Goal: Task Accomplishment & Management: Use online tool/utility

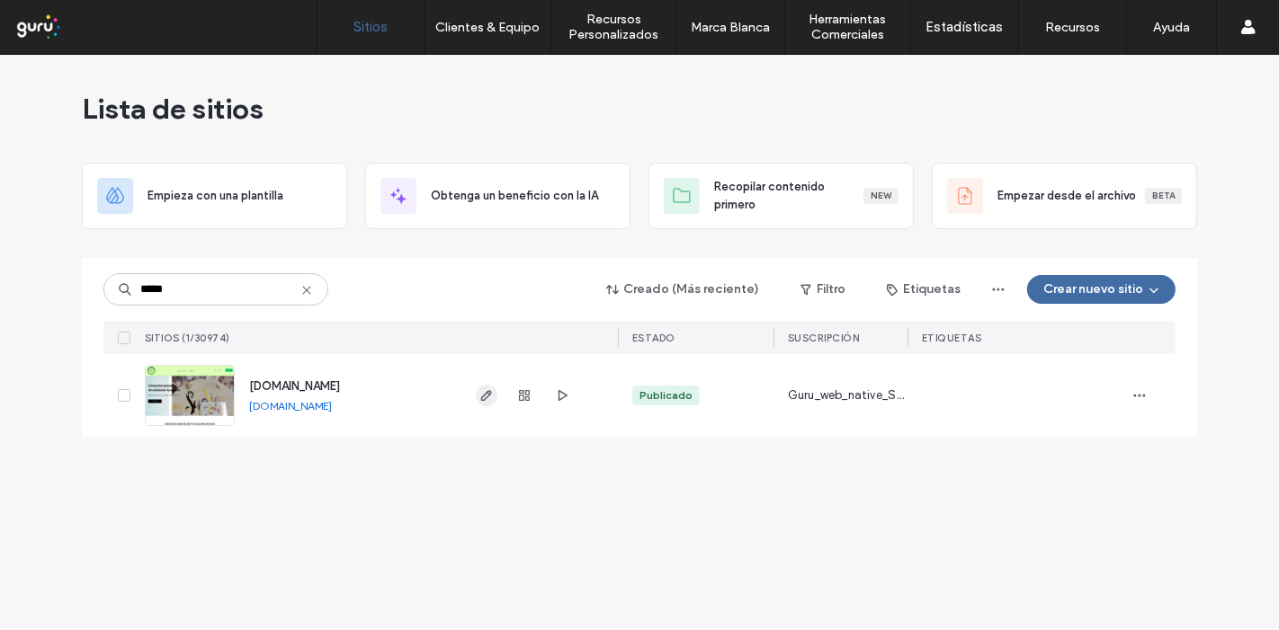
type input "*****"
click at [481, 396] on icon "button" at bounding box center [486, 396] width 14 height 14
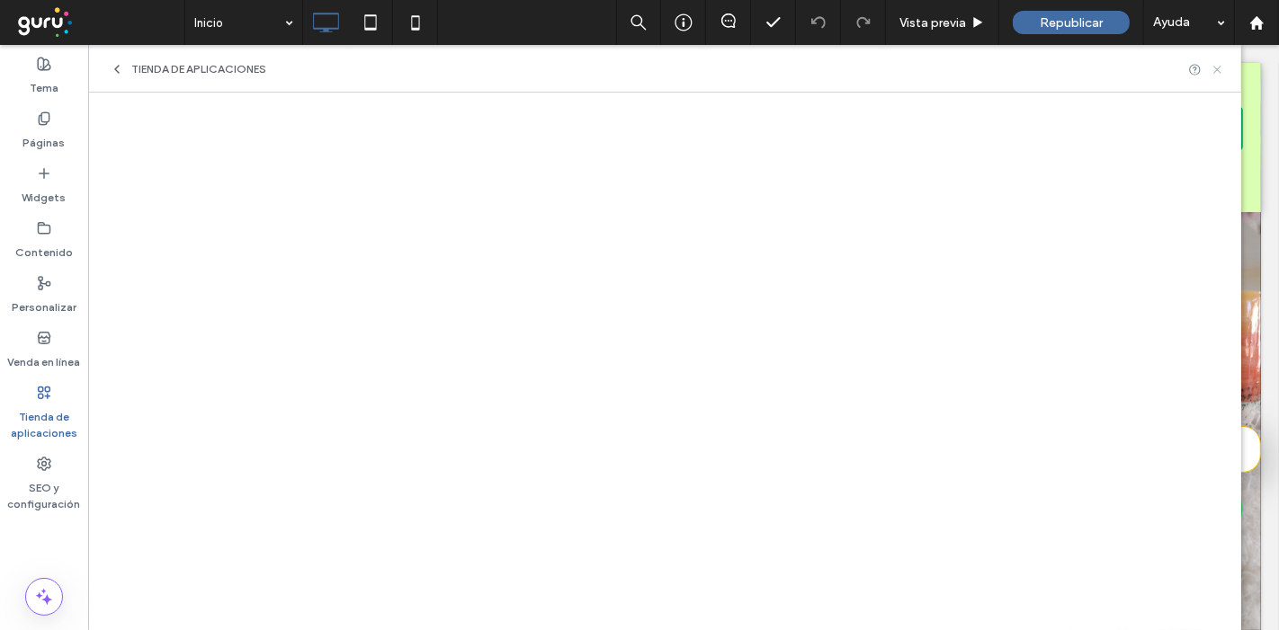
drag, startPoint x: 1215, startPoint y: 62, endPoint x: 1123, endPoint y: 16, distance: 102.6
click at [1215, 63] on icon at bounding box center [1216, 69] width 13 height 13
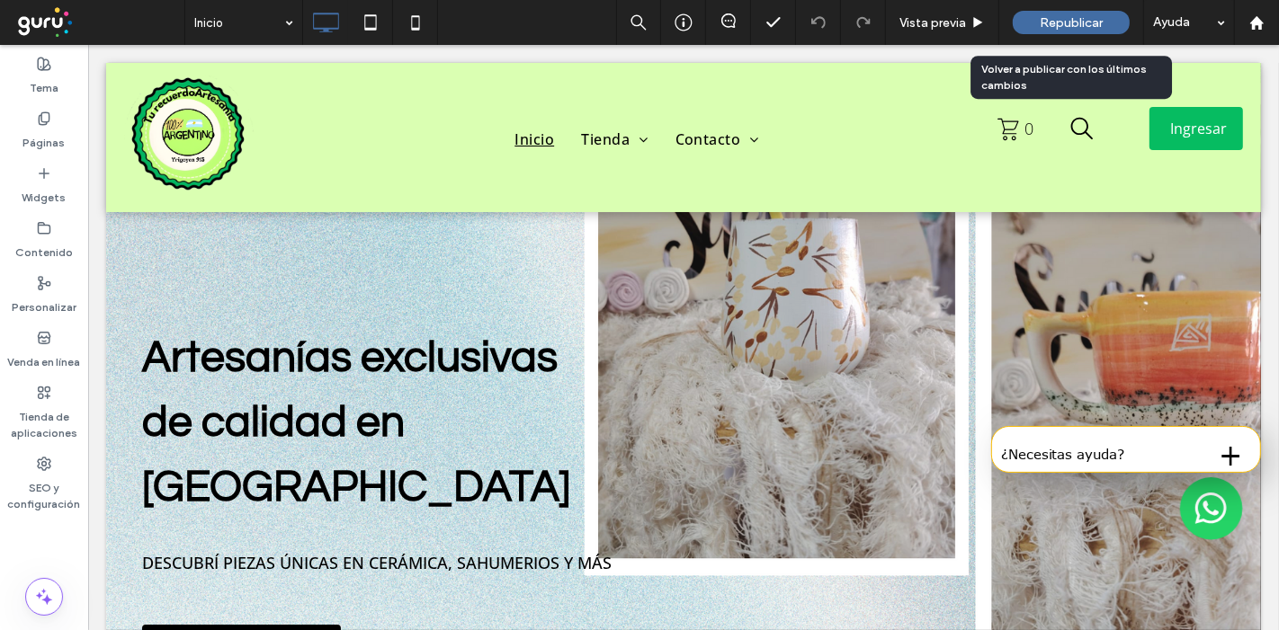
click at [1076, 29] on span "Republicar" at bounding box center [1071, 22] width 63 height 15
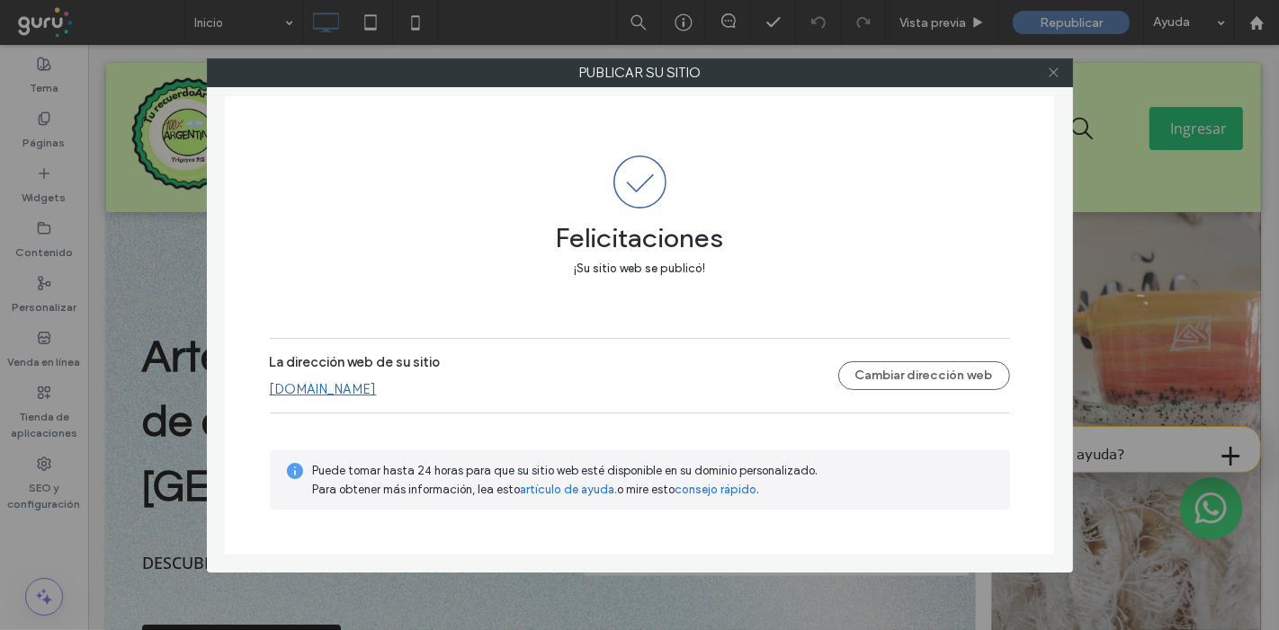
click at [1056, 72] on icon at bounding box center [1053, 72] width 13 height 13
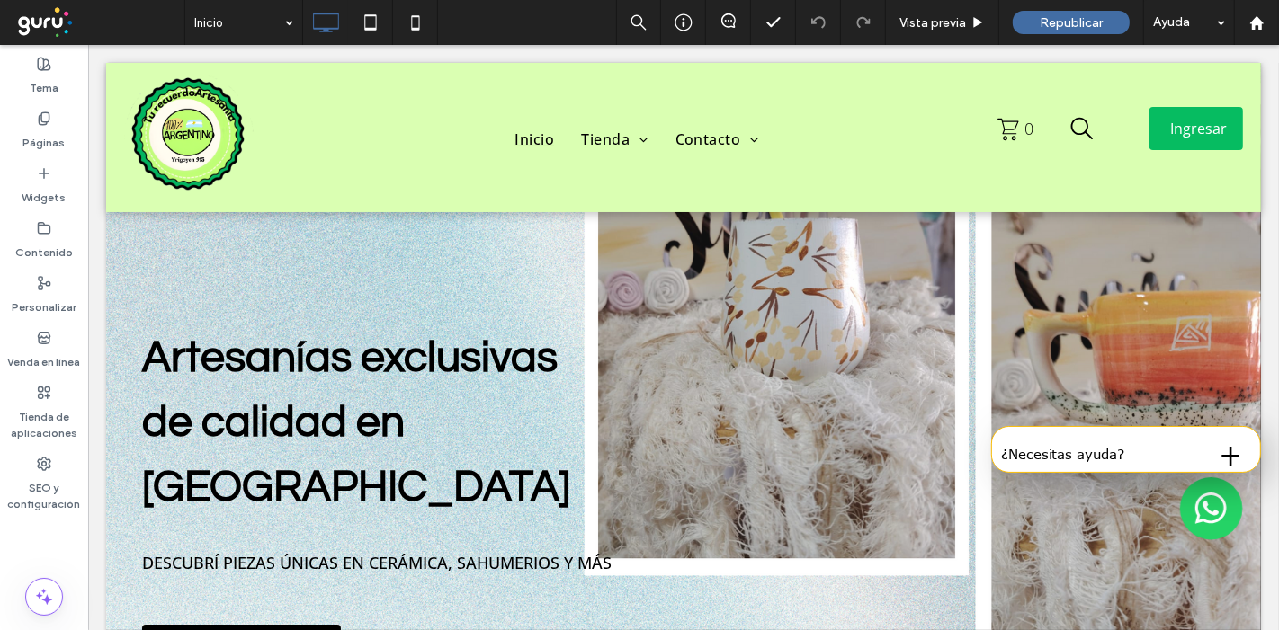
click at [40, 17] on span at bounding box center [98, 22] width 171 height 36
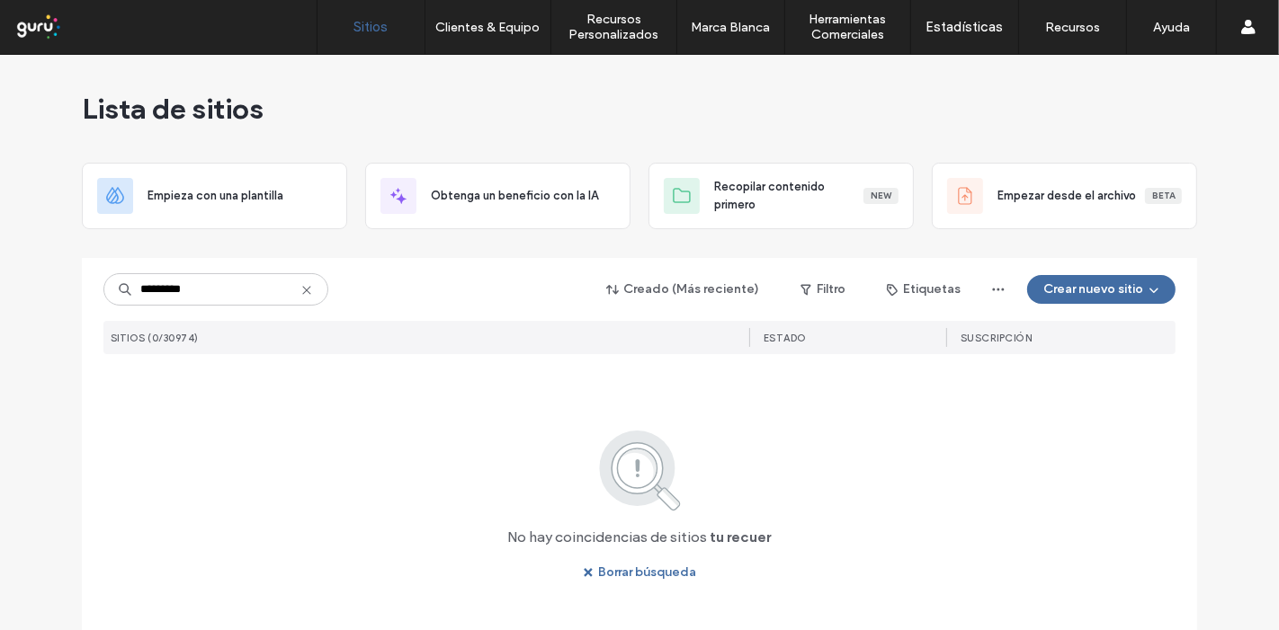
click at [152, 290] on input "*********" at bounding box center [215, 289] width 225 height 32
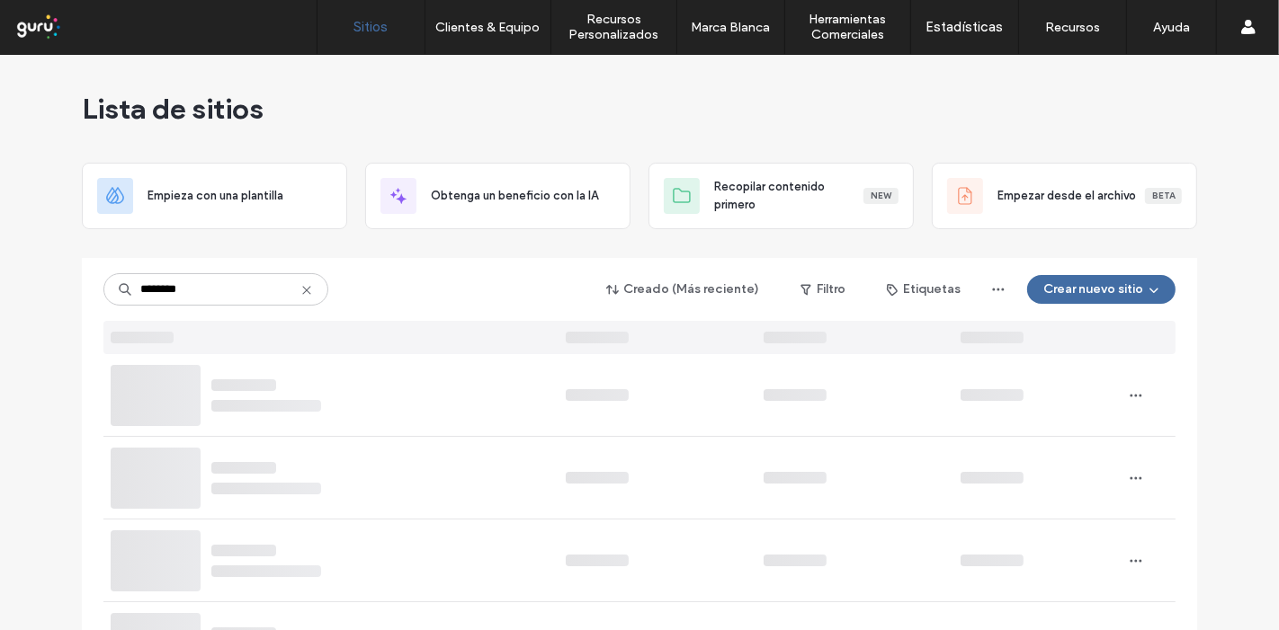
type input "********"
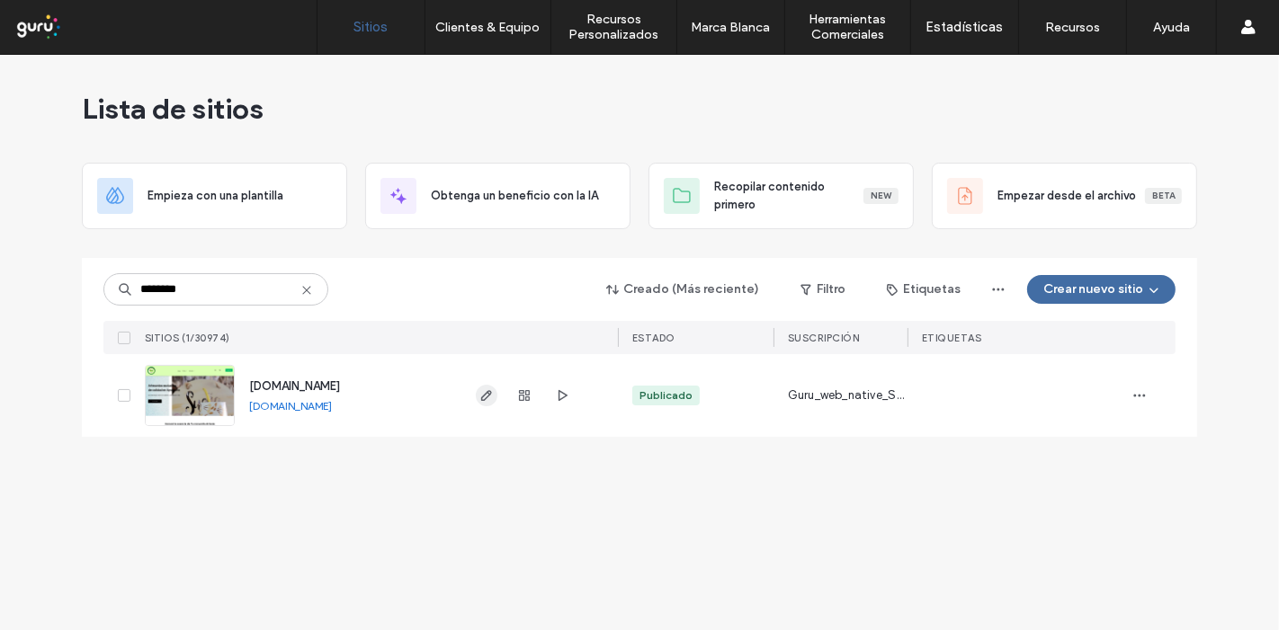
click at [486, 397] on icon "button" at bounding box center [486, 396] width 14 height 14
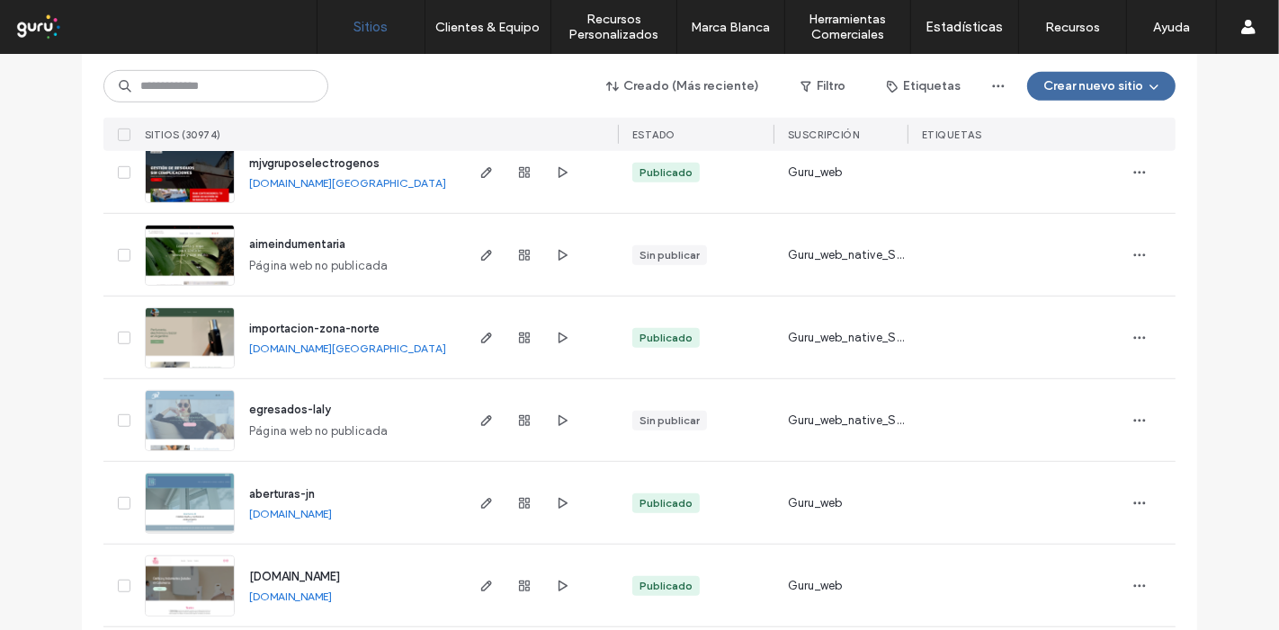
scroll to position [999, 0]
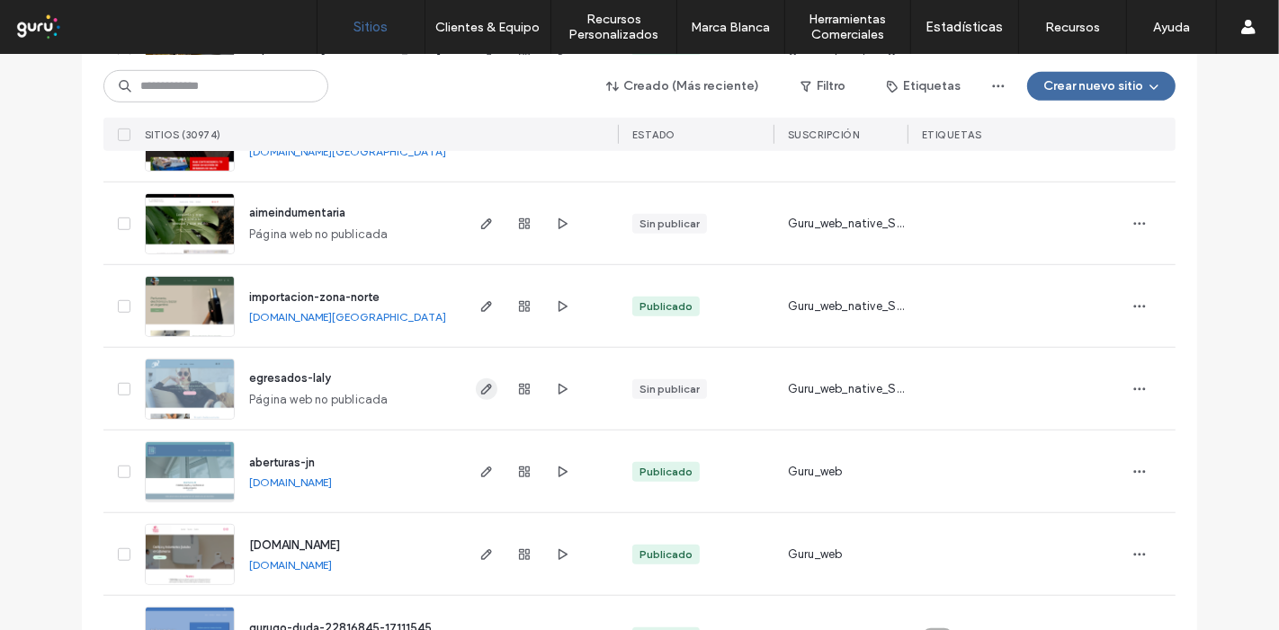
click at [481, 391] on use "button" at bounding box center [486, 389] width 11 height 11
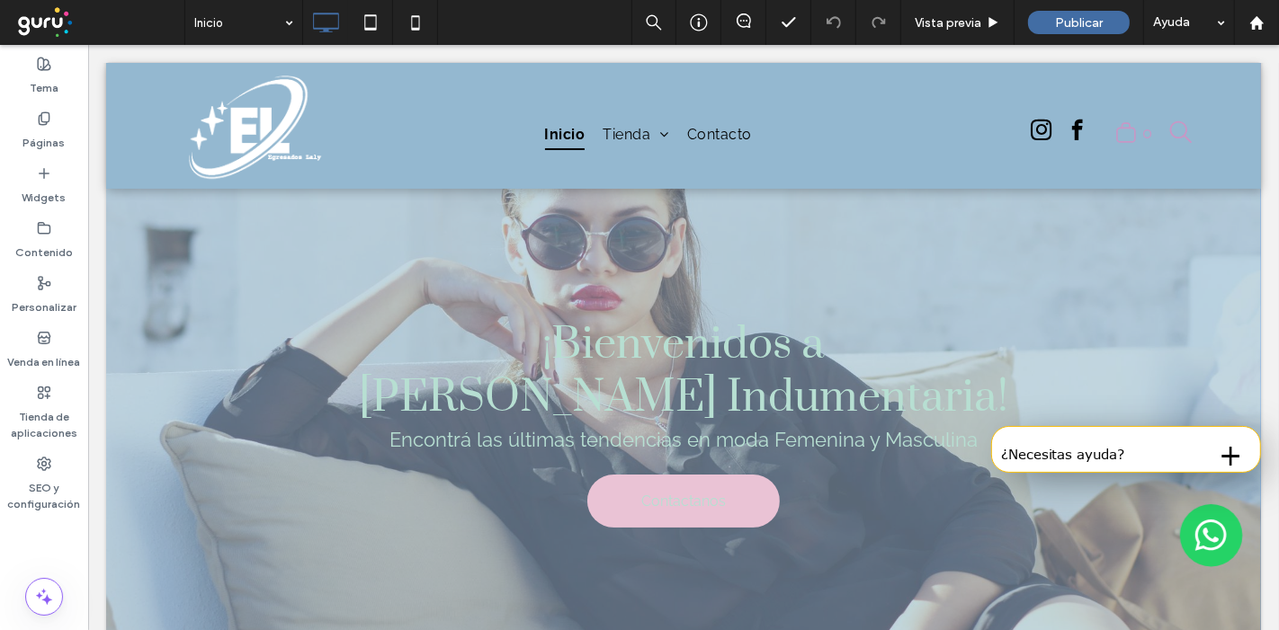
scroll to position [100, 0]
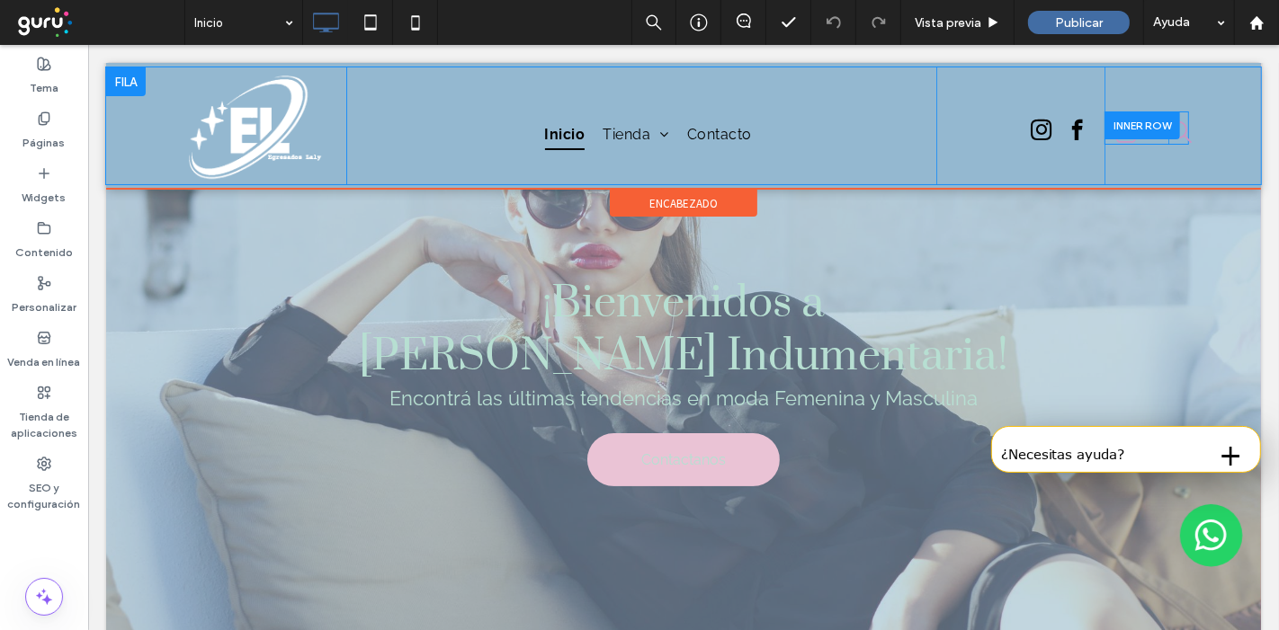
click at [1137, 136] on div at bounding box center [1141, 126] width 76 height 28
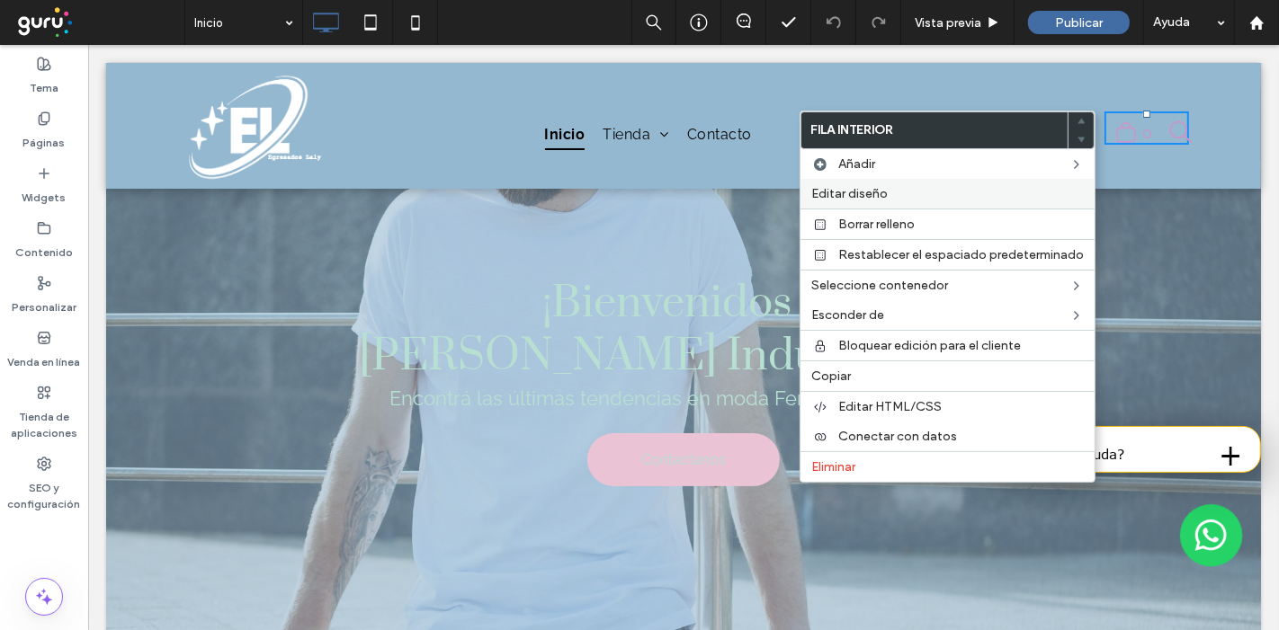
click at [871, 183] on div "Editar diseño" at bounding box center [947, 194] width 294 height 30
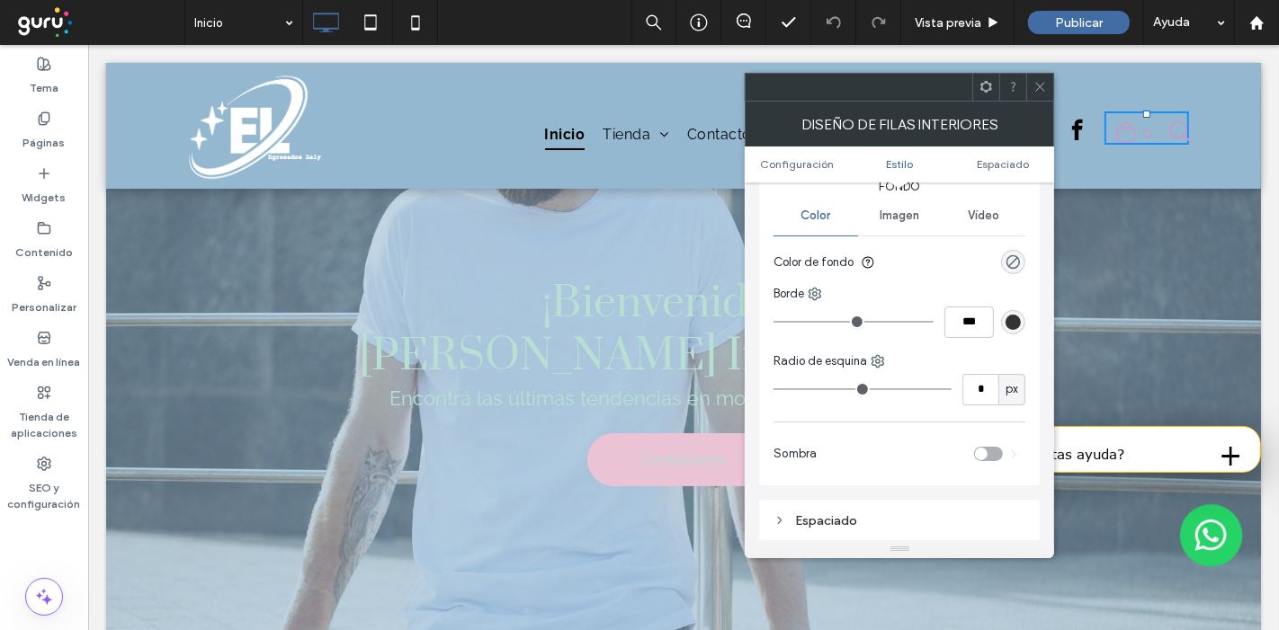
scroll to position [299, 0]
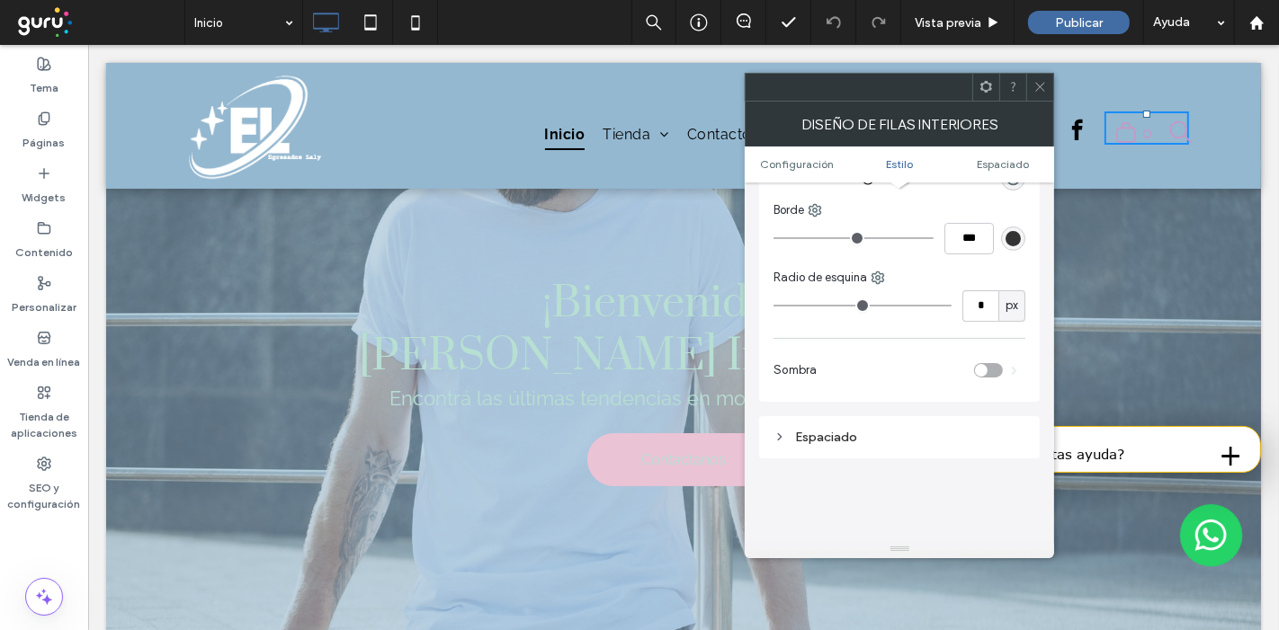
click at [1051, 82] on div at bounding box center [1039, 87] width 27 height 27
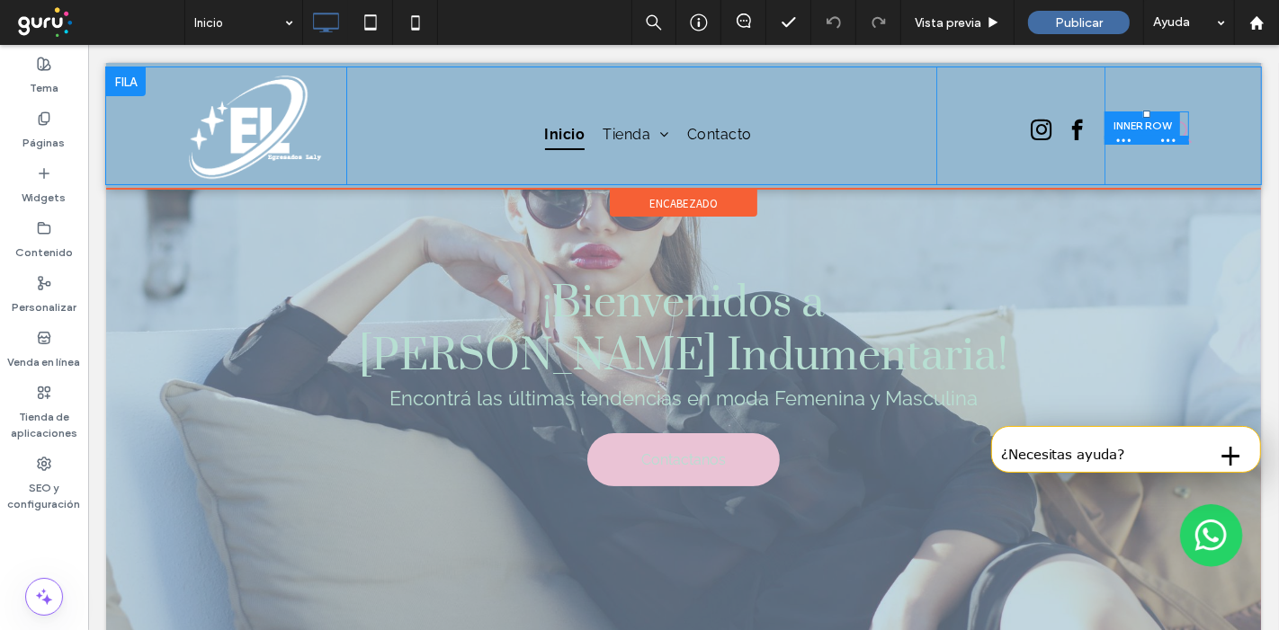
click at [1120, 139] on div at bounding box center [1145, 140] width 85 height 9
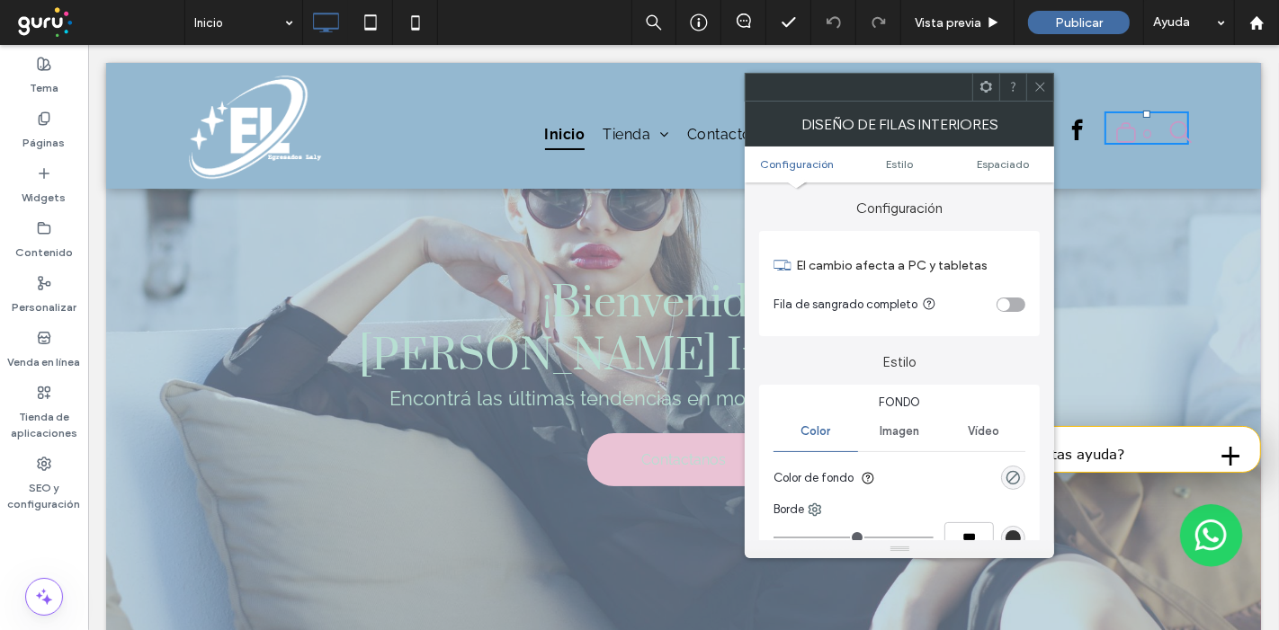
drag, startPoint x: 1030, startPoint y: 87, endPoint x: 1042, endPoint y: 90, distance: 12.9
click at [1030, 87] on div at bounding box center [1039, 87] width 27 height 27
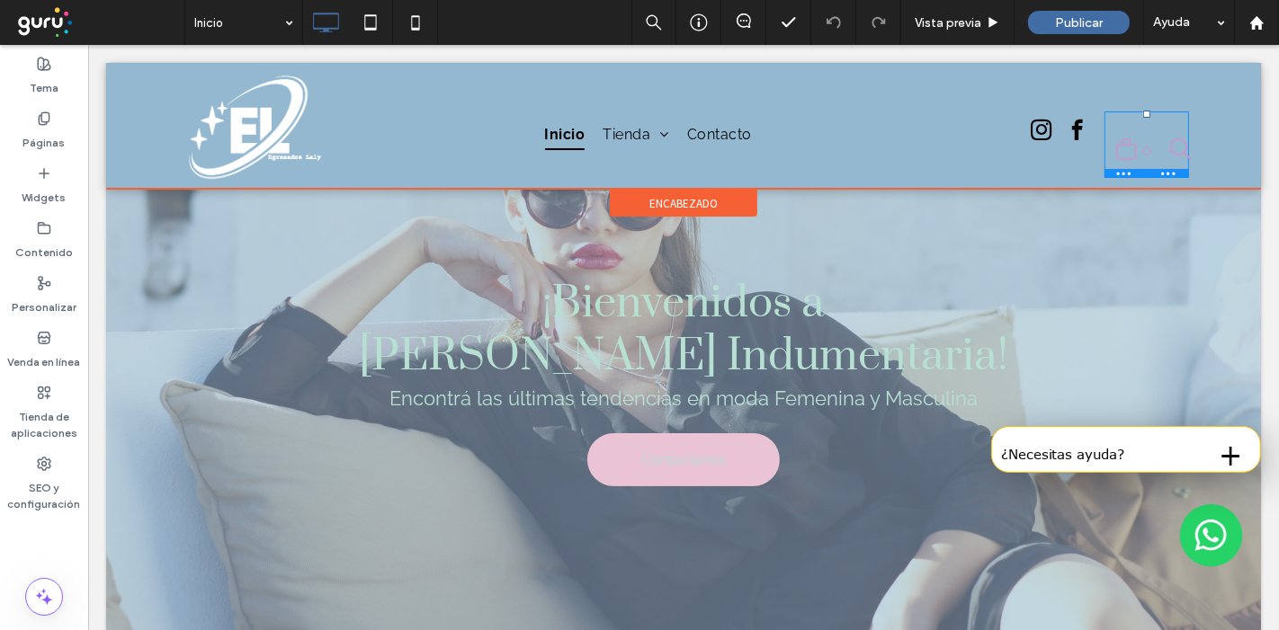
drag, startPoint x: 1139, startPoint y: 143, endPoint x: 1144, endPoint y: 178, distance: 35.4
click at [1144, 178] on div ".st0-undefined{fill-rule:evenodd;clip-rule:evenodd;} 0 Click To Paste Click To …" at bounding box center [1145, 125] width 85 height 117
click at [1114, 155] on icon ".st0-undefined{fill-rule:evenodd;clip-rule:evenodd;}" at bounding box center [1125, 149] width 22 height 23
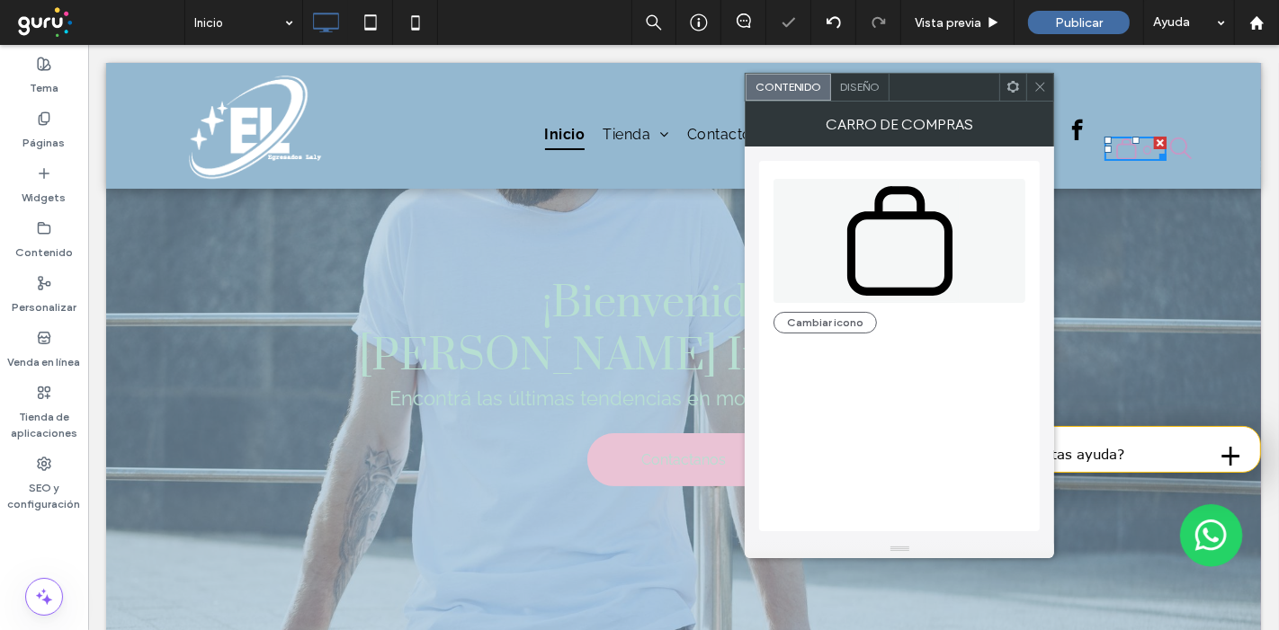
click at [870, 94] on div "Diseño" at bounding box center [860, 87] width 58 height 27
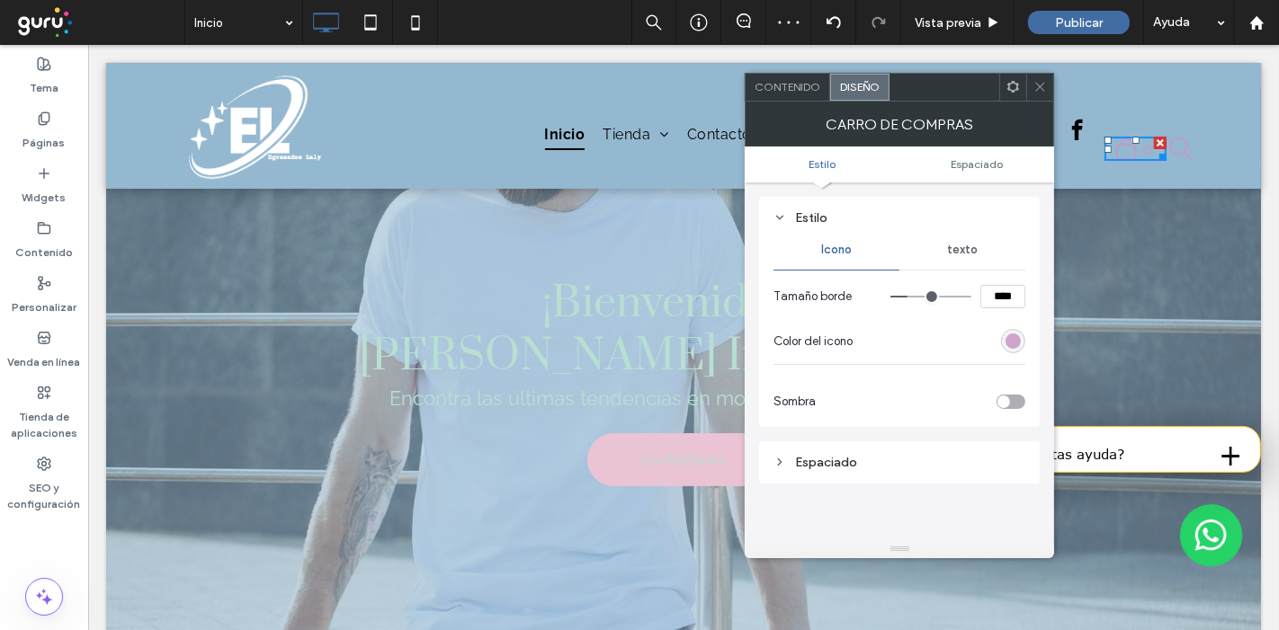
click at [1014, 341] on div "rgba(200, 151, 197, 1)" at bounding box center [1012, 341] width 15 height 15
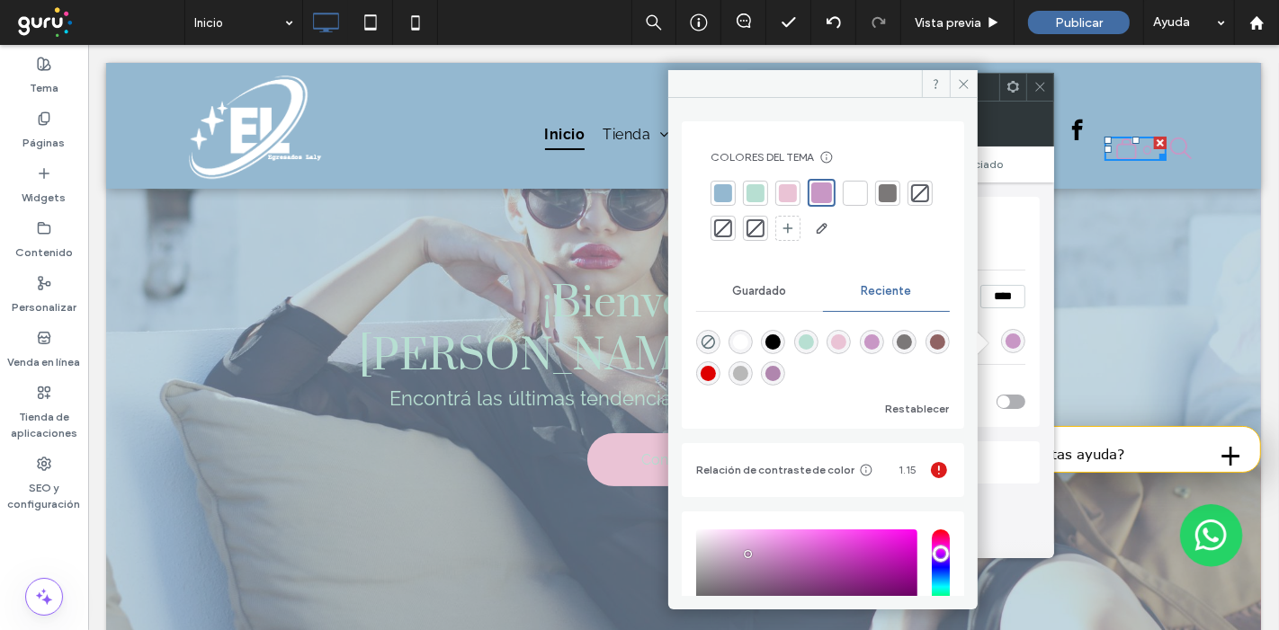
click at [781, 343] on div "rgba(0, 0, 0, 1)" at bounding box center [772, 342] width 15 height 15
type input "*******"
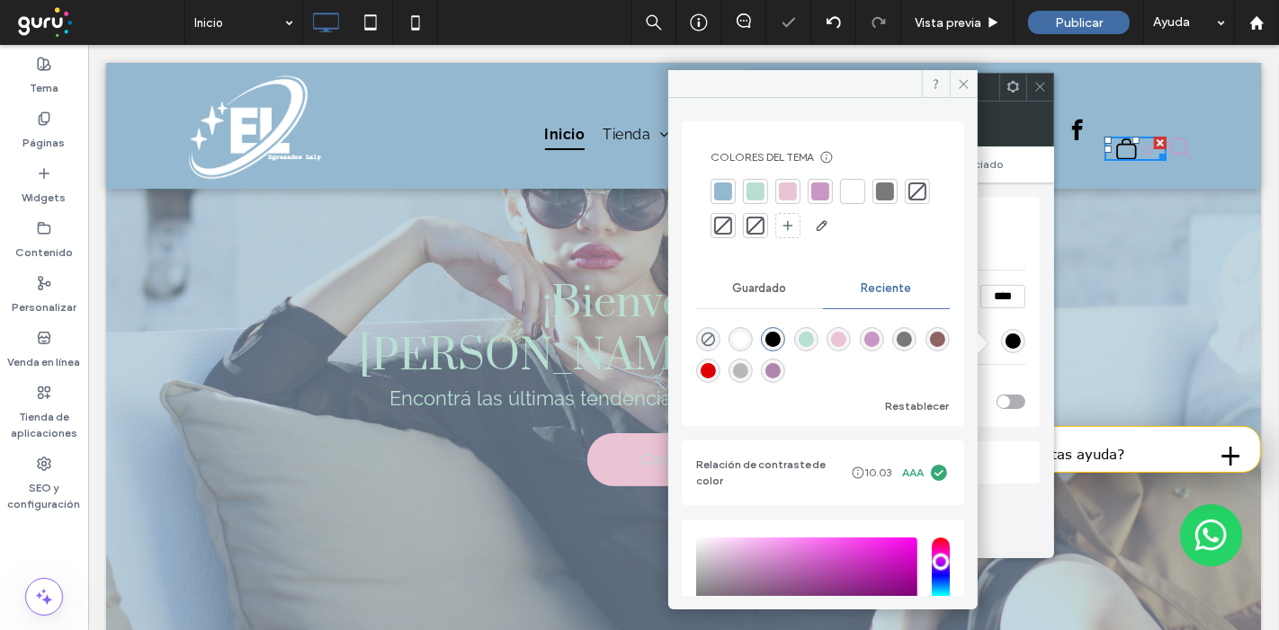
click at [966, 88] on icon at bounding box center [963, 83] width 13 height 13
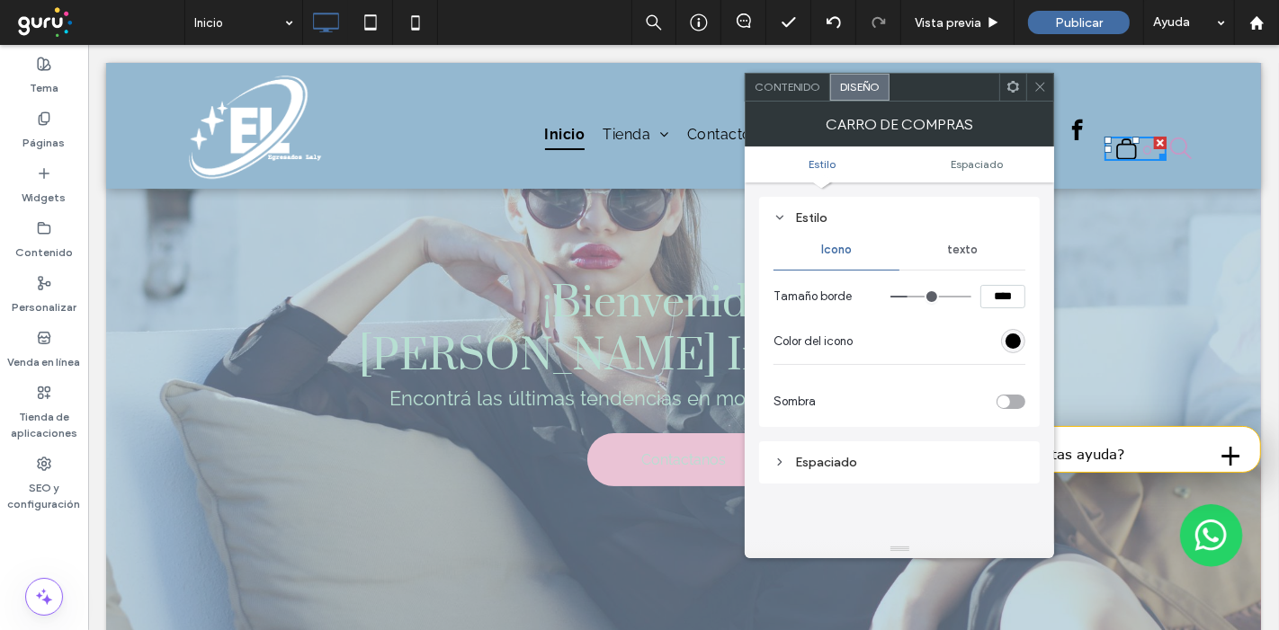
click at [963, 255] on span "texto" at bounding box center [962, 250] width 31 height 14
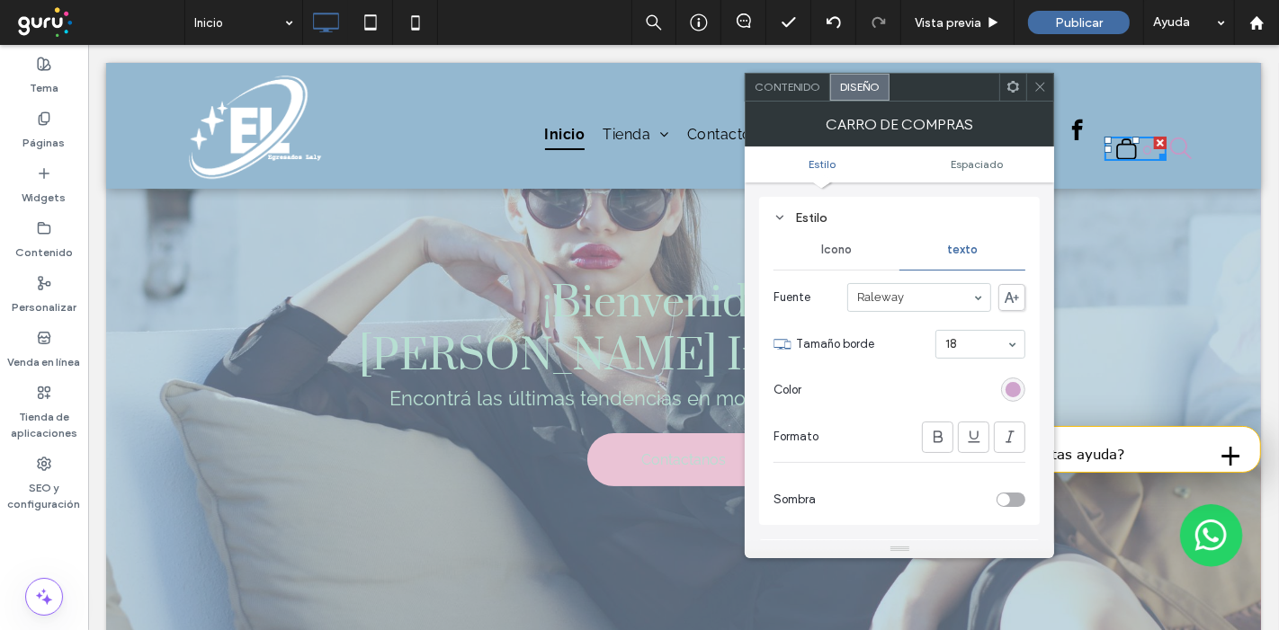
click at [1011, 382] on div "rgba(200, 151, 197, 1)" at bounding box center [1012, 389] width 15 height 15
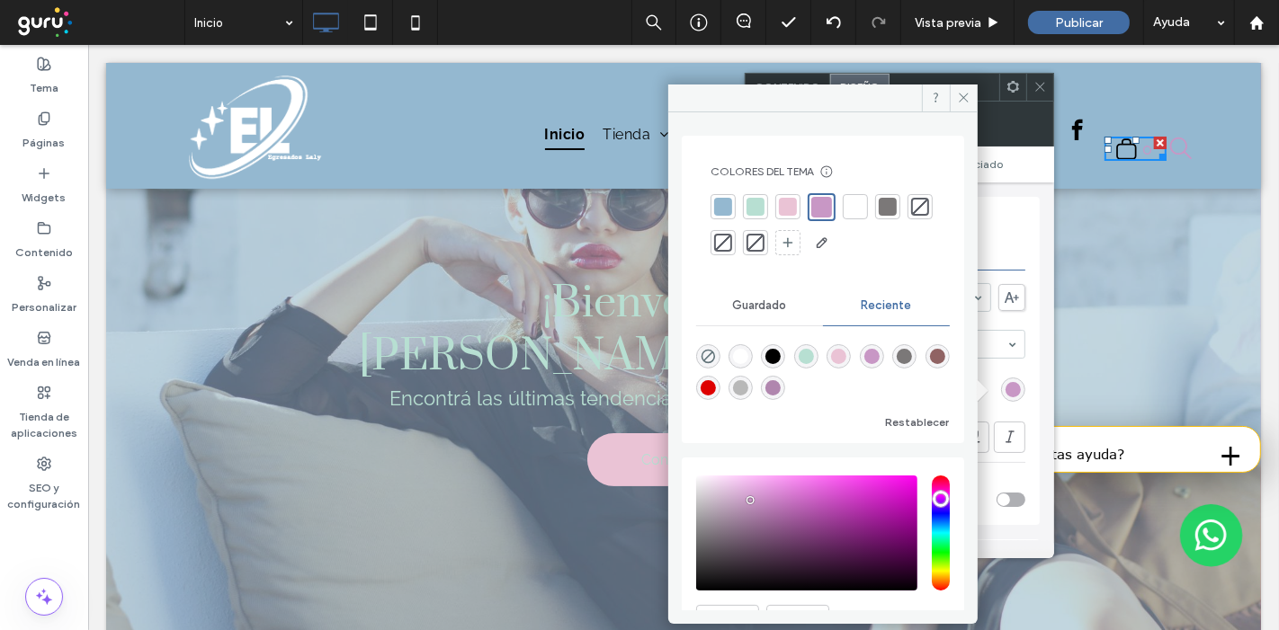
click at [781, 354] on div "rgba(0, 0, 0, 1)" at bounding box center [772, 356] width 15 height 15
type input "*******"
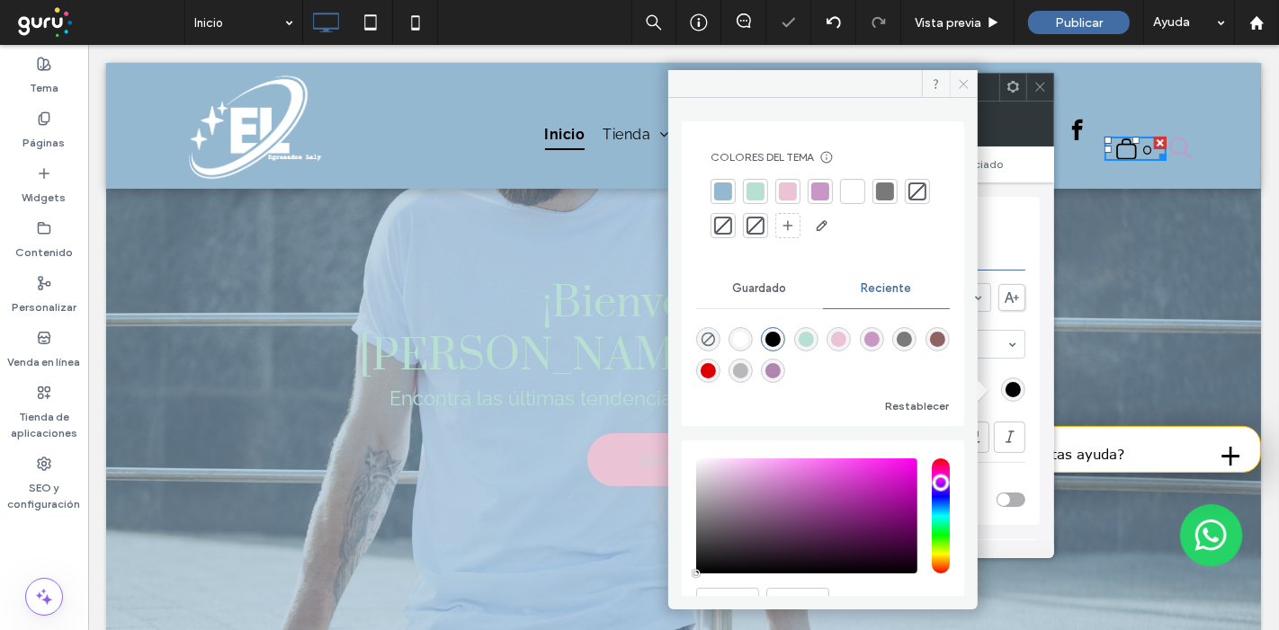
click at [969, 85] on icon at bounding box center [963, 83] width 13 height 13
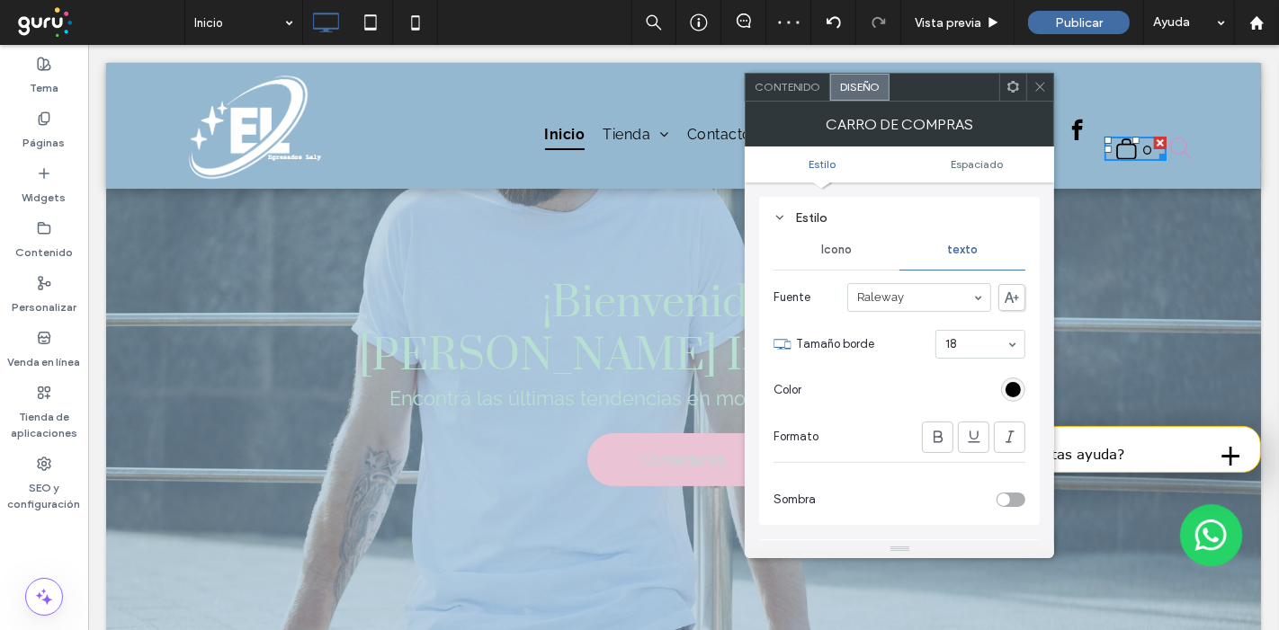
click at [1043, 94] on span at bounding box center [1039, 87] width 13 height 27
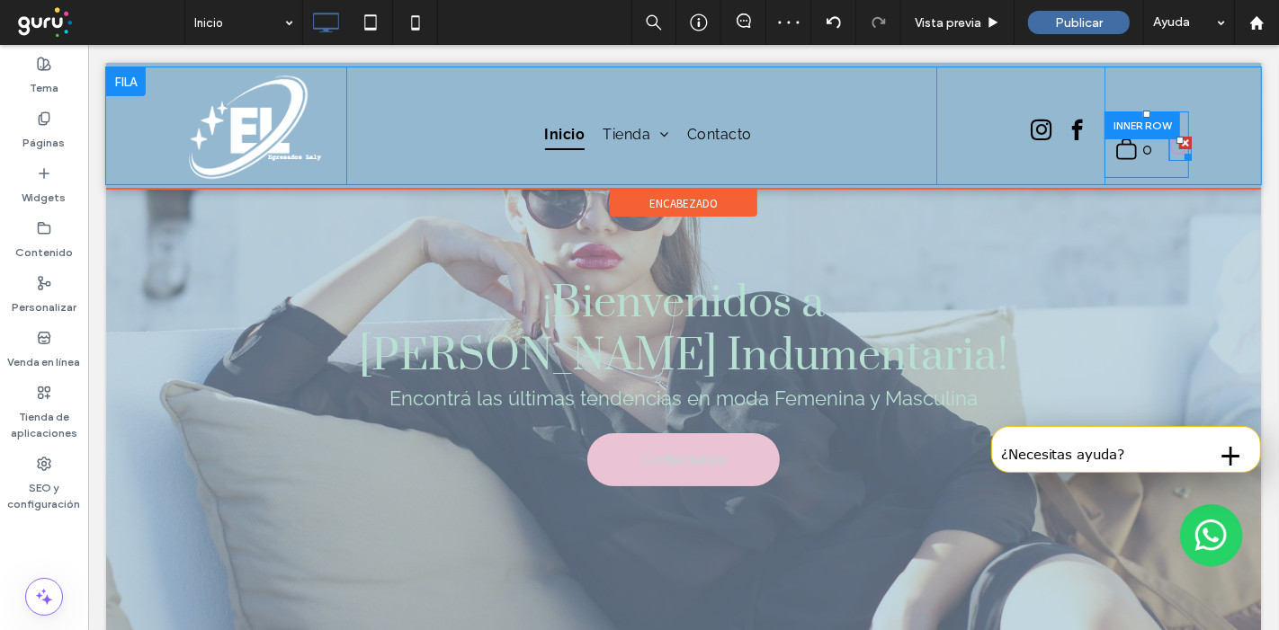
click at [1168, 156] on icon "search" at bounding box center [1179, 148] width 23 height 23
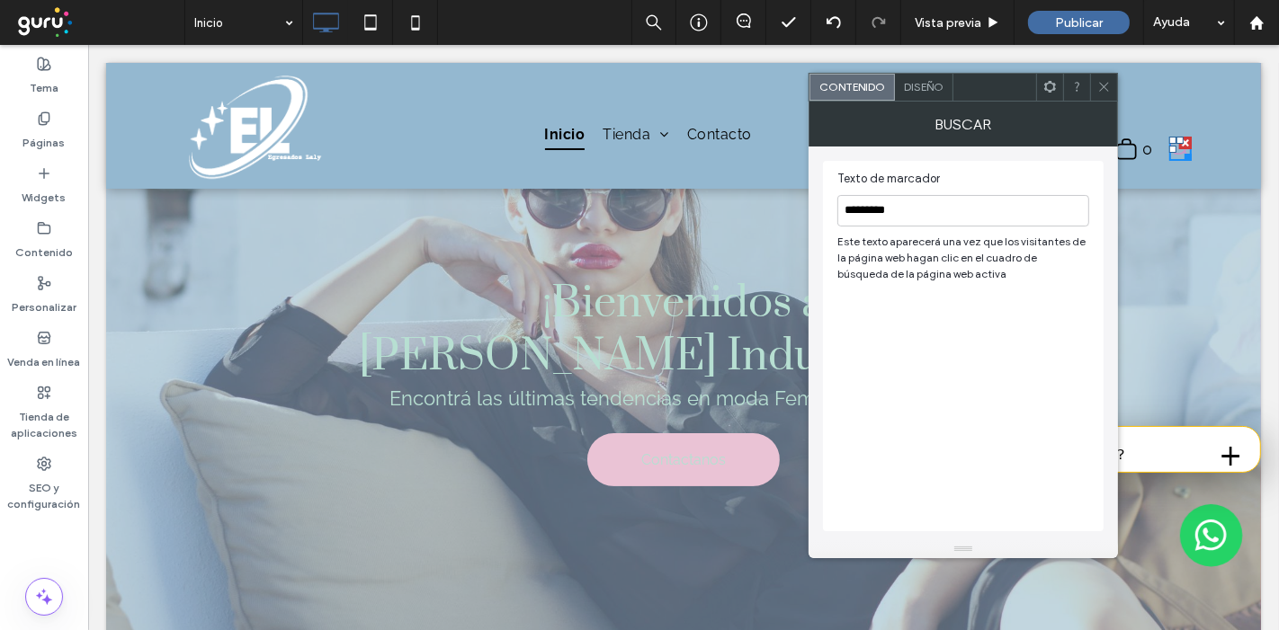
click at [930, 91] on span "Diseño" at bounding box center [924, 86] width 40 height 13
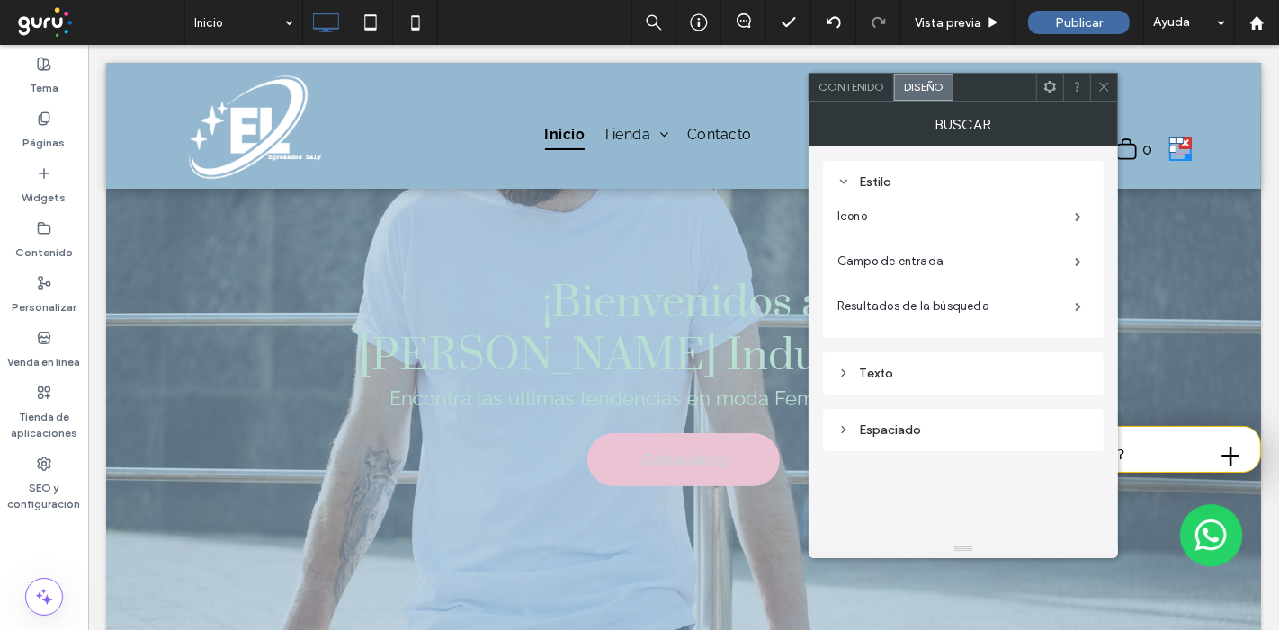
click at [890, 358] on div "Texto" at bounding box center [963, 374] width 281 height 42
drag, startPoint x: 905, startPoint y: 372, endPoint x: 925, endPoint y: 382, distance: 22.9
click at [906, 373] on div "Texto" at bounding box center [963, 373] width 252 height 15
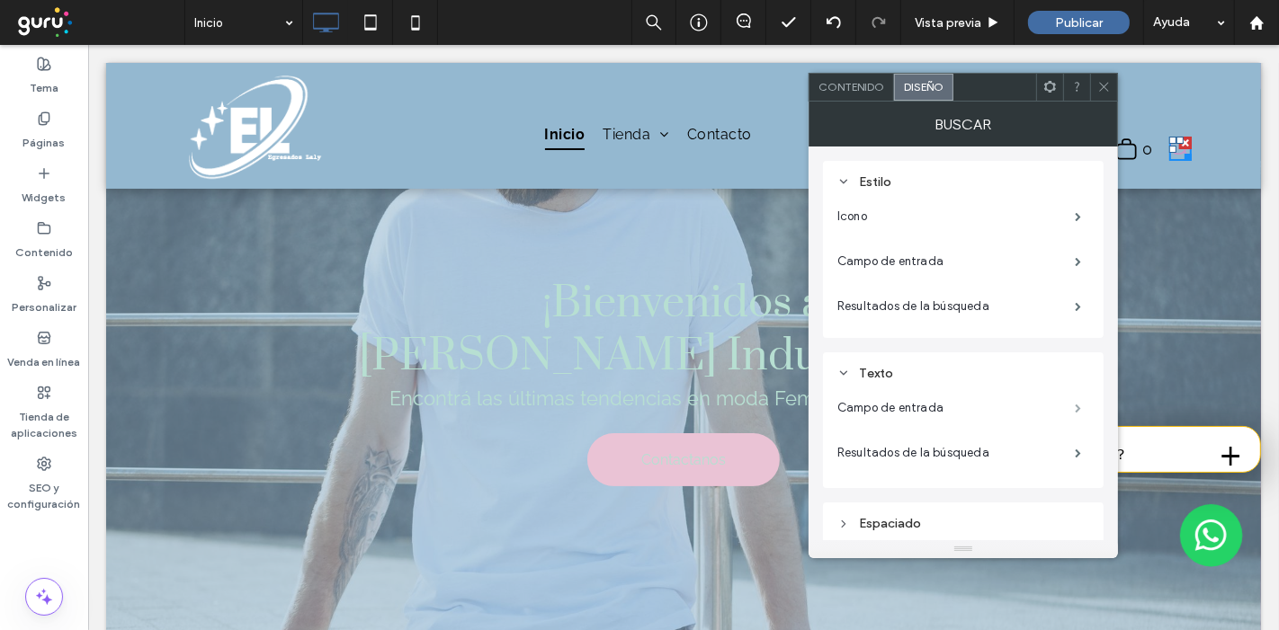
click at [1079, 406] on span at bounding box center [1078, 408] width 6 height 9
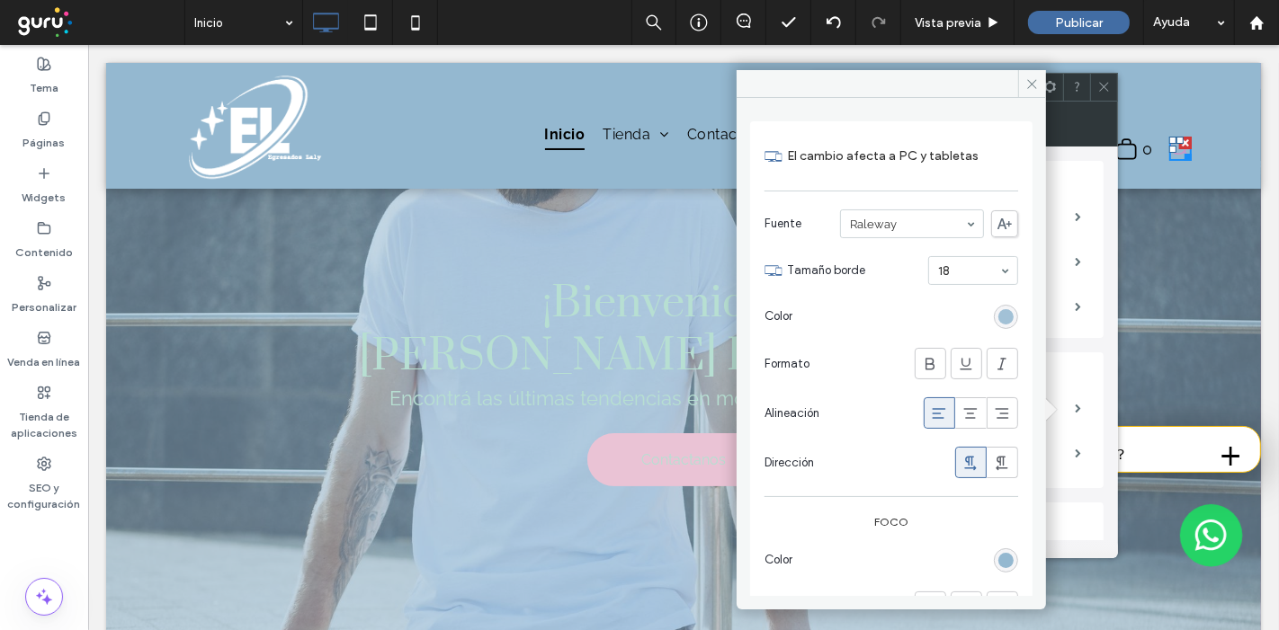
click at [1000, 311] on div "rgb(148, 184, 208)" at bounding box center [1005, 316] width 15 height 15
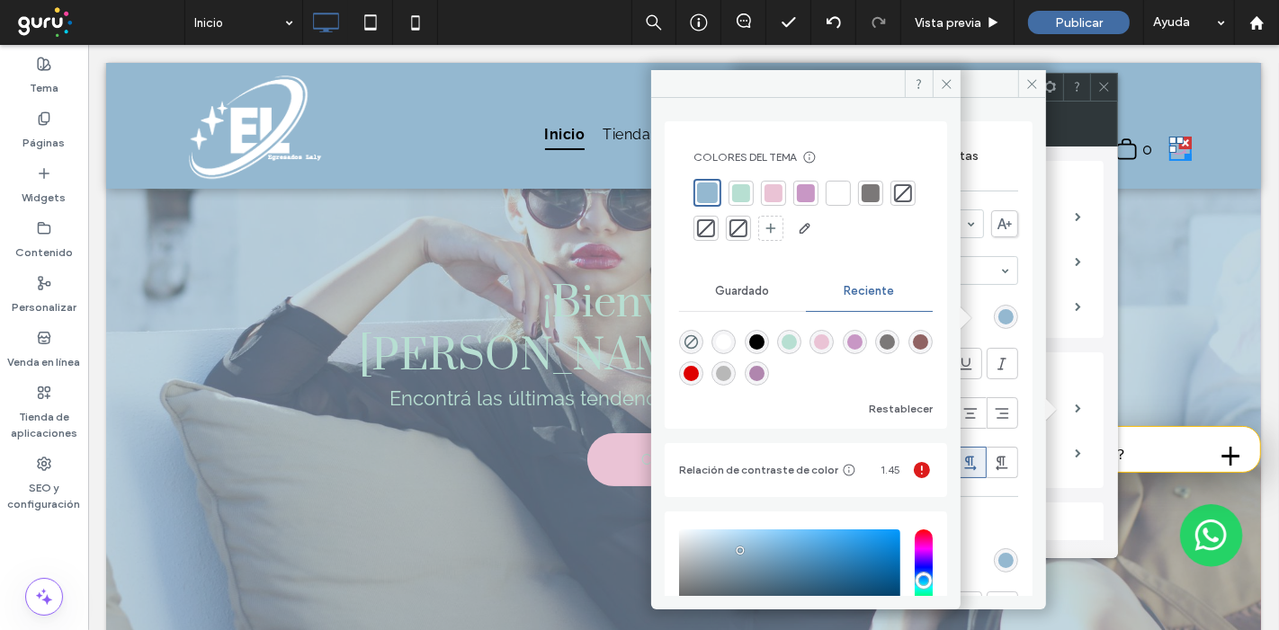
click at [764, 344] on div "rgba(0, 0, 0, 1)" at bounding box center [756, 342] width 15 height 15
type input "*******"
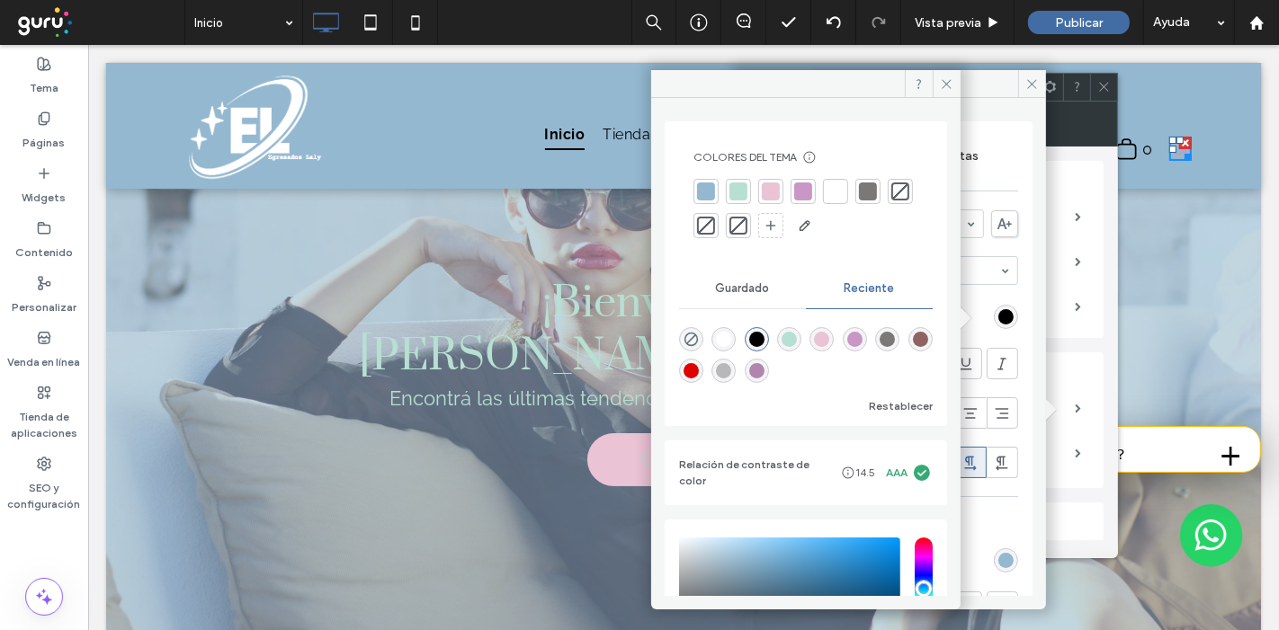
click at [1010, 525] on div "El cambio afecta a PC y tabletas Fuente Raleway Tamaño borde 18 Color Formato A…" at bounding box center [891, 381] width 282 height 520
click at [944, 78] on icon at bounding box center [946, 83] width 13 height 13
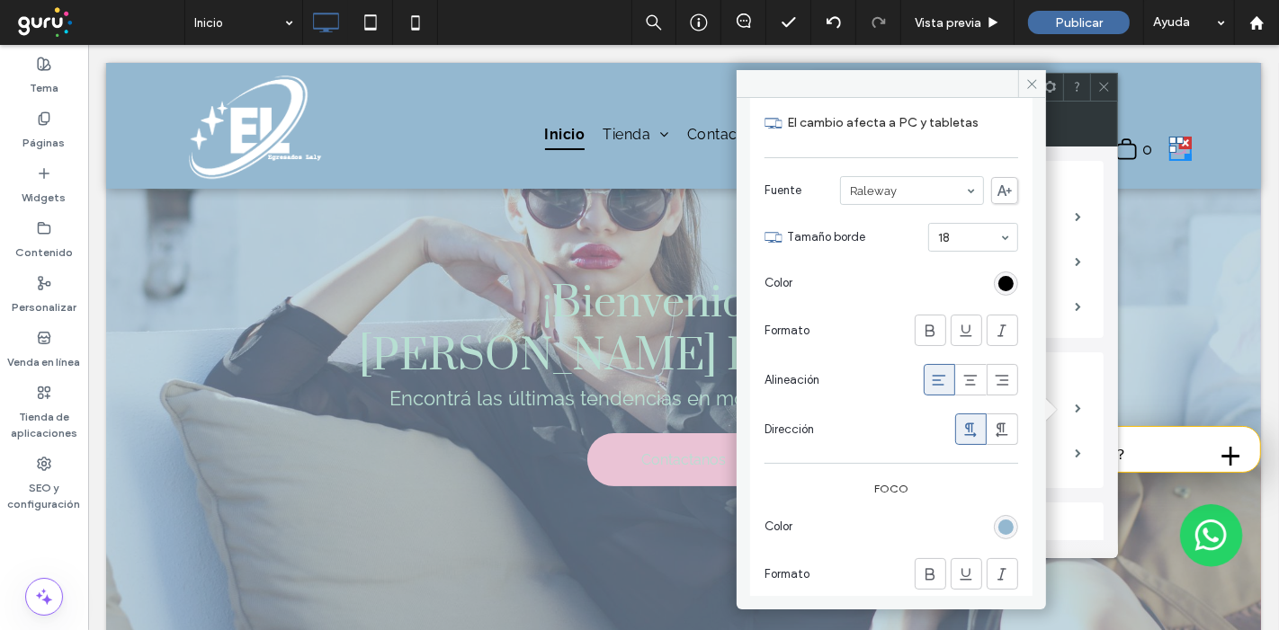
scroll to position [51, 0]
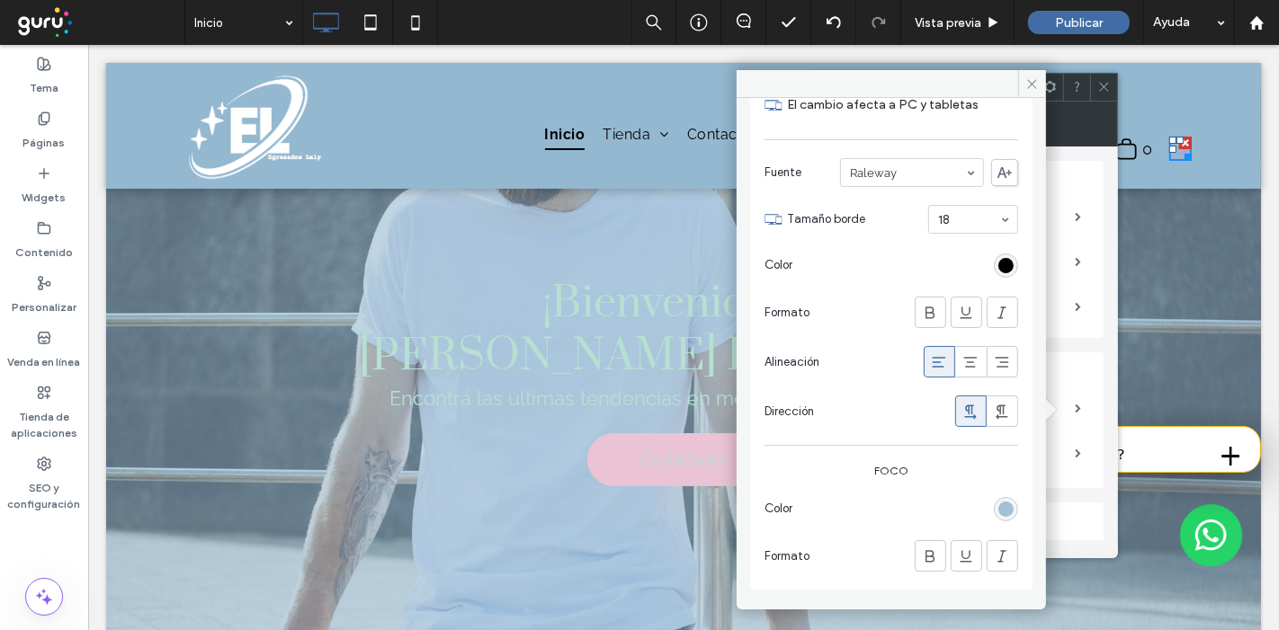
click at [1002, 508] on div "rgb(148, 184, 208)" at bounding box center [1005, 509] width 15 height 15
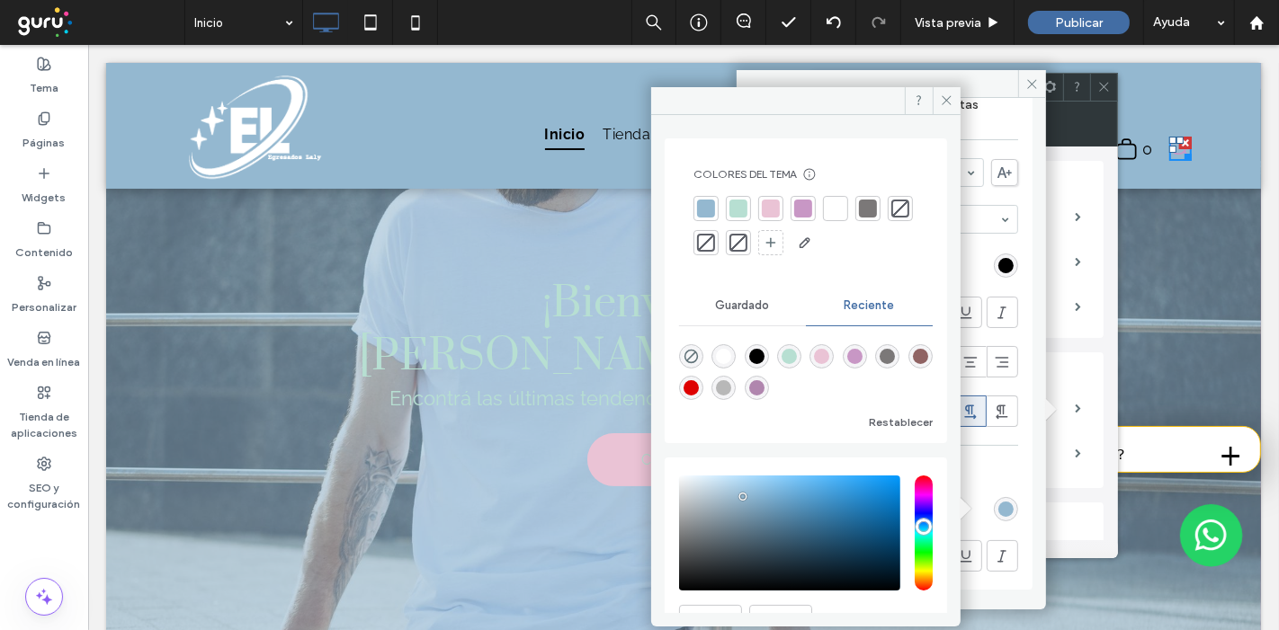
click at [759, 358] on div "rgba(0, 0, 0, 1)" at bounding box center [756, 356] width 15 height 15
type input "*******"
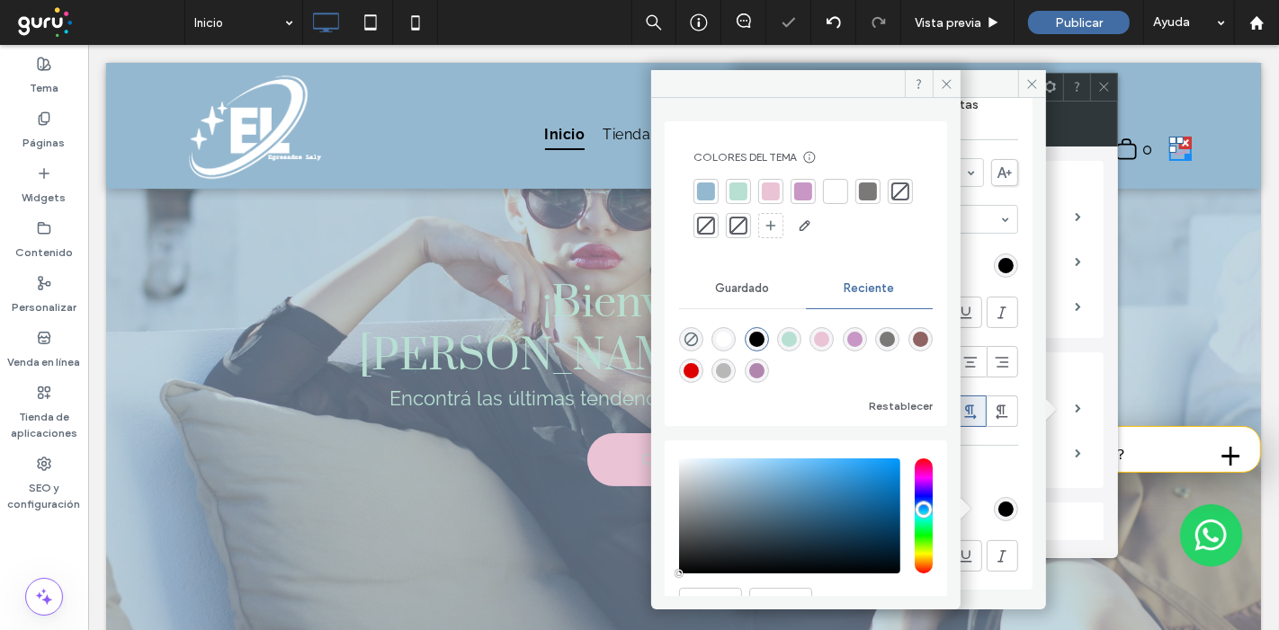
click at [1000, 472] on label "Foco" at bounding box center [891, 470] width 254 height 31
click at [989, 469] on label "Foco" at bounding box center [891, 470] width 254 height 31
drag, startPoint x: 989, startPoint y: 443, endPoint x: 988, endPoint y: 433, distance: 10.8
click at [990, 442] on div "El cambio afecta a PC y tabletas Fuente Raleway Tamaño borde 18 Color Formato A…" at bounding box center [891, 330] width 282 height 520
click at [951, 83] on icon at bounding box center [946, 83] width 13 height 13
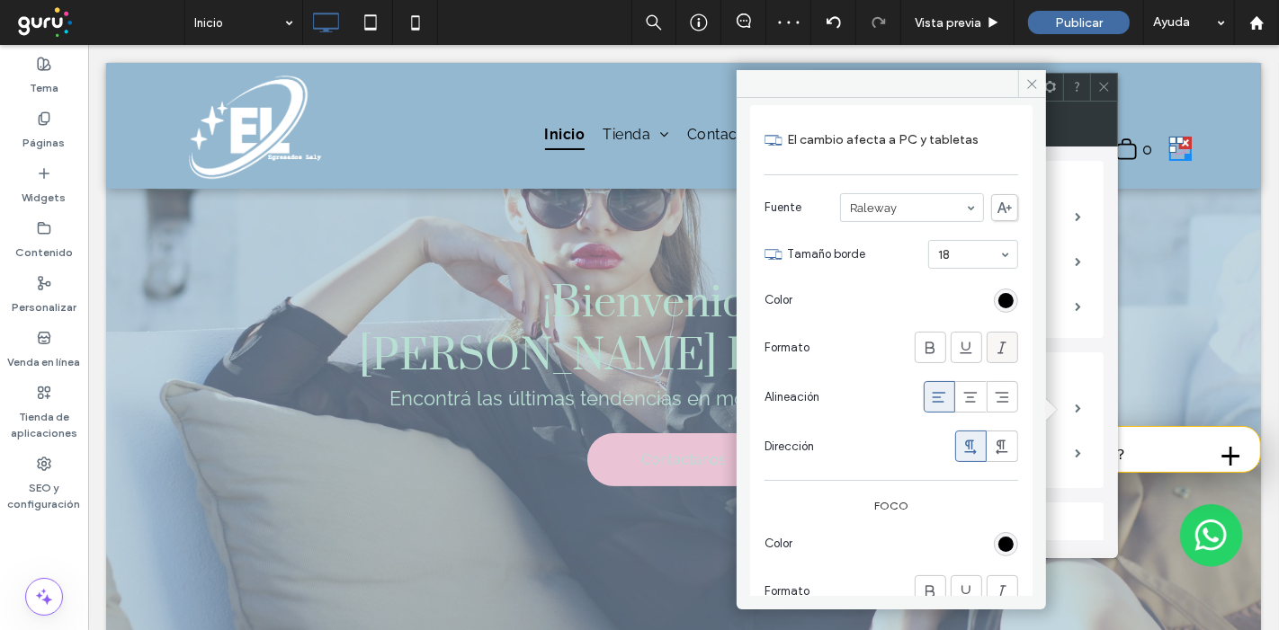
scroll to position [0, 0]
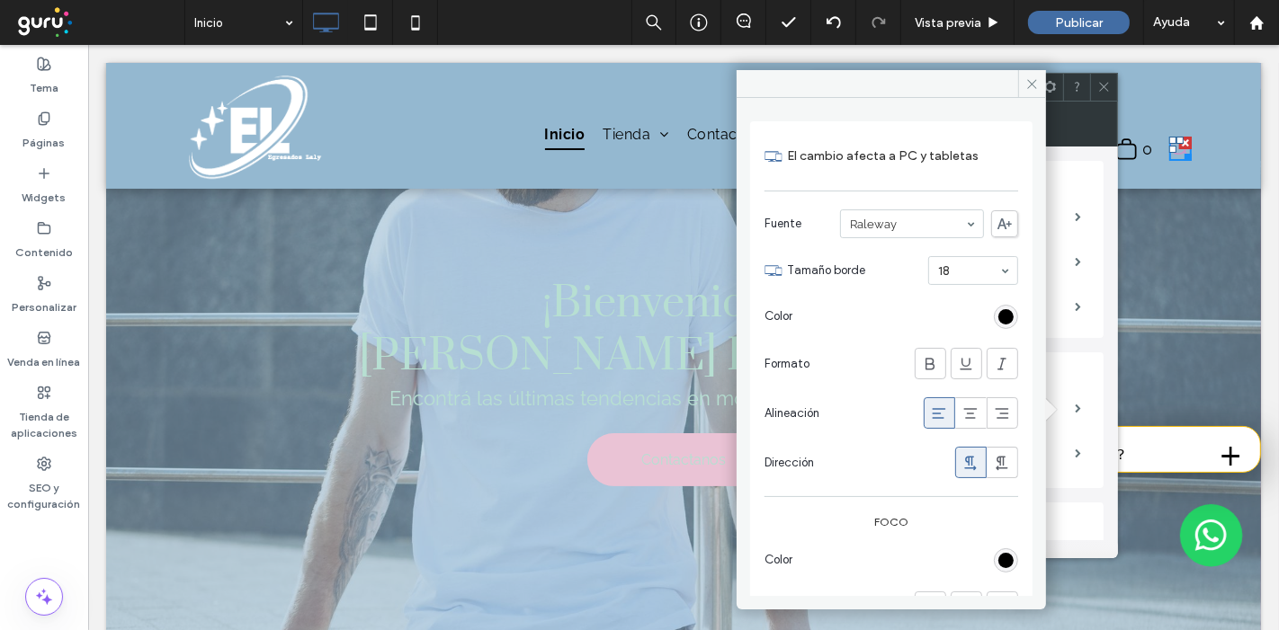
click at [1030, 76] on span at bounding box center [1032, 83] width 28 height 27
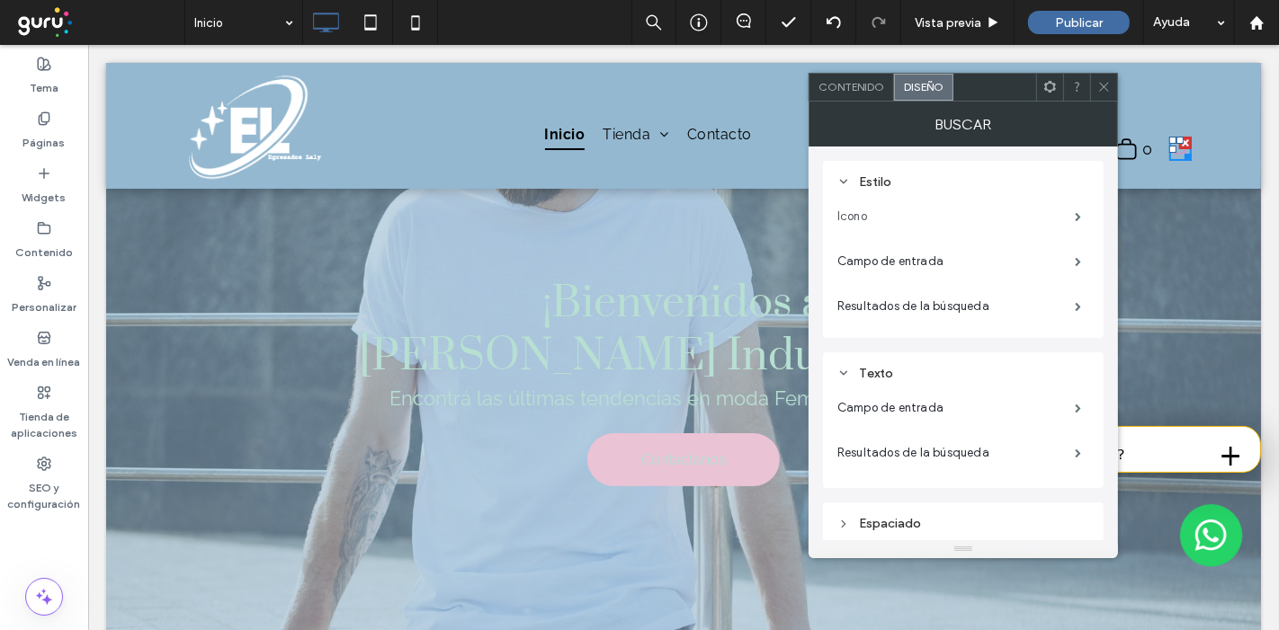
click at [889, 211] on label "Icono" at bounding box center [955, 217] width 237 height 36
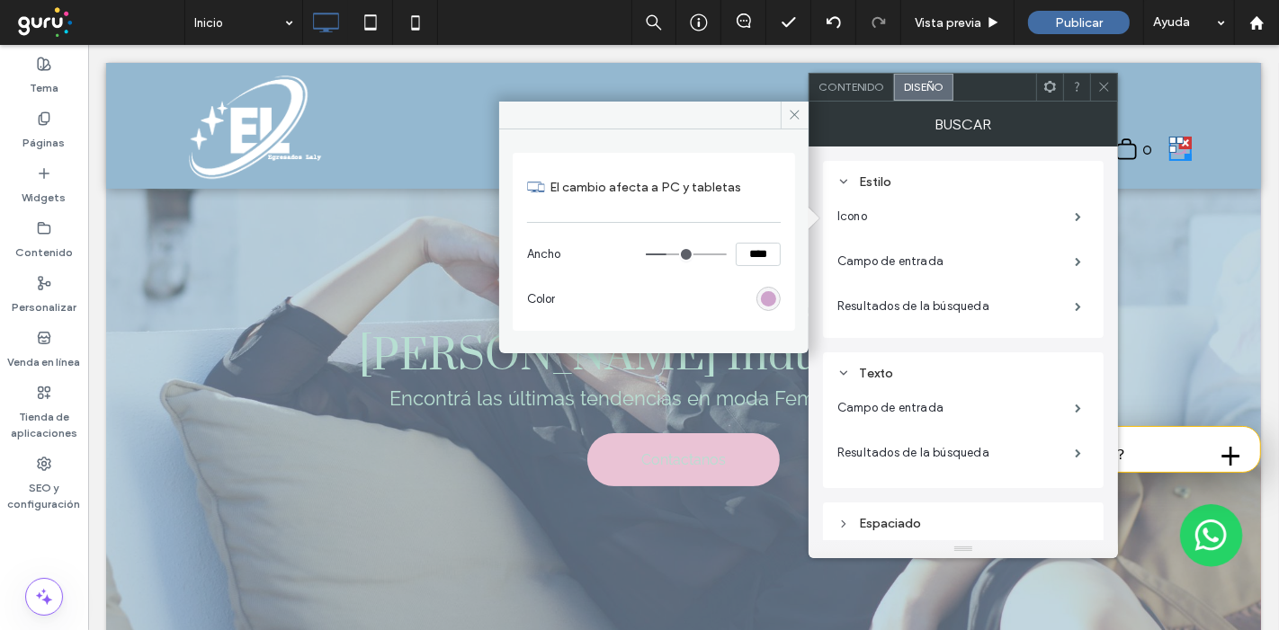
click at [773, 298] on div "rgb(200, 151, 197)" at bounding box center [768, 298] width 15 height 15
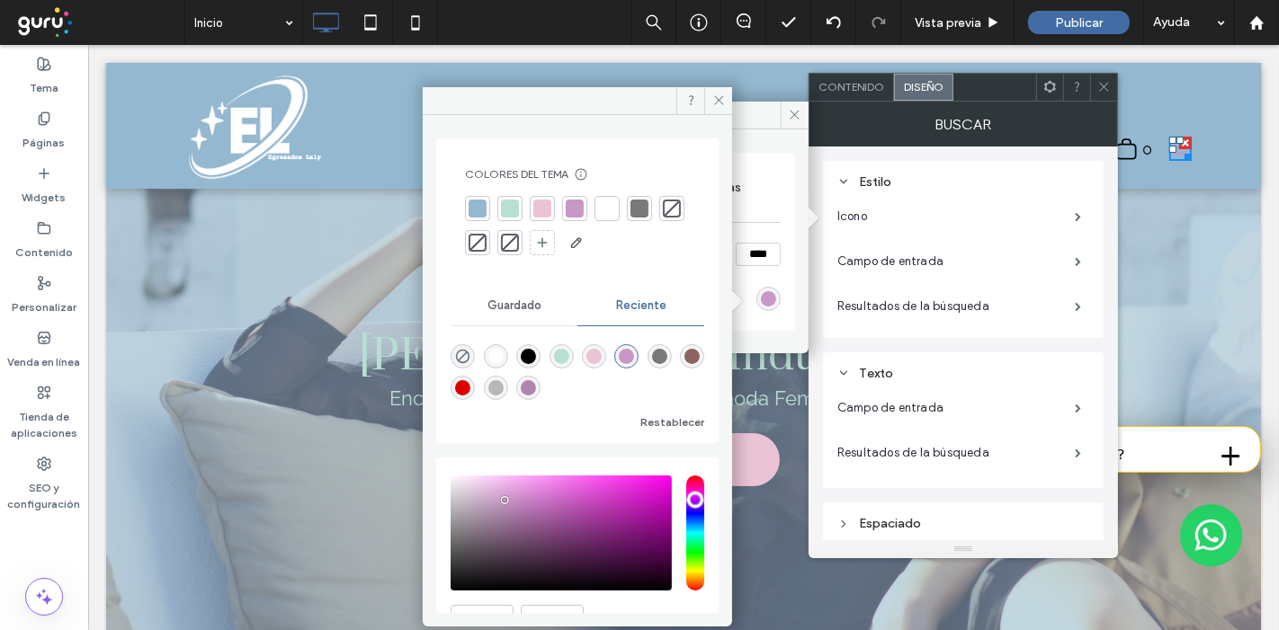
click at [536, 361] on div "rgba(0, 0, 0, 1)" at bounding box center [528, 356] width 15 height 15
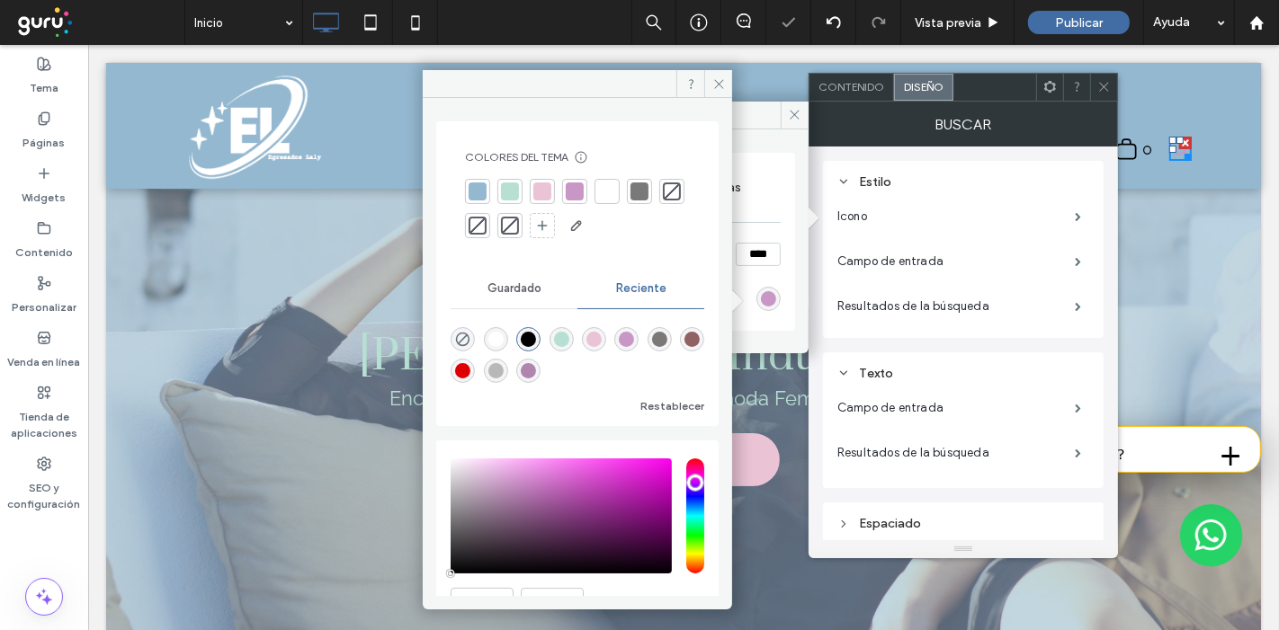
type input "*******"
click at [800, 119] on icon at bounding box center [794, 114] width 13 height 13
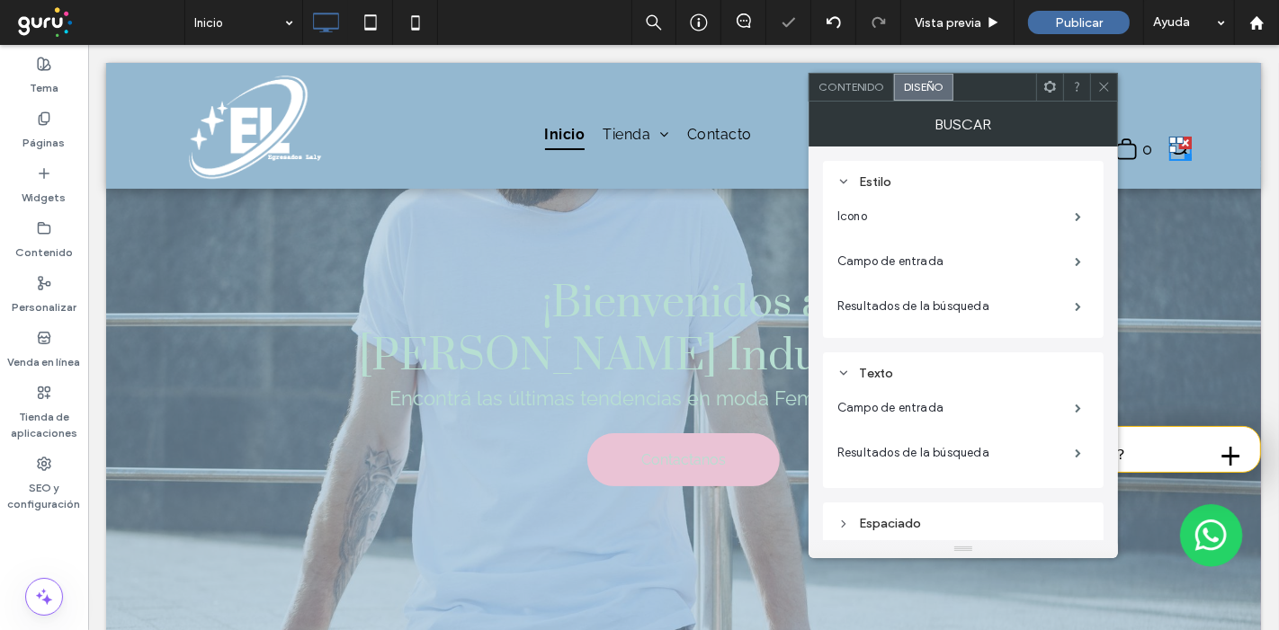
drag, startPoint x: 1104, startPoint y: 89, endPoint x: 1112, endPoint y: 112, distance: 23.9
click at [1108, 91] on icon at bounding box center [1103, 86] width 13 height 13
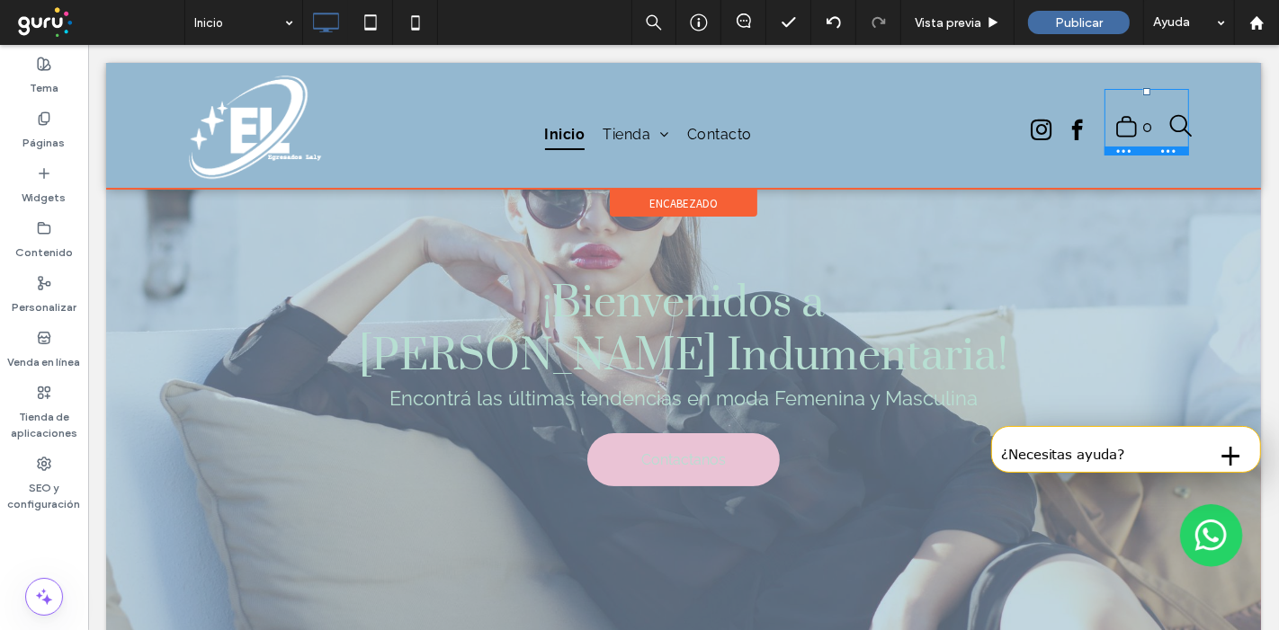
drag, startPoint x: 1130, startPoint y: 99, endPoint x: 1132, endPoint y: 90, distance: 9.4
click at [1142, 90] on div at bounding box center [1145, 91] width 7 height 7
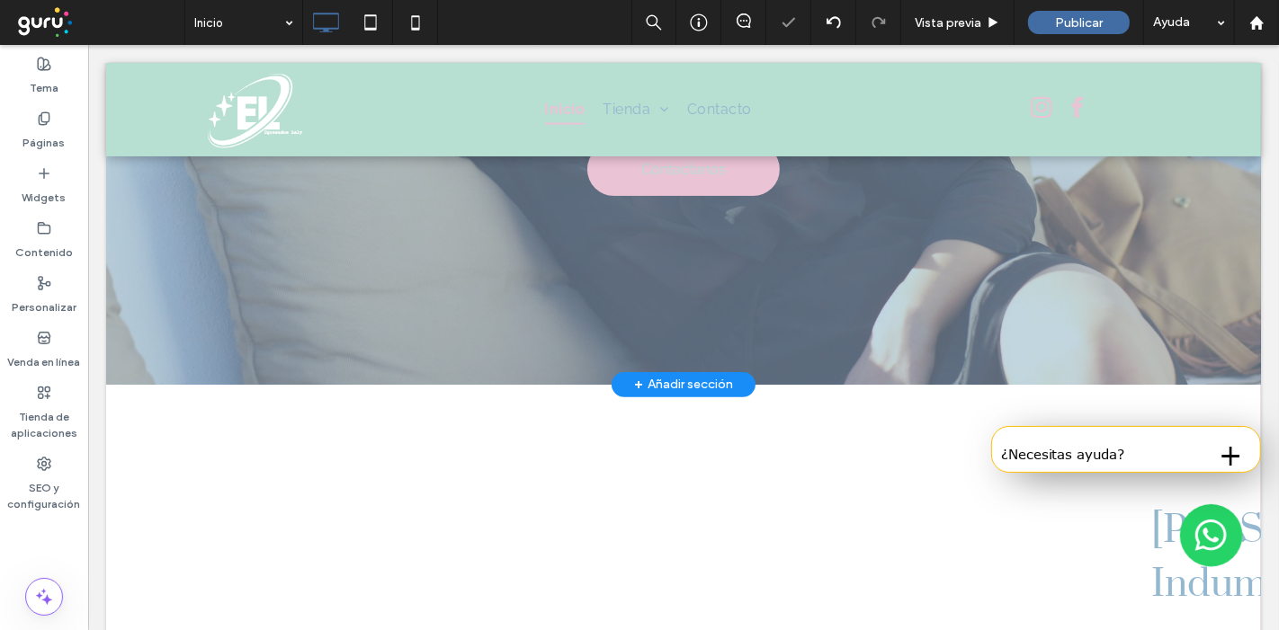
scroll to position [399, 0]
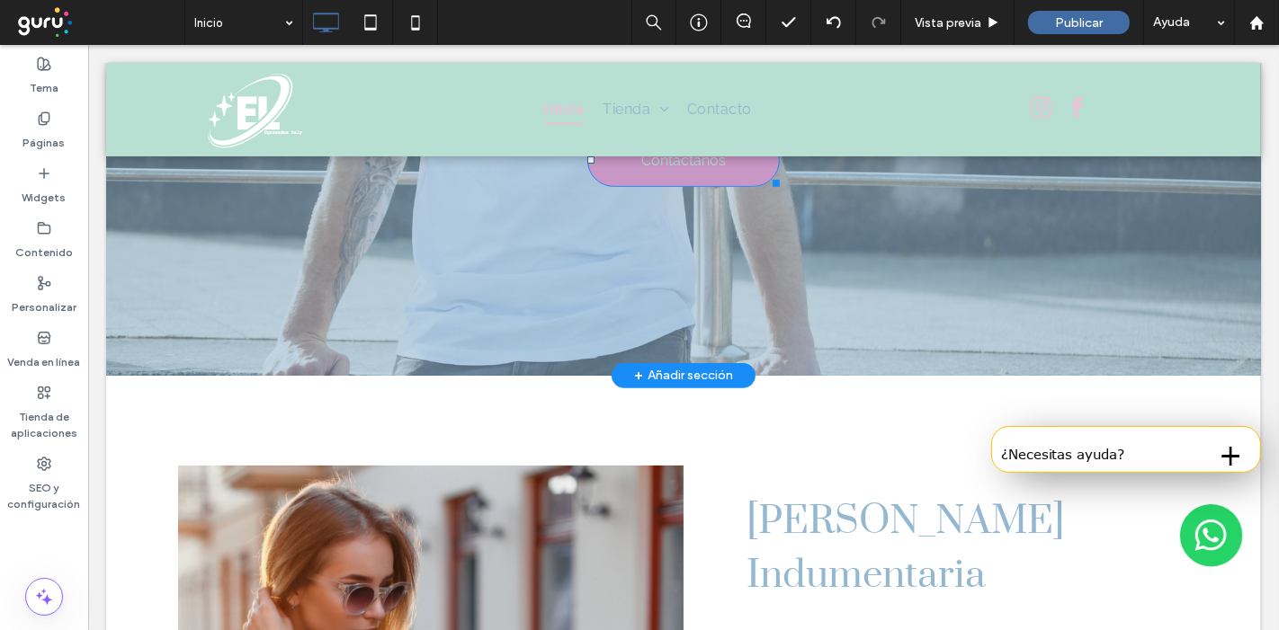
click at [640, 166] on span "Contactanos" at bounding box center [682, 160] width 85 height 35
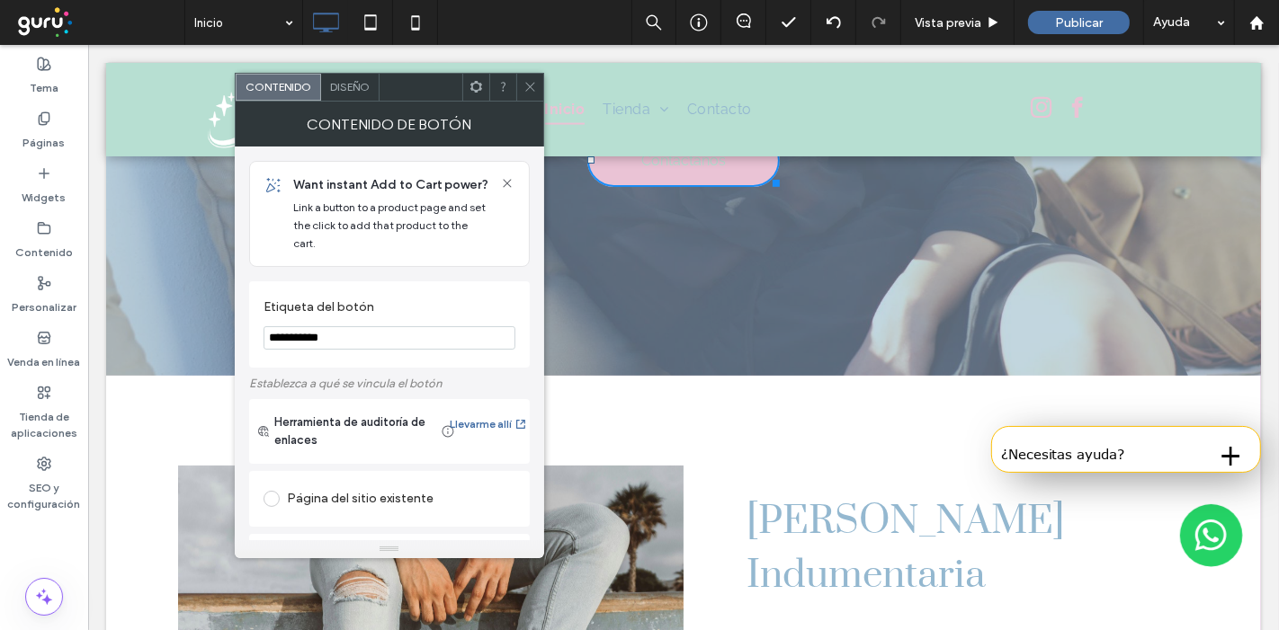
click at [527, 83] on icon at bounding box center [529, 86] width 13 height 13
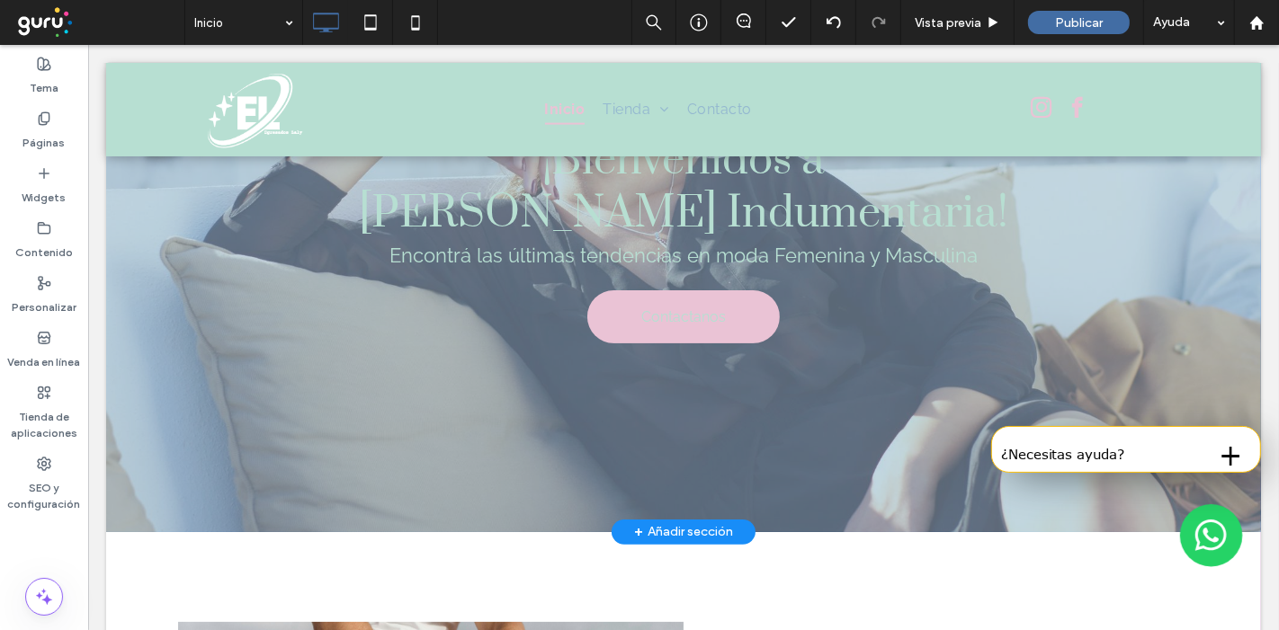
scroll to position [0, 0]
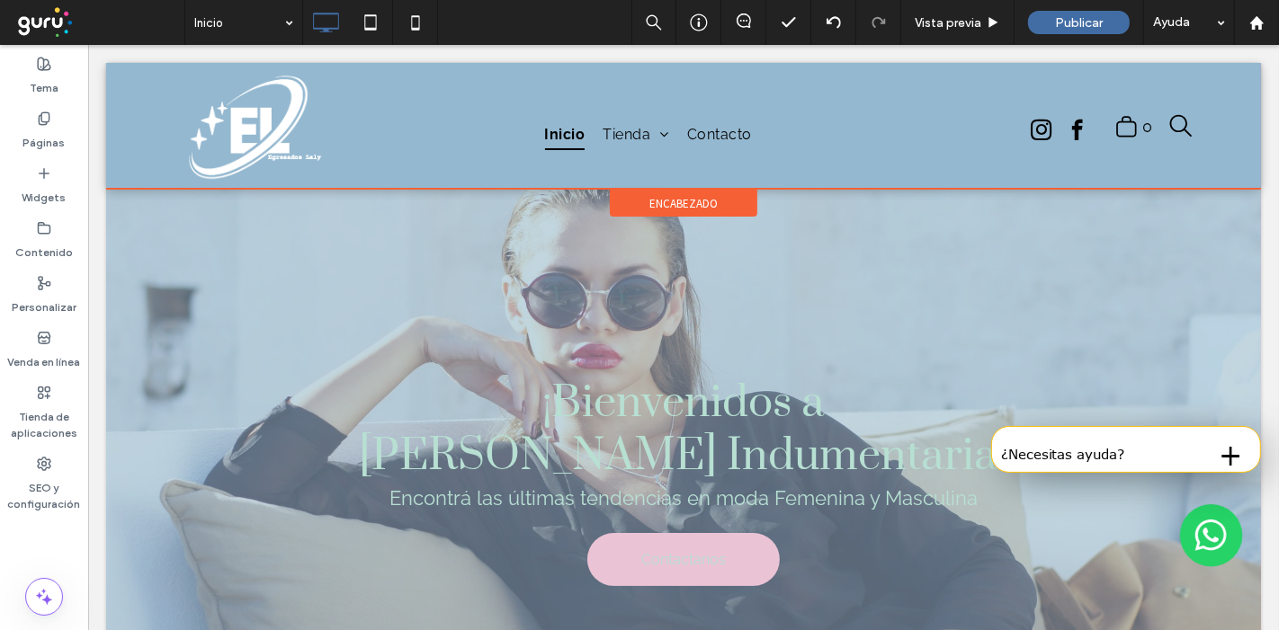
click at [664, 193] on div "encabezado" at bounding box center [682, 203] width 147 height 27
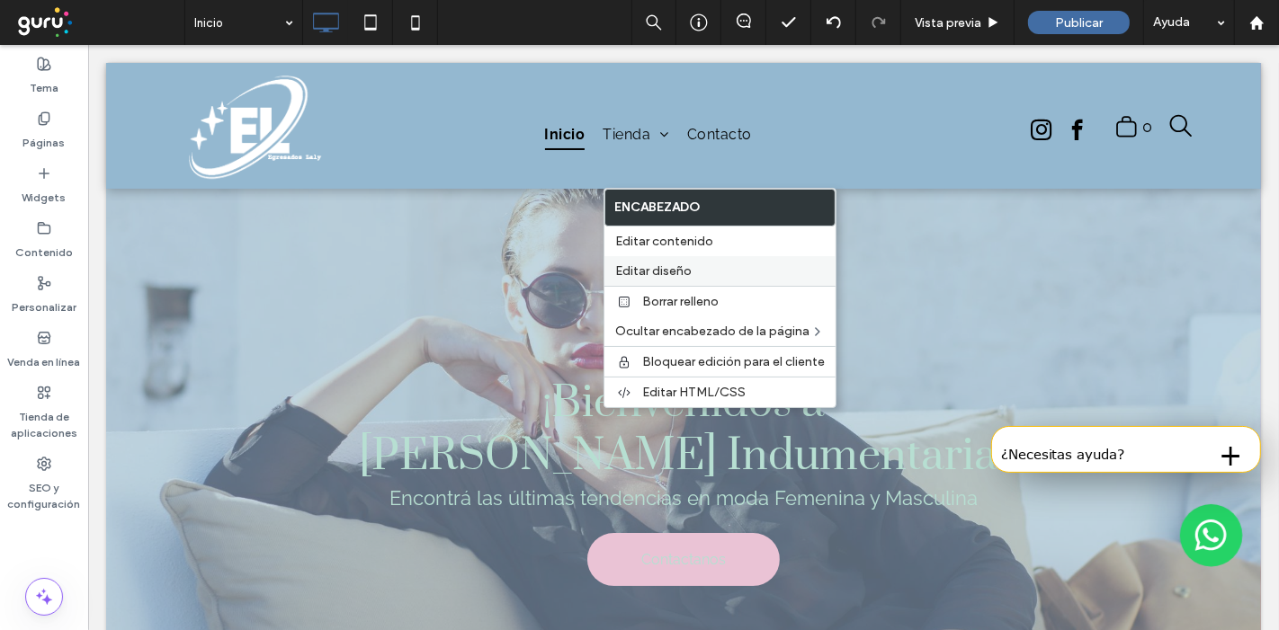
click at [678, 264] on span "Editar diseño" at bounding box center [653, 270] width 76 height 15
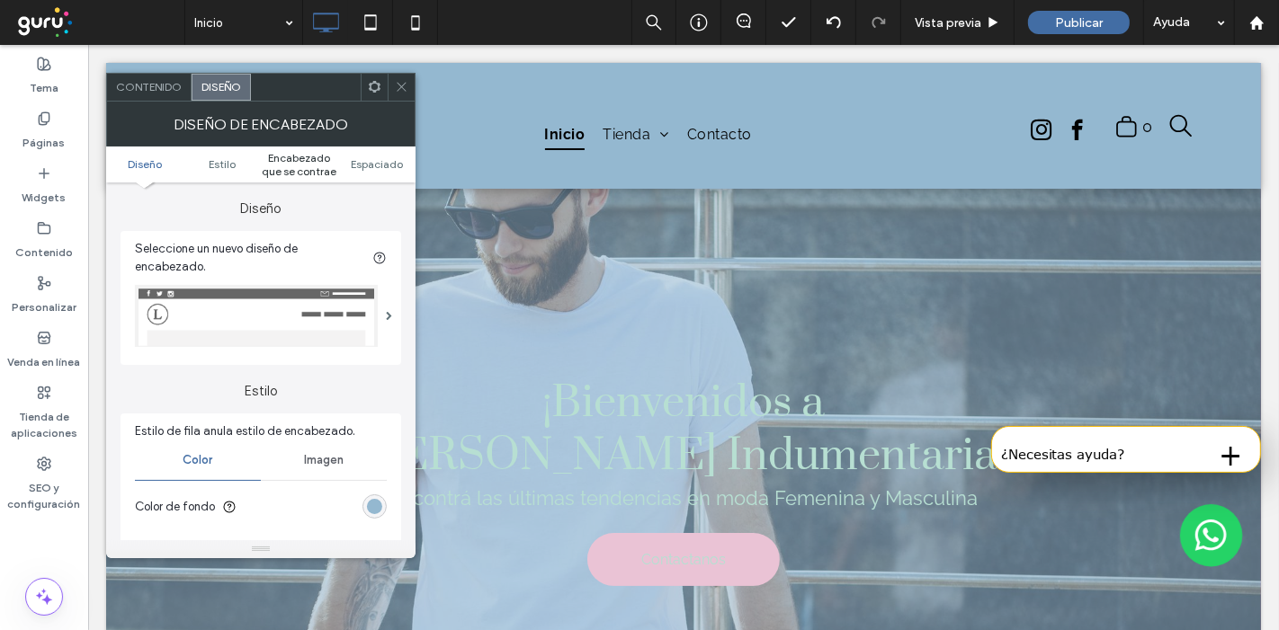
click at [295, 165] on span "Encabezado que se contrae" at bounding box center [299, 164] width 77 height 27
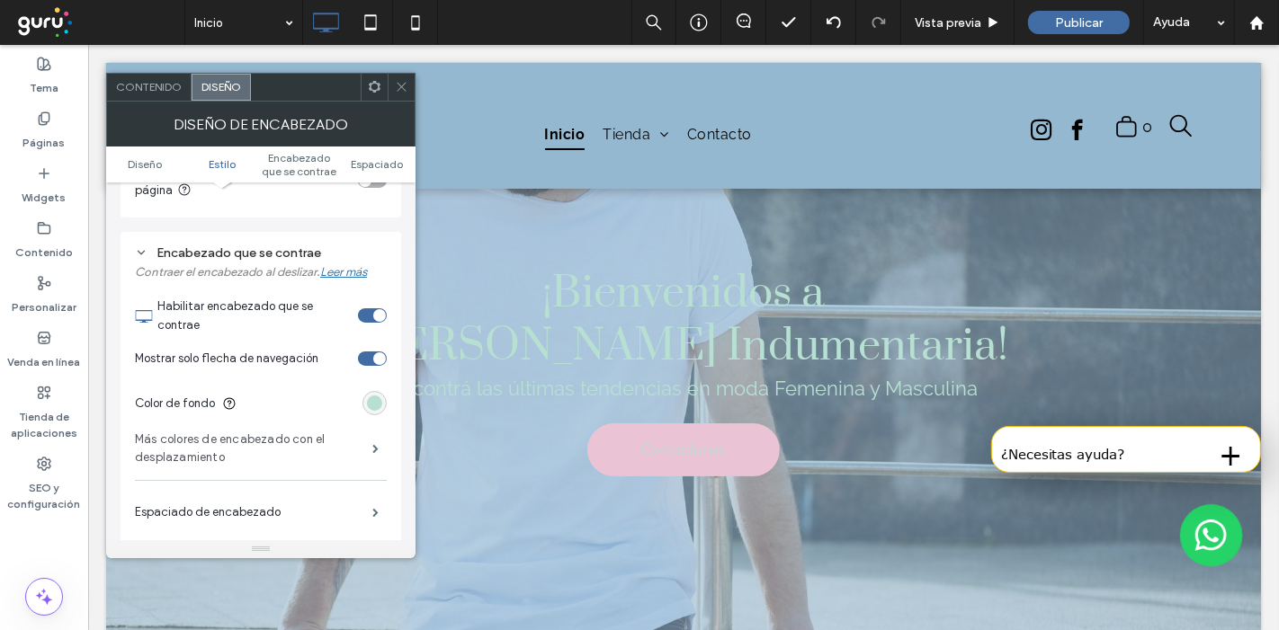
scroll to position [585, 0]
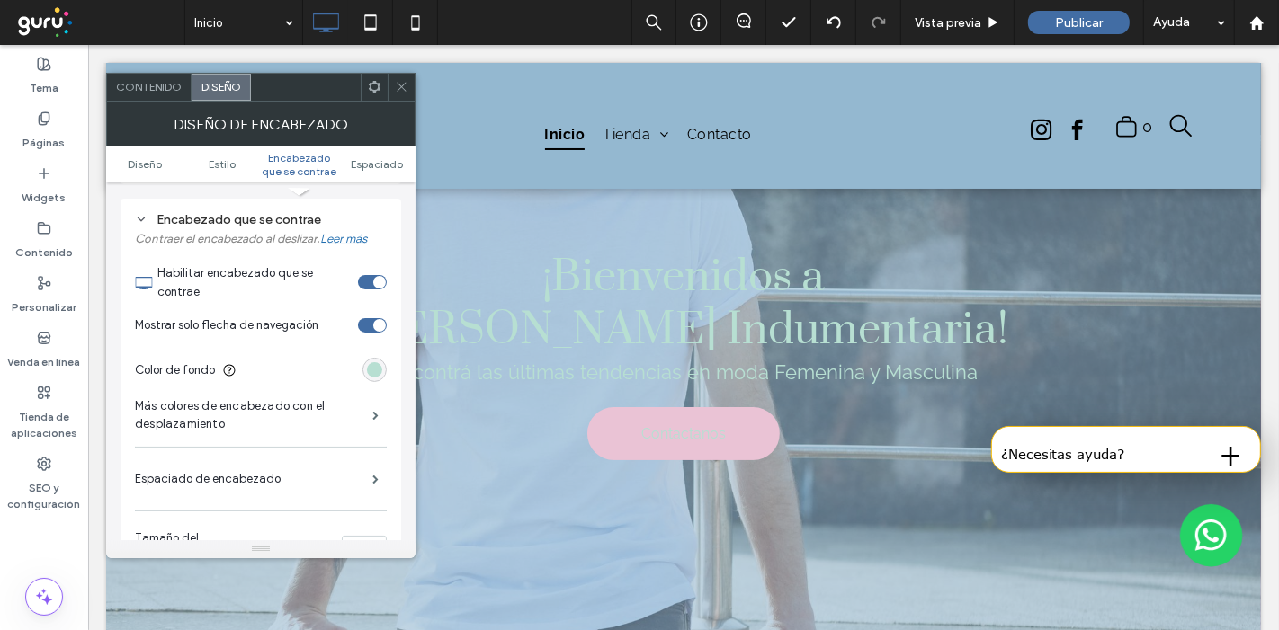
click at [385, 362] on section "Color de fondo" at bounding box center [261, 370] width 252 height 45
click at [380, 362] on div "rgb(183, 223, 210)" at bounding box center [374, 369] width 15 height 15
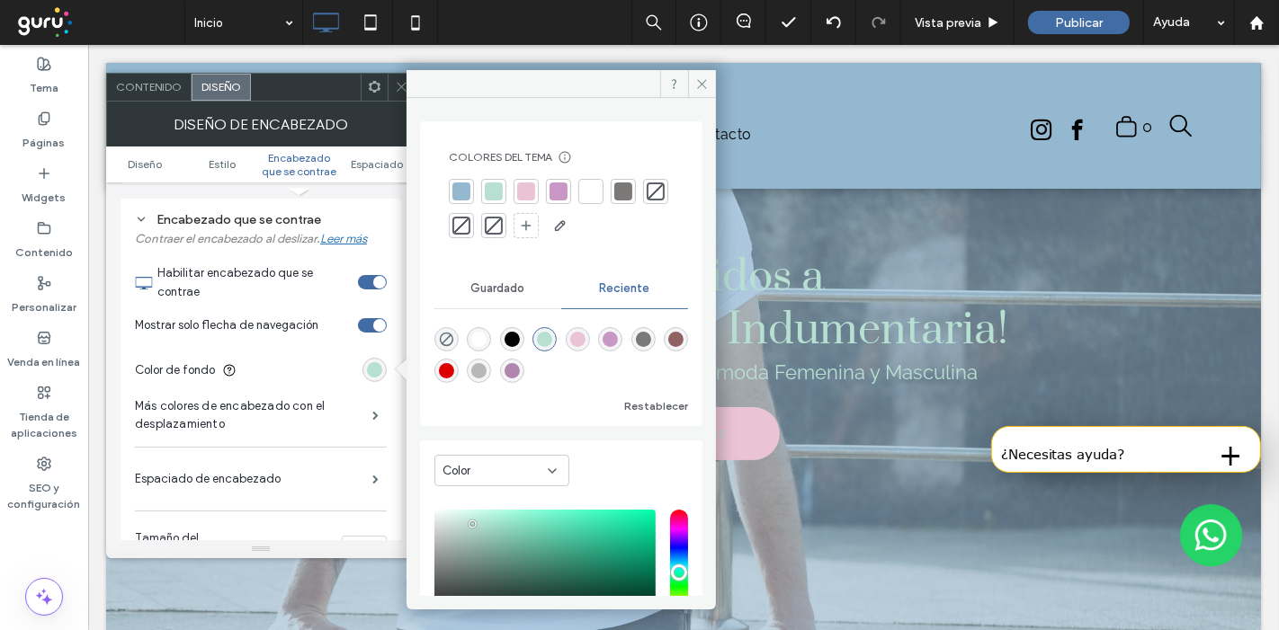
click at [464, 199] on div at bounding box center [461, 192] width 18 height 18
click at [397, 91] on icon at bounding box center [401, 86] width 13 height 13
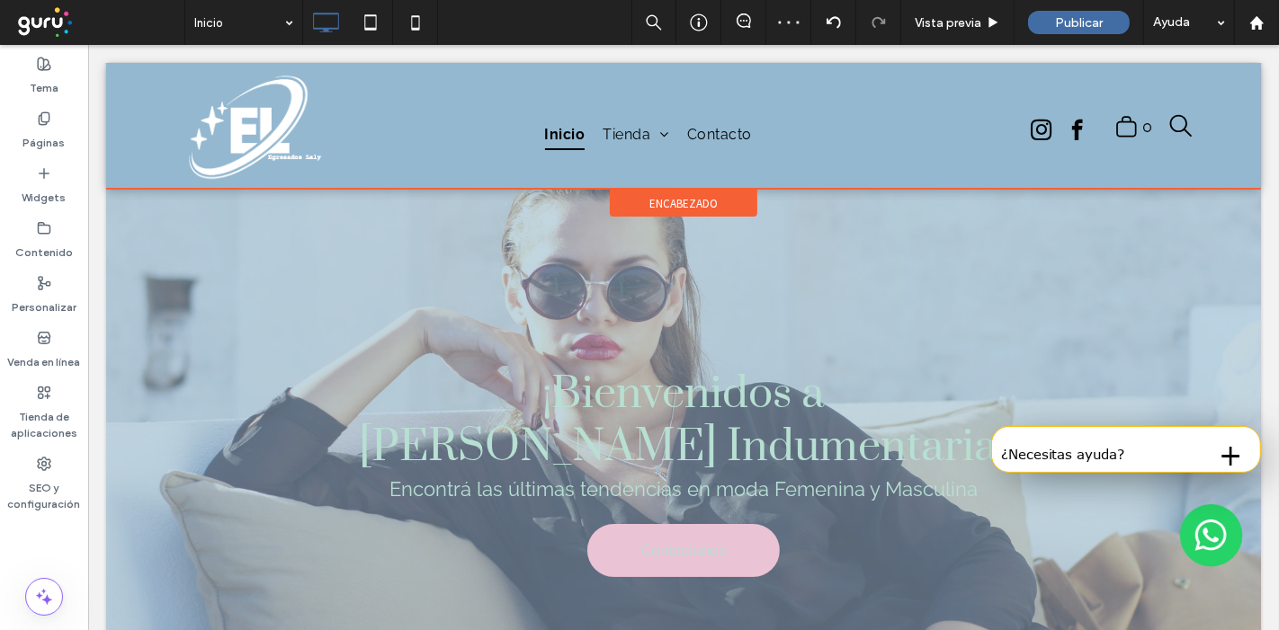
scroll to position [0, 0]
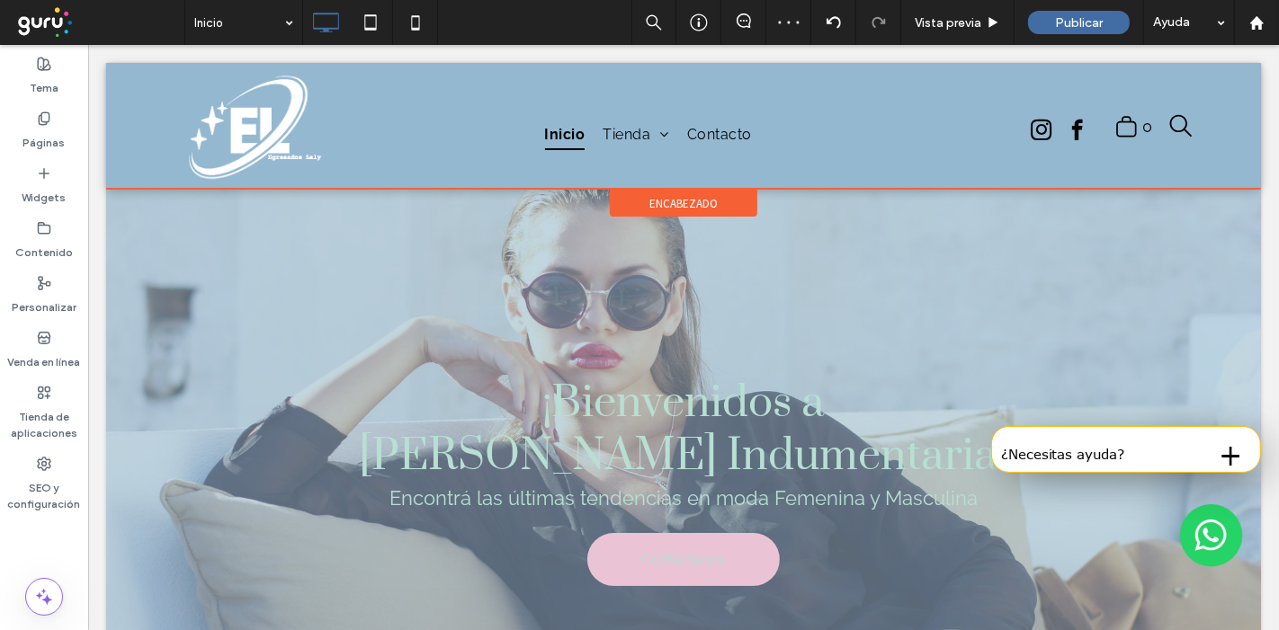
click at [648, 204] on span "encabezado" at bounding box center [682, 203] width 68 height 15
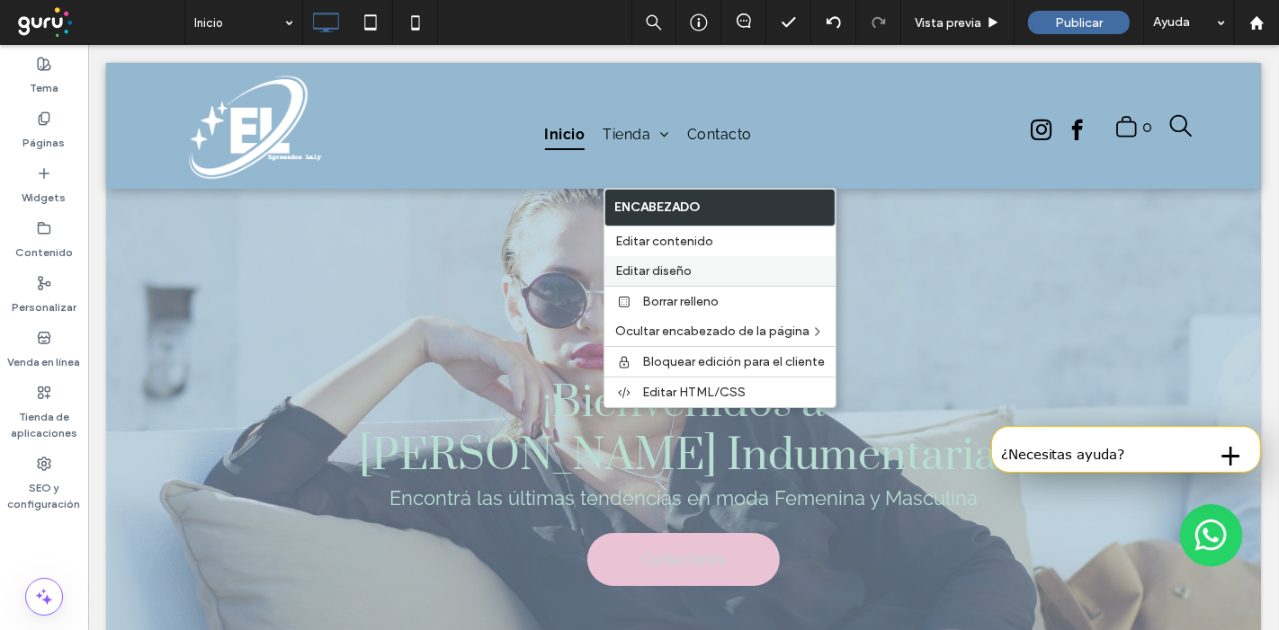
click at [656, 273] on span "Editar diseño" at bounding box center [653, 270] width 76 height 15
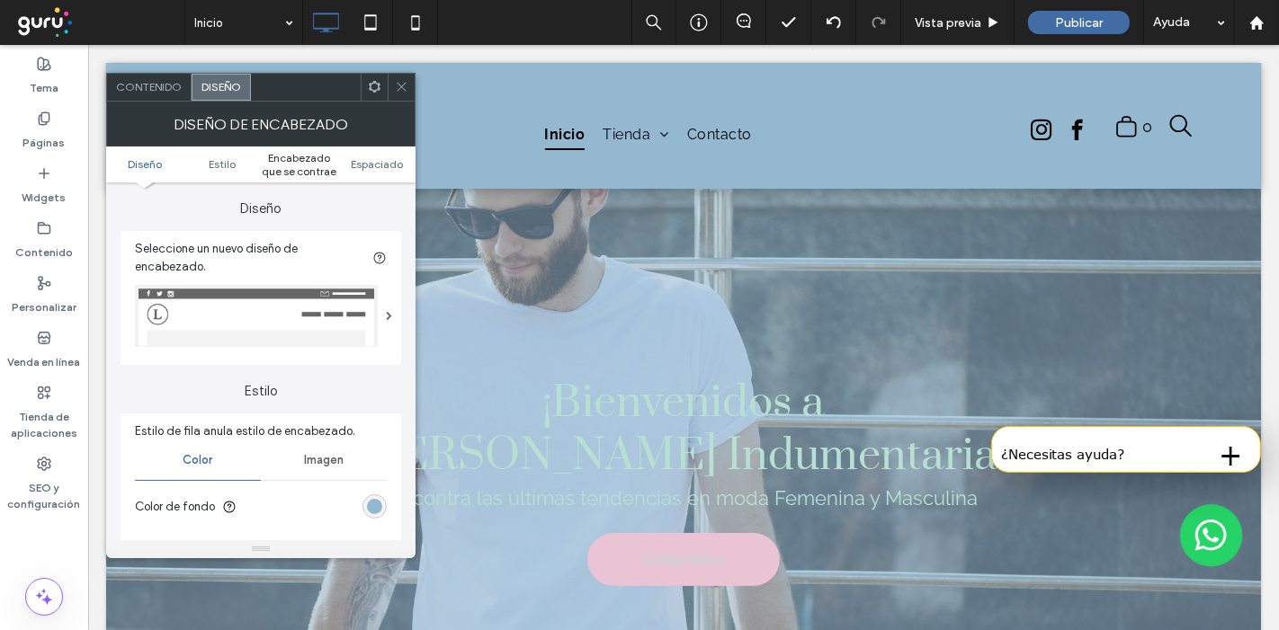
click at [300, 167] on span "Encabezado que se contrae" at bounding box center [299, 164] width 77 height 27
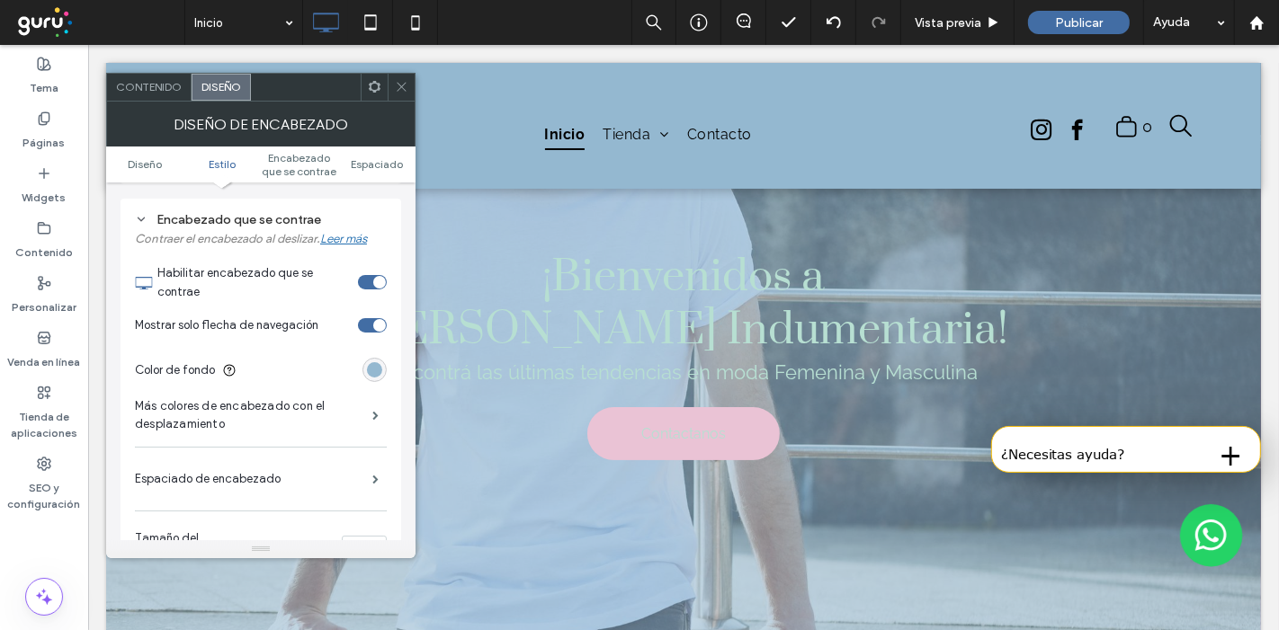
scroll to position [585, 0]
click at [378, 366] on div "rgb(148, 184, 208)" at bounding box center [374, 369] width 15 height 15
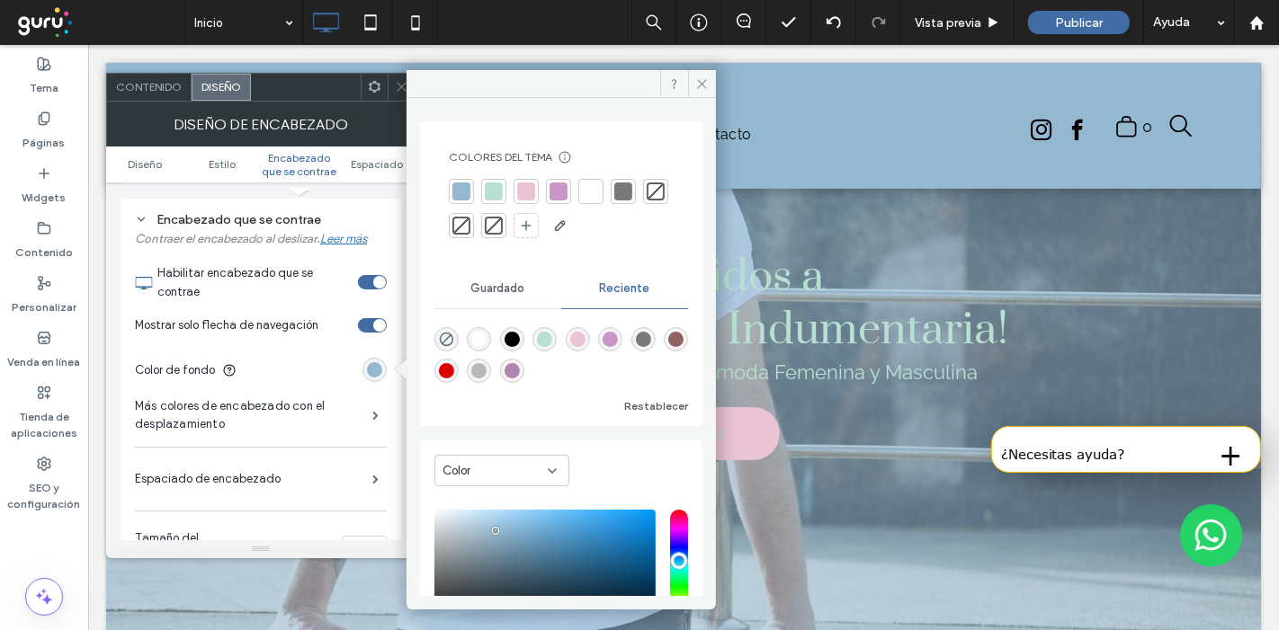
click at [567, 186] on div at bounding box center [558, 192] width 18 height 18
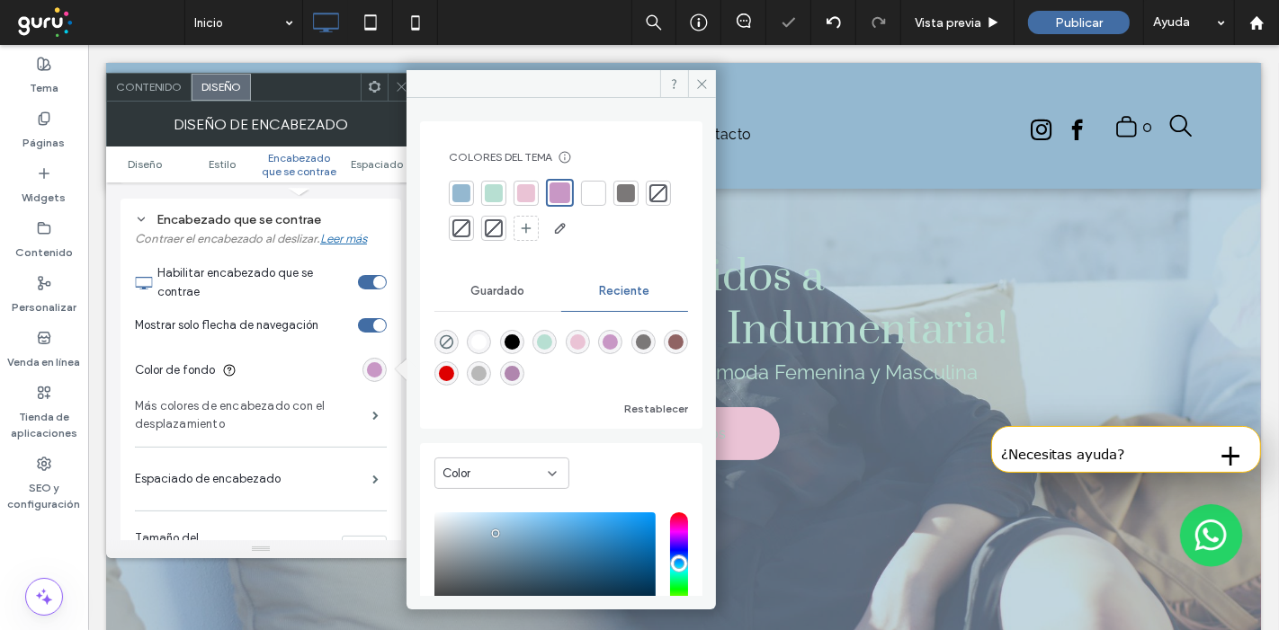
click at [343, 406] on label "Más colores de encabezado con el desplazamiento" at bounding box center [253, 416] width 237 height 54
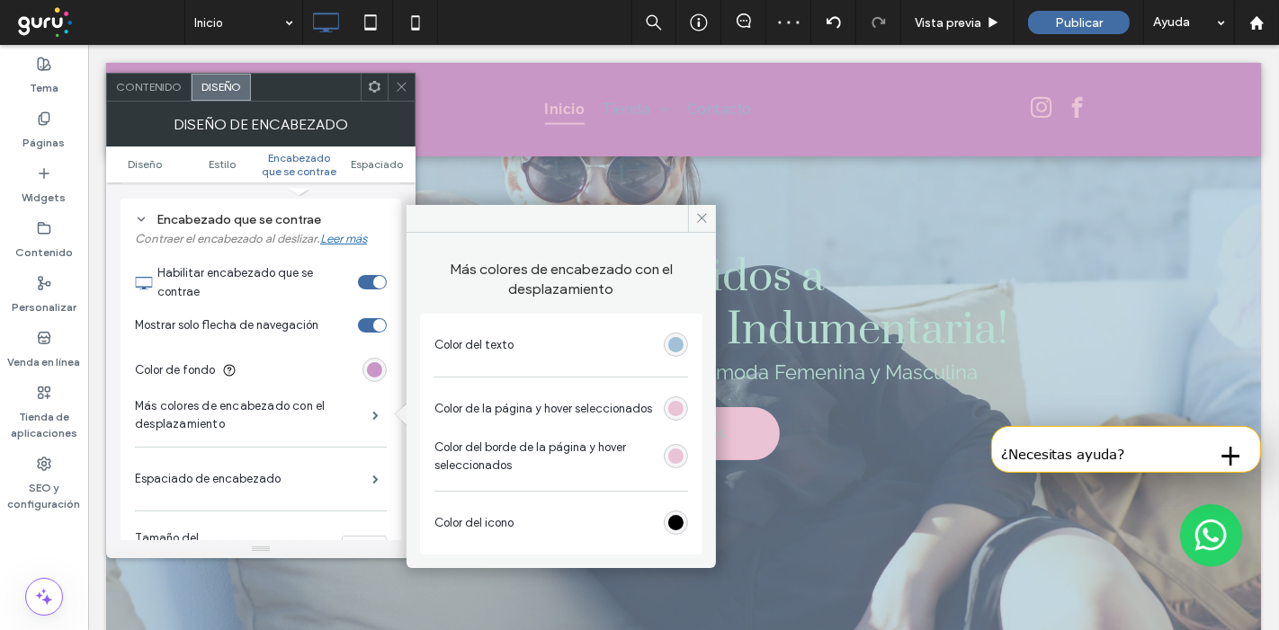
click at [673, 338] on div "rgb(148, 184, 208)" at bounding box center [675, 344] width 15 height 15
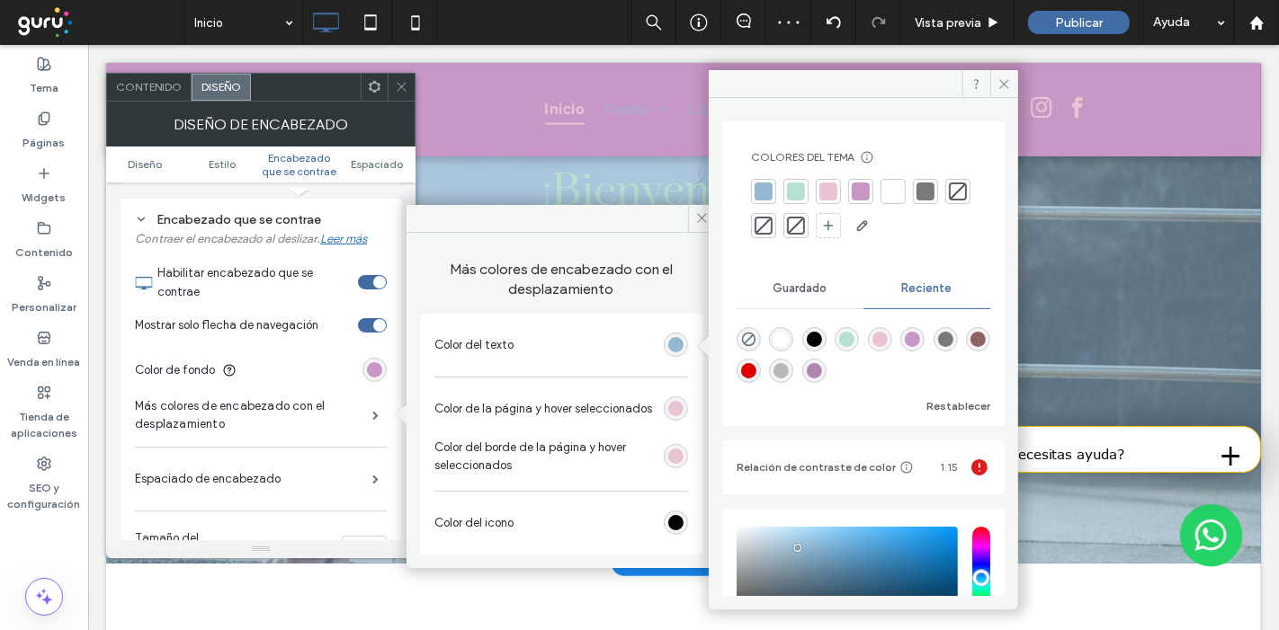
scroll to position [426, 0]
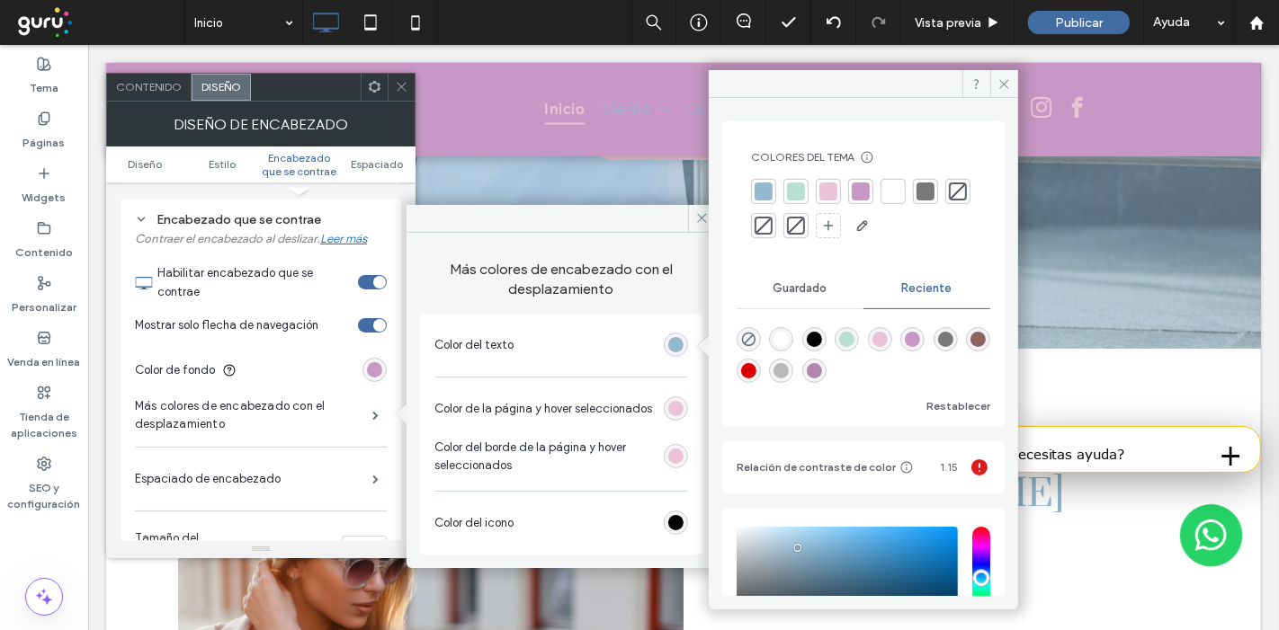
click at [819, 335] on div "rgba(0, 0, 0, 1)" at bounding box center [814, 339] width 15 height 15
type input "*******"
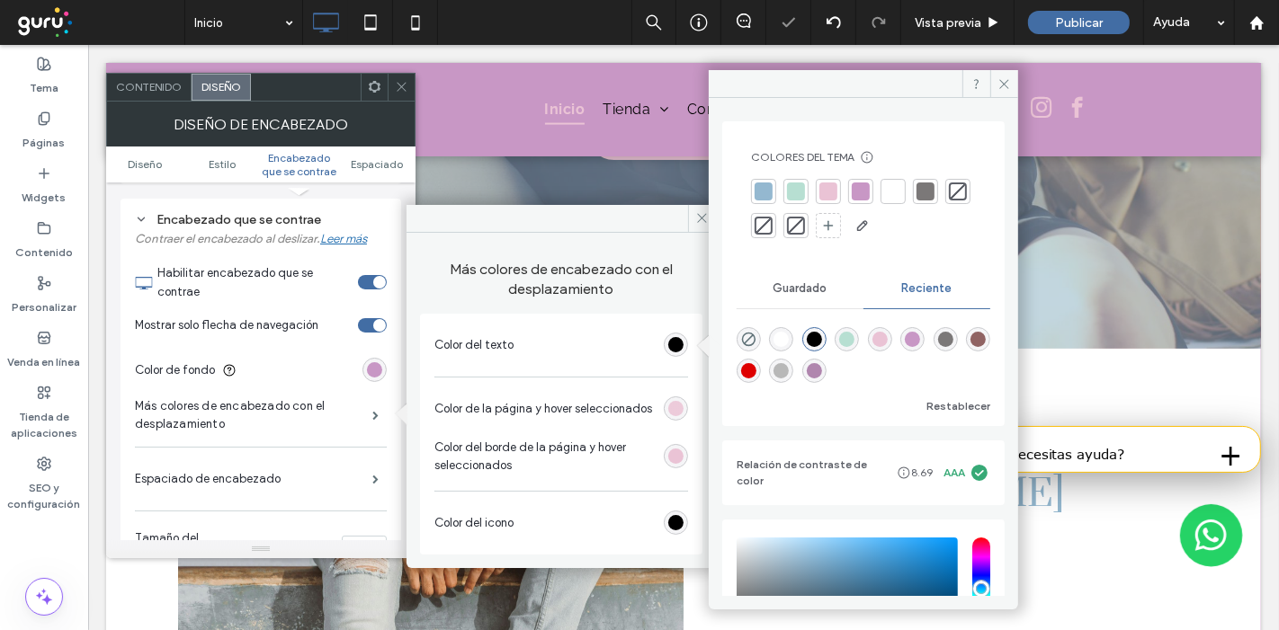
click at [673, 413] on div "rgb(234, 195, 213)" at bounding box center [675, 408] width 15 height 15
click at [818, 339] on div "rgba(0, 0, 0, 1)" at bounding box center [814, 339] width 15 height 15
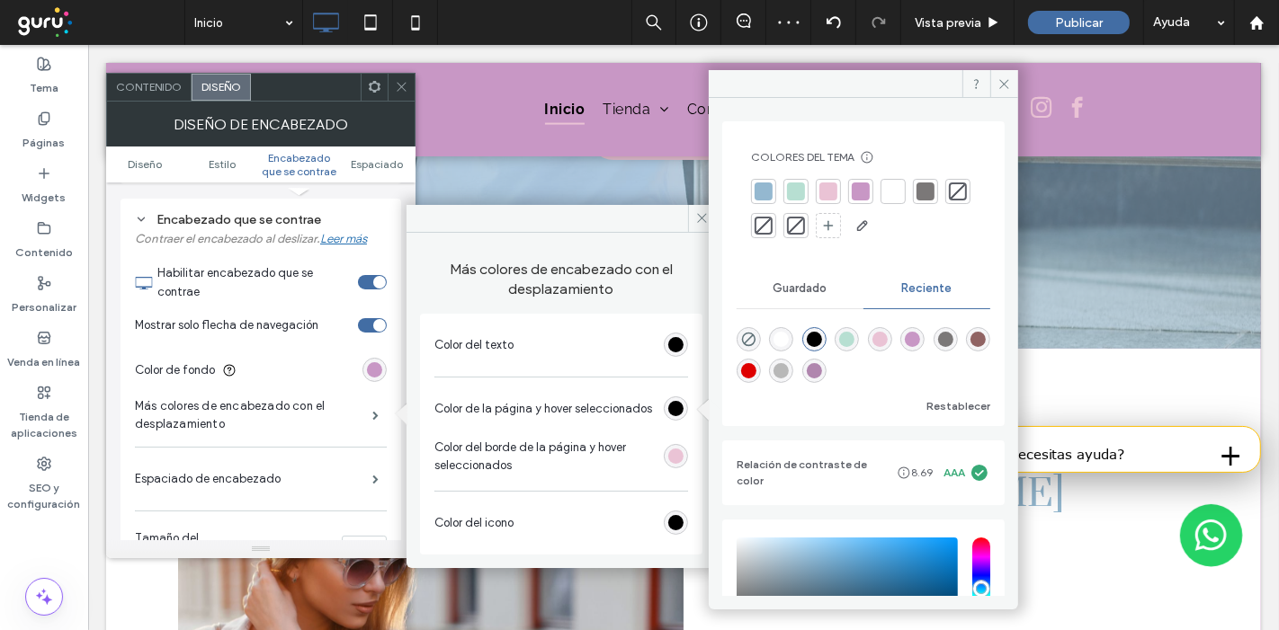
click at [676, 460] on div "rgb(234, 195, 213)" at bounding box center [675, 456] width 15 height 15
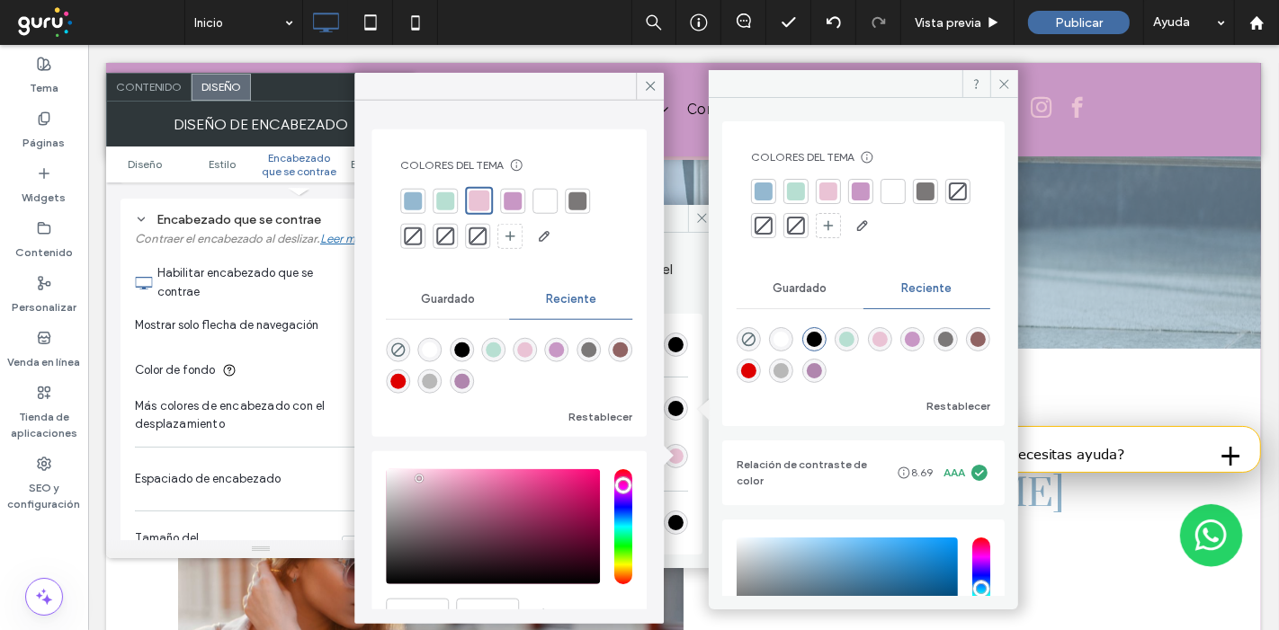
click at [465, 353] on div "rgba(0, 0, 0, 1)" at bounding box center [461, 350] width 15 height 15
type input "*******"
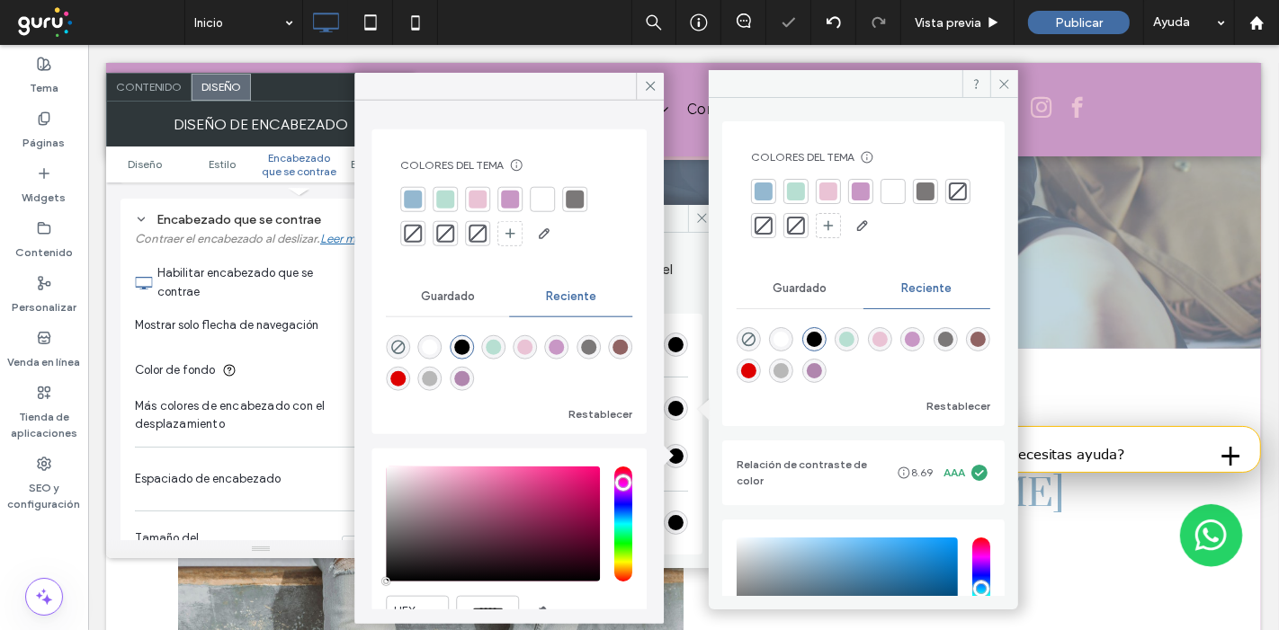
click at [289, 353] on section "Color de fondo" at bounding box center [261, 370] width 252 height 45
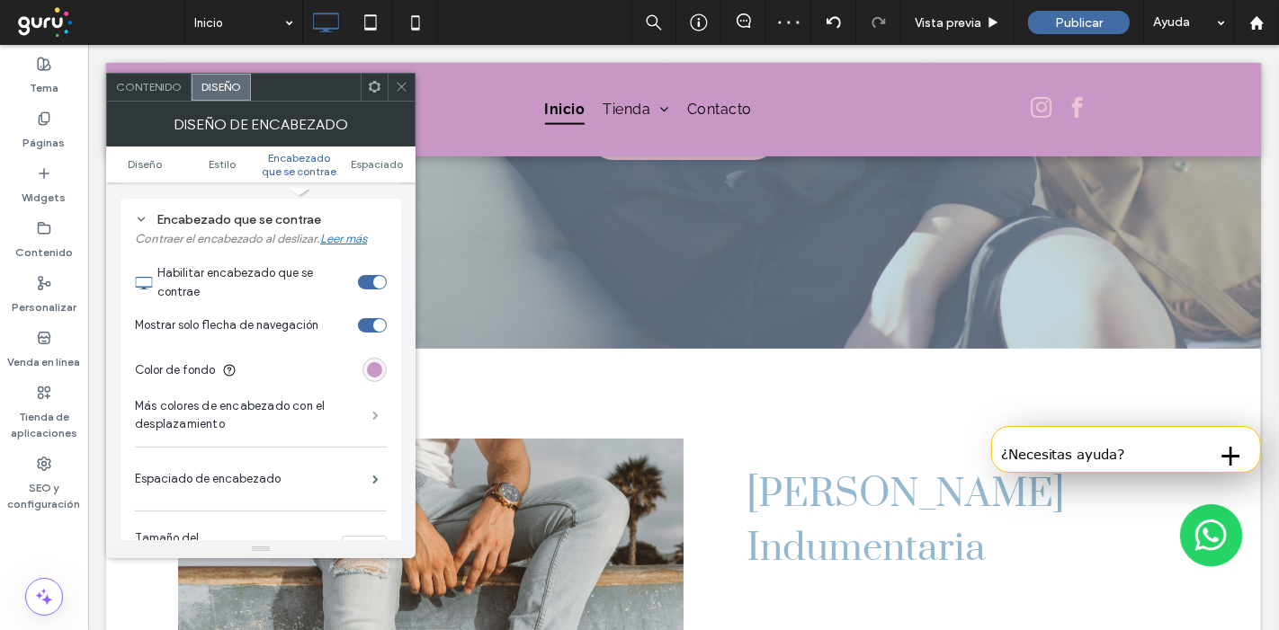
click at [372, 415] on span at bounding box center [375, 415] width 6 height 9
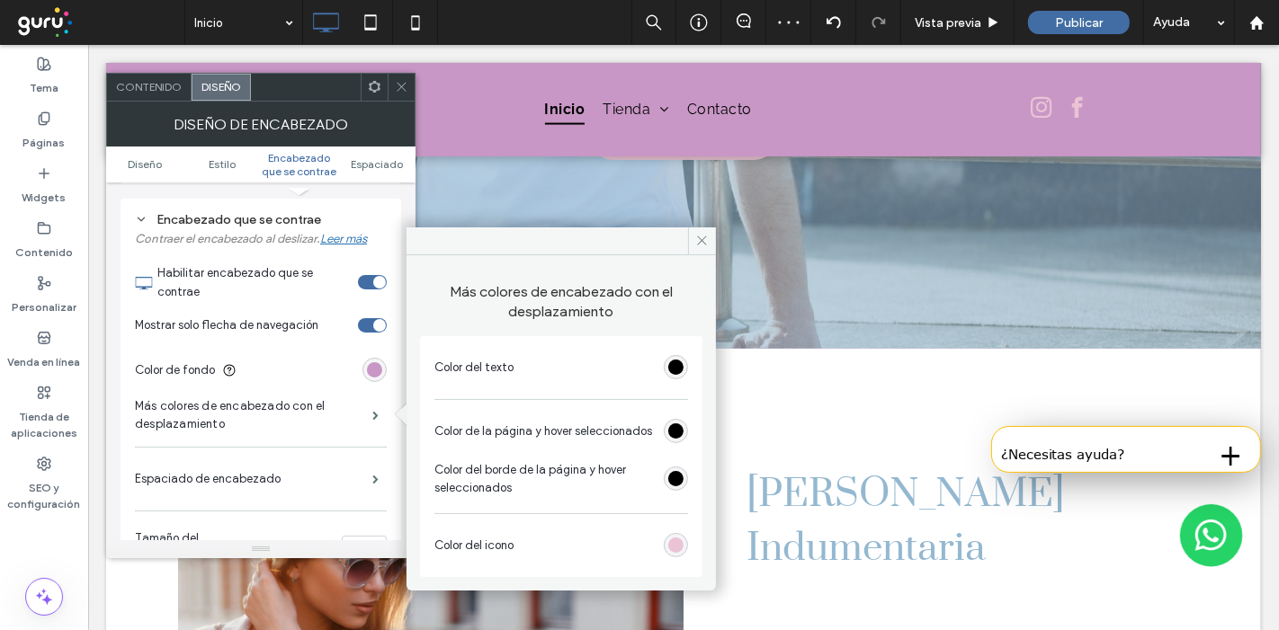
drag, startPoint x: 397, startPoint y: 96, endPoint x: 333, endPoint y: 74, distance: 68.5
click at [397, 96] on span at bounding box center [401, 87] width 13 height 27
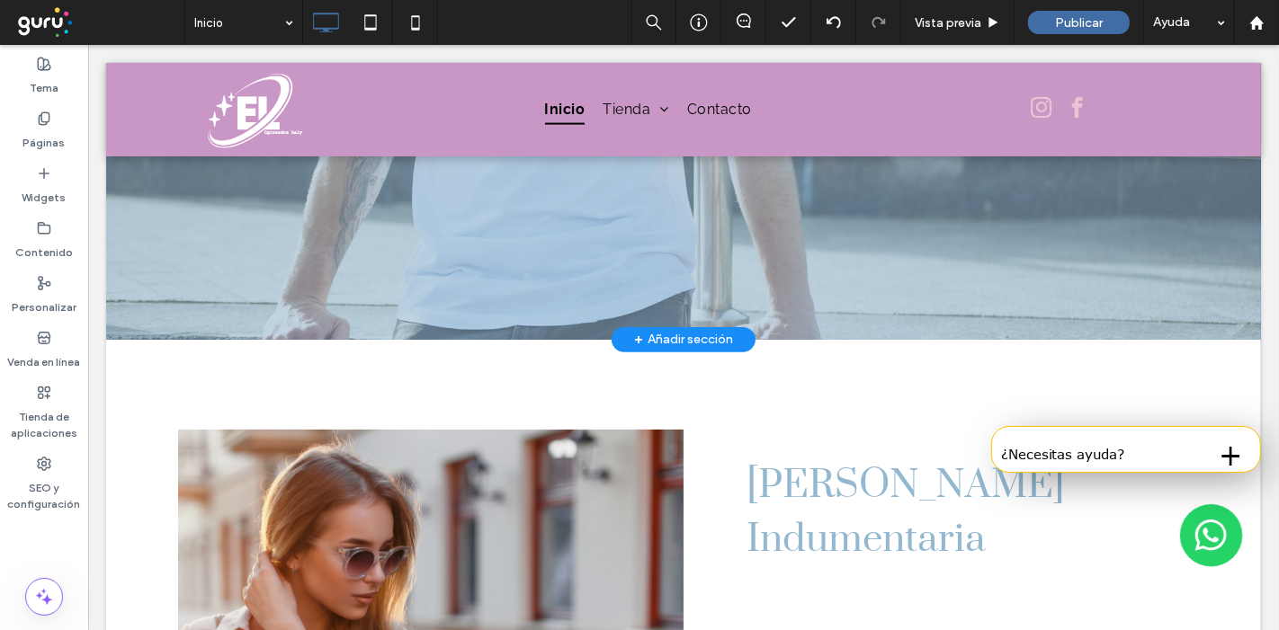
scroll to position [526, 0]
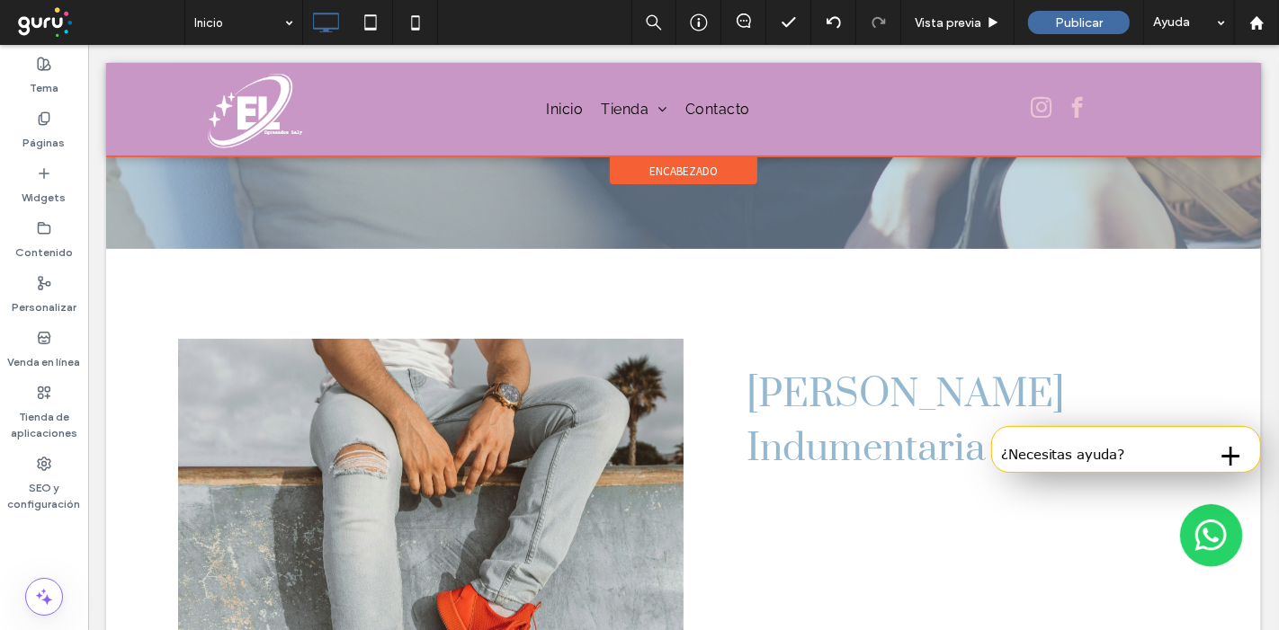
click at [639, 171] on div "encabezado" at bounding box center [682, 170] width 147 height 27
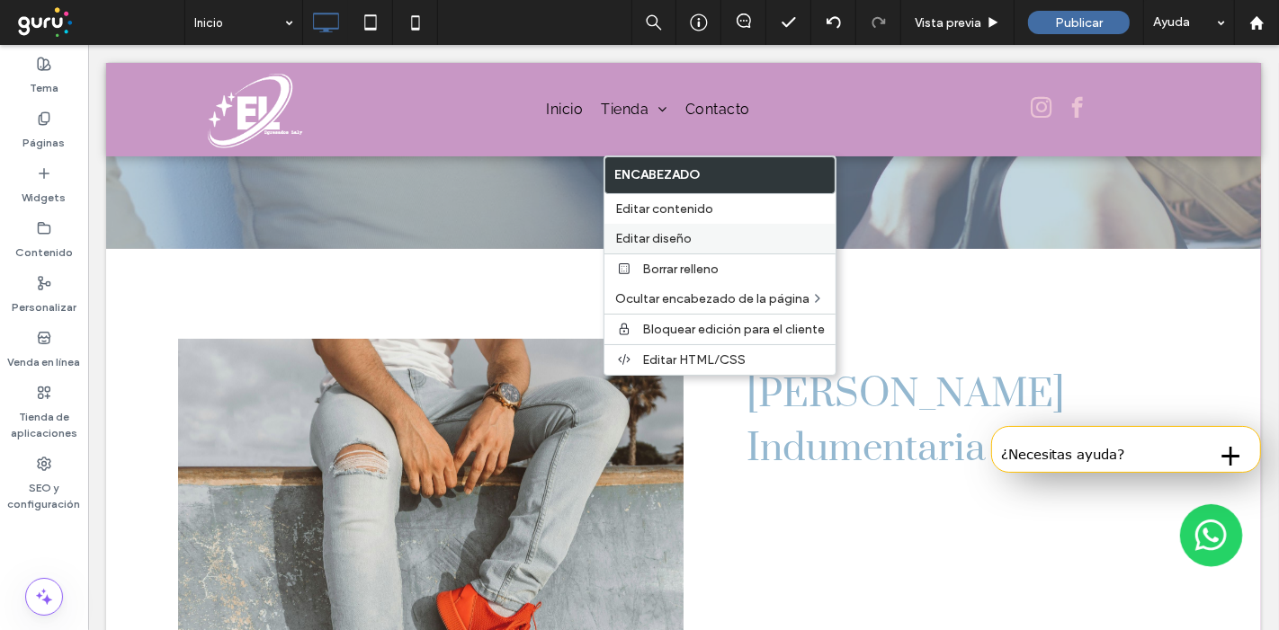
click at [672, 237] on span "Editar diseño" at bounding box center [653, 238] width 76 height 15
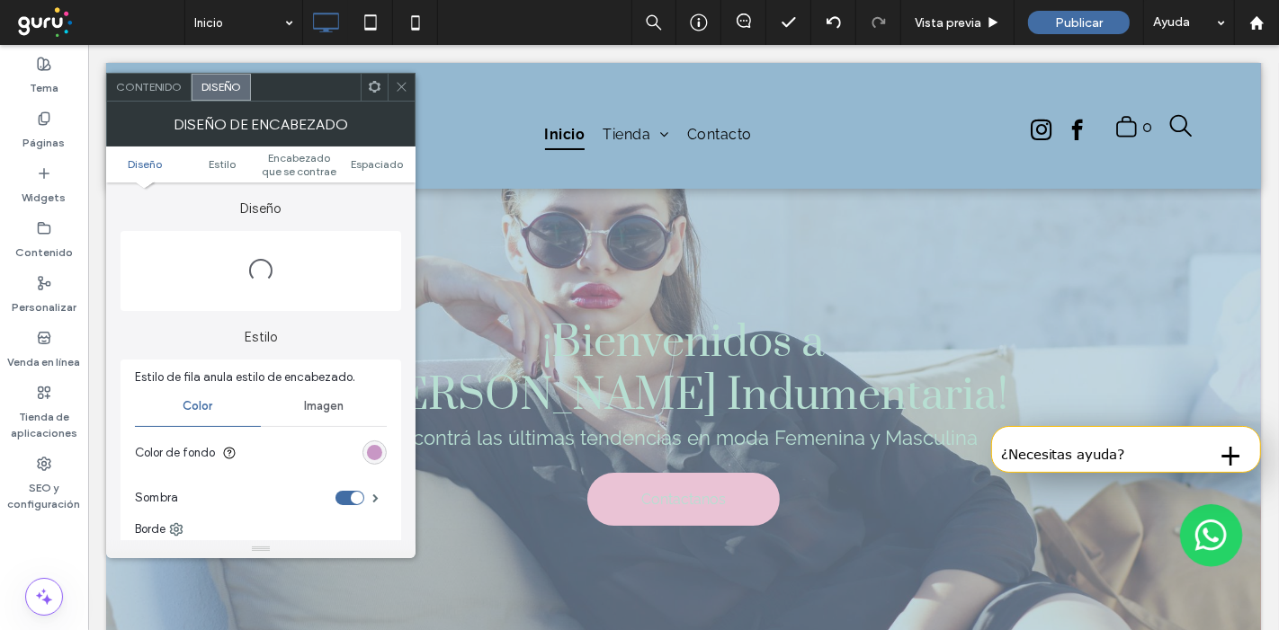
scroll to position [0, 0]
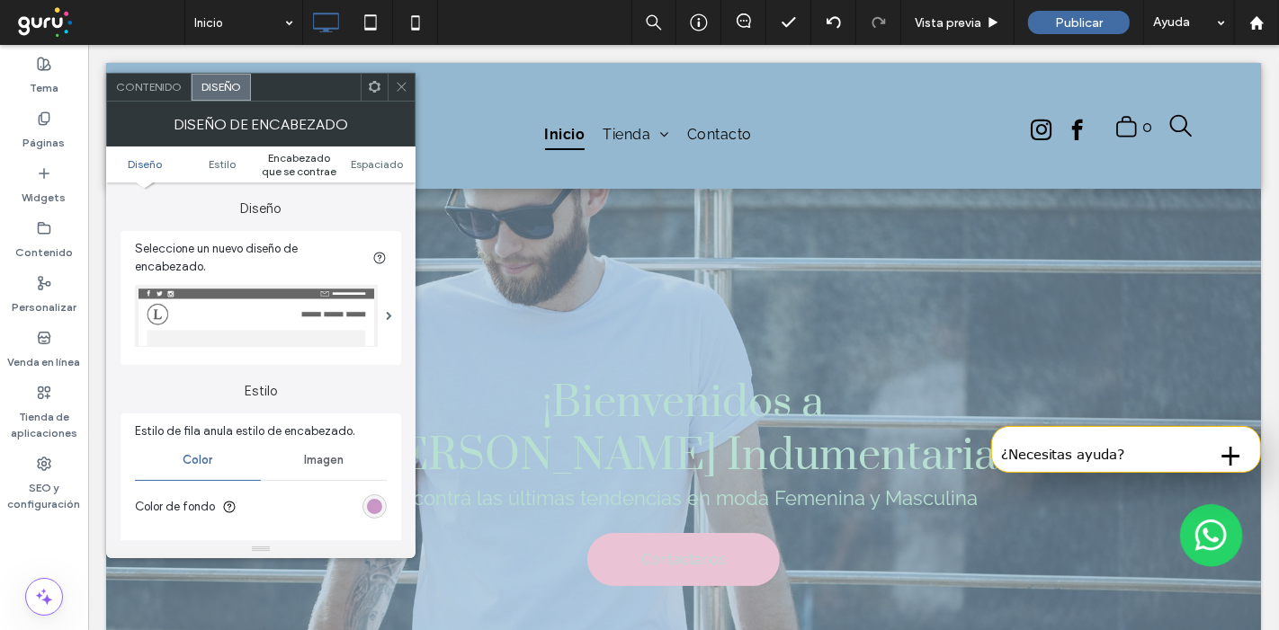
click at [303, 167] on span "Encabezado que se contrae" at bounding box center [299, 164] width 77 height 27
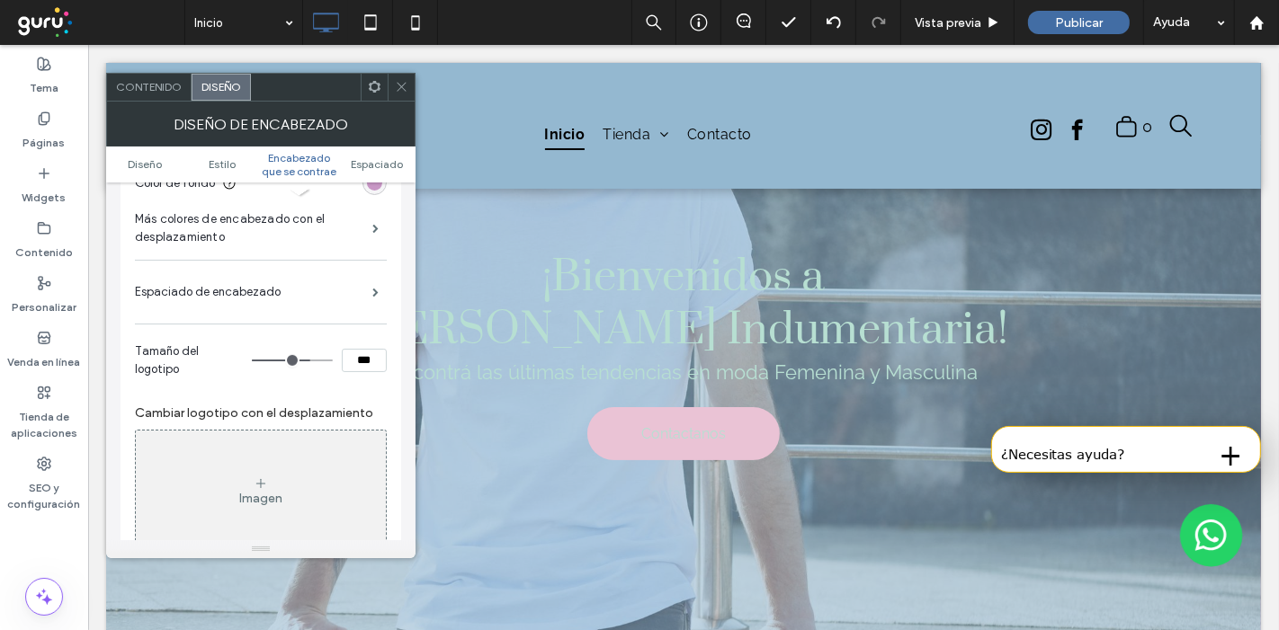
scroll to position [785, 0]
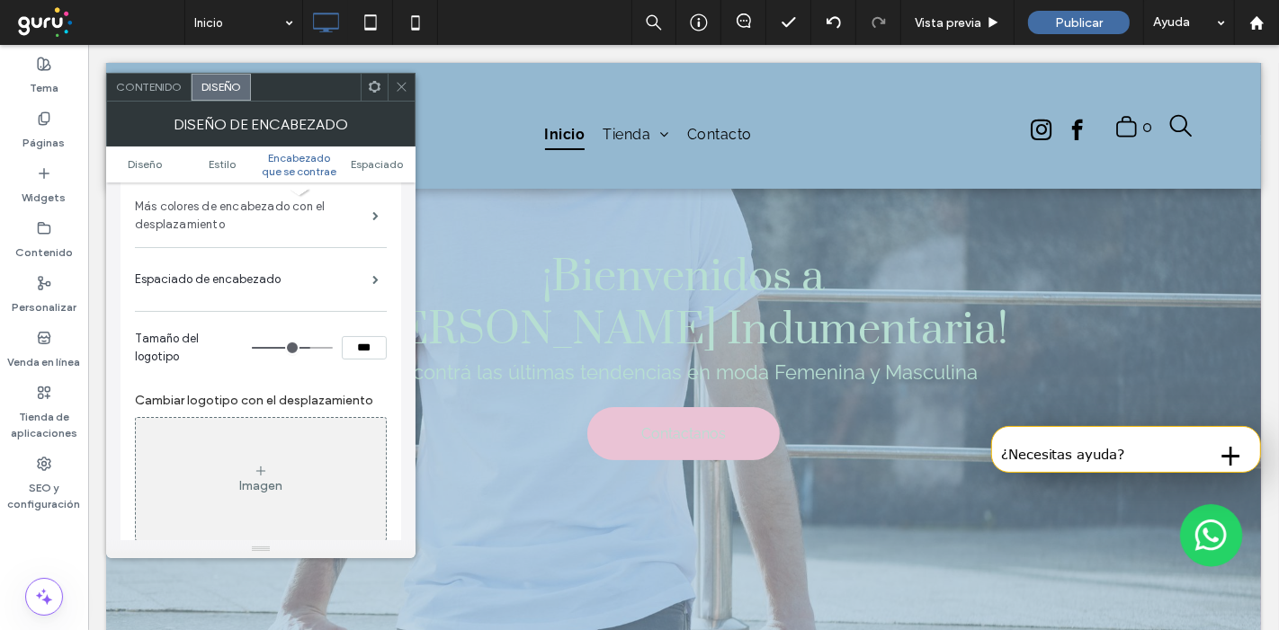
click at [347, 207] on label "Más colores de encabezado con el desplazamiento" at bounding box center [253, 216] width 237 height 54
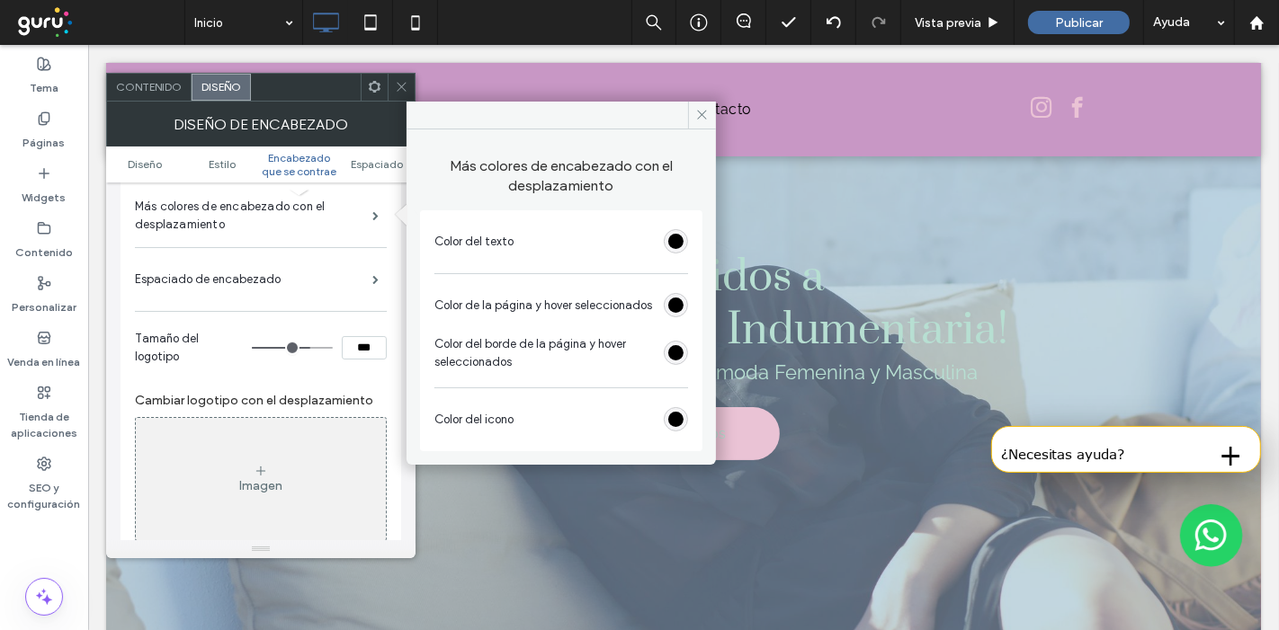
click at [674, 425] on div "rgb(0, 0, 0)" at bounding box center [676, 419] width 24 height 24
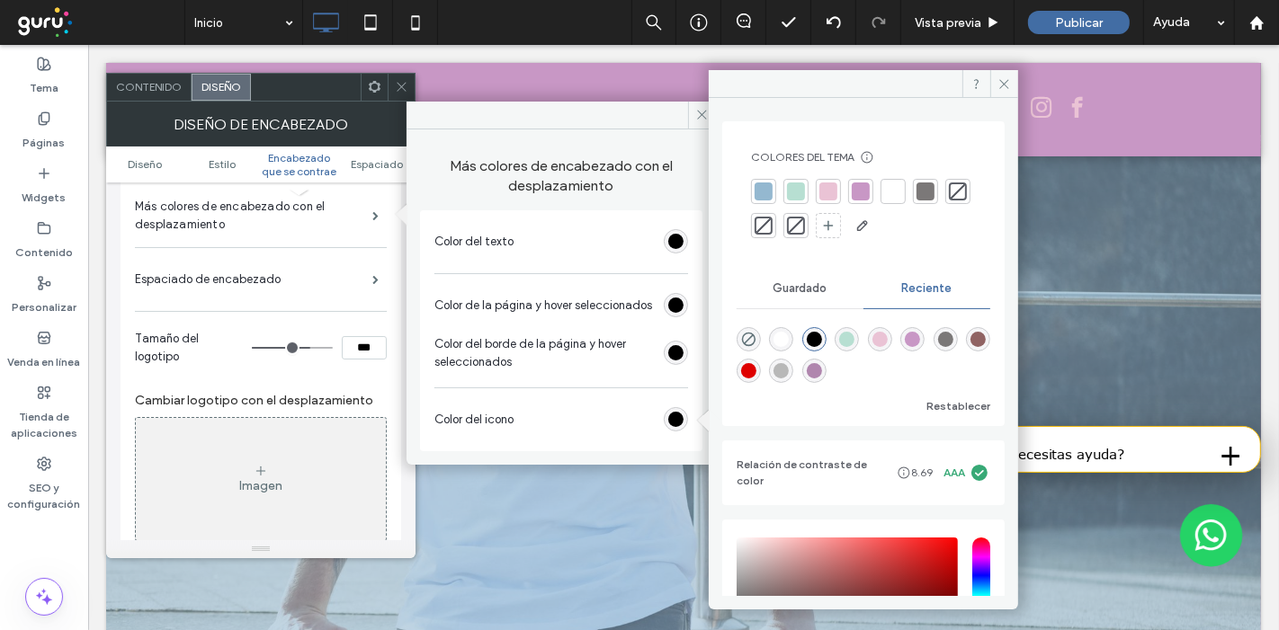
click at [822, 336] on div "rgba(0, 0, 0, 1)" at bounding box center [814, 339] width 15 height 15
click at [400, 86] on use at bounding box center [401, 87] width 9 height 9
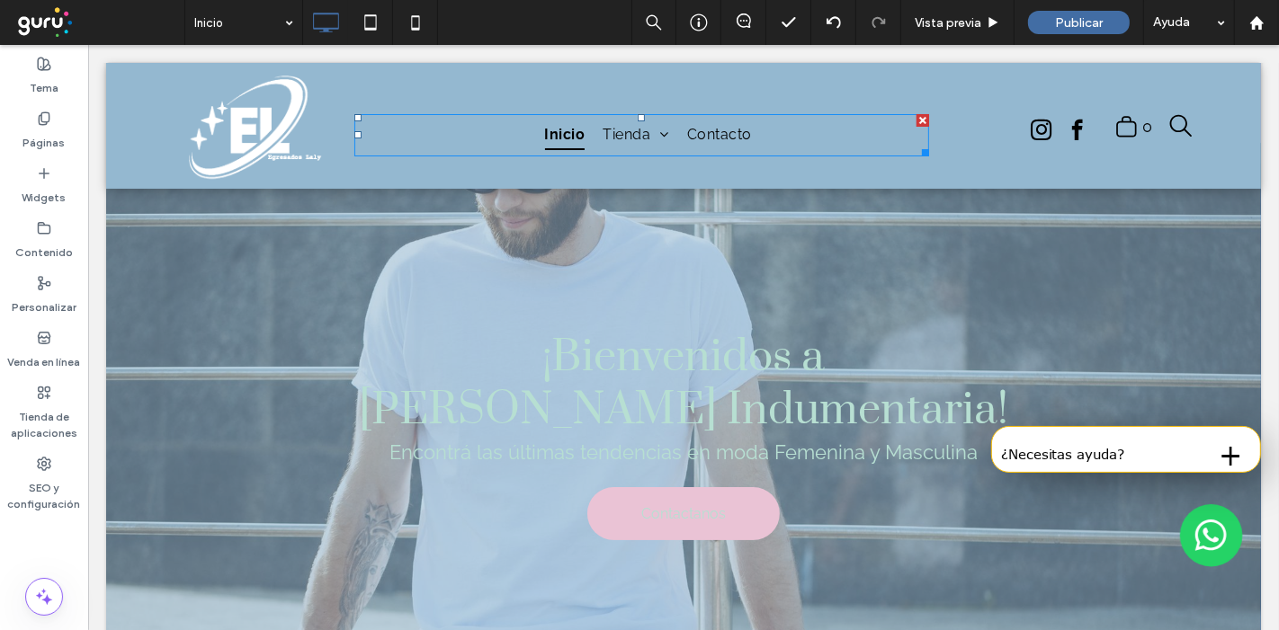
scroll to position [0, 0]
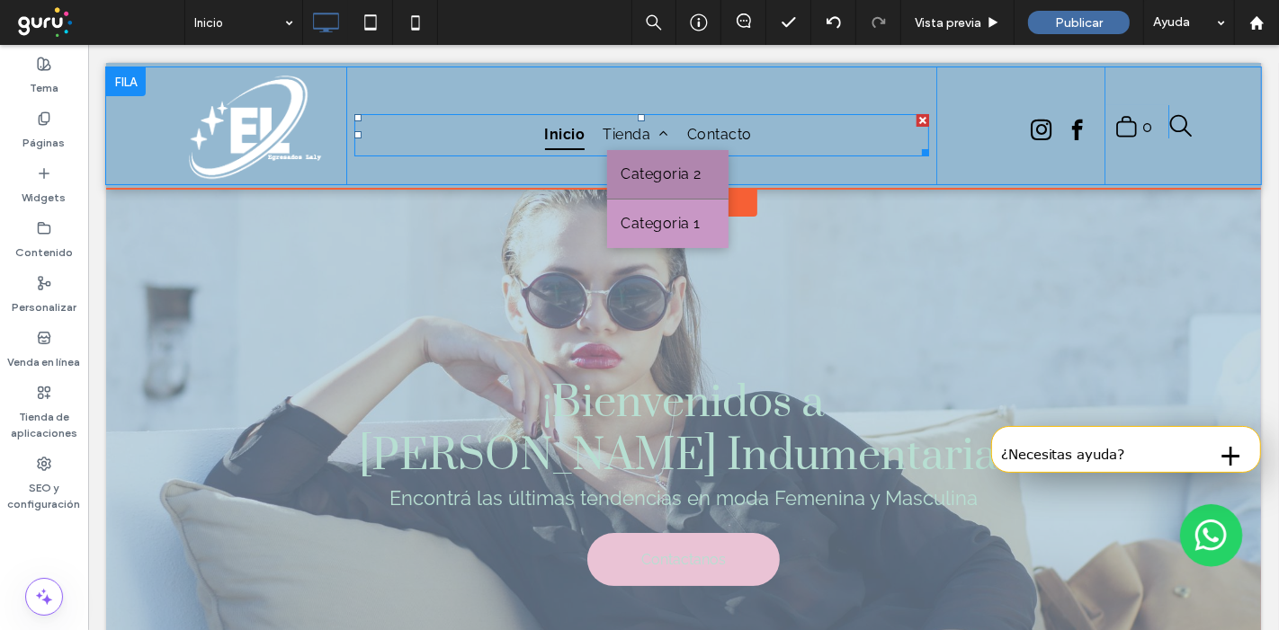
click at [639, 181] on span "Categoria 2" at bounding box center [660, 175] width 80 height 22
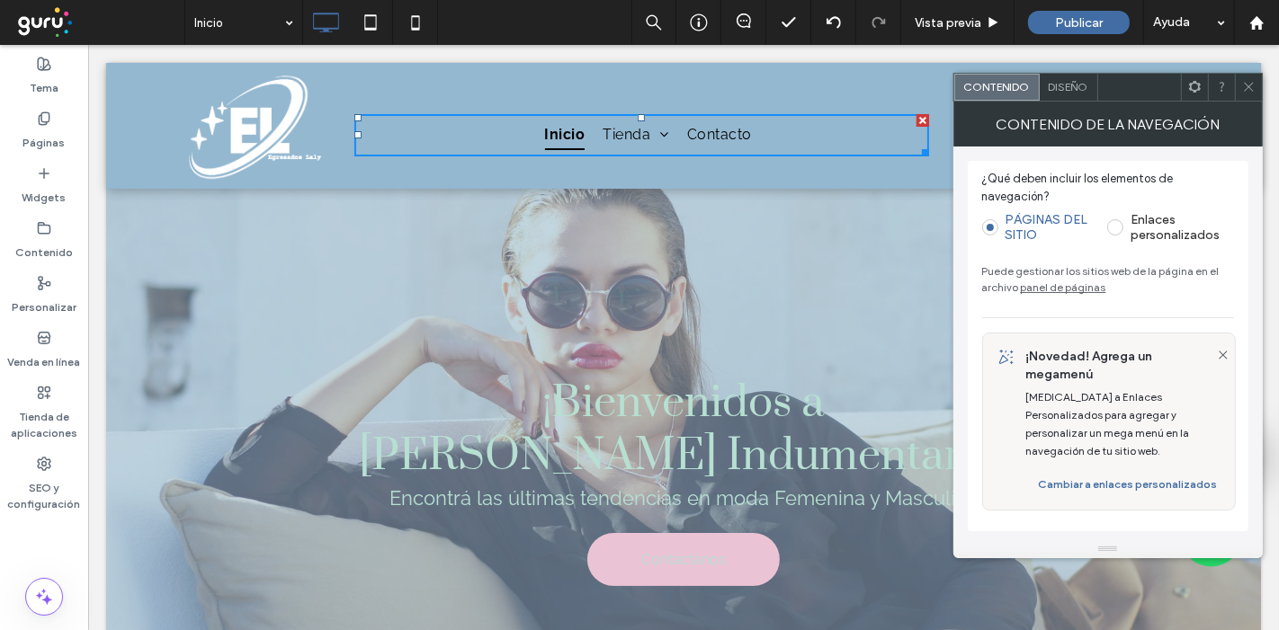
click at [1255, 90] on icon at bounding box center [1248, 86] width 13 height 13
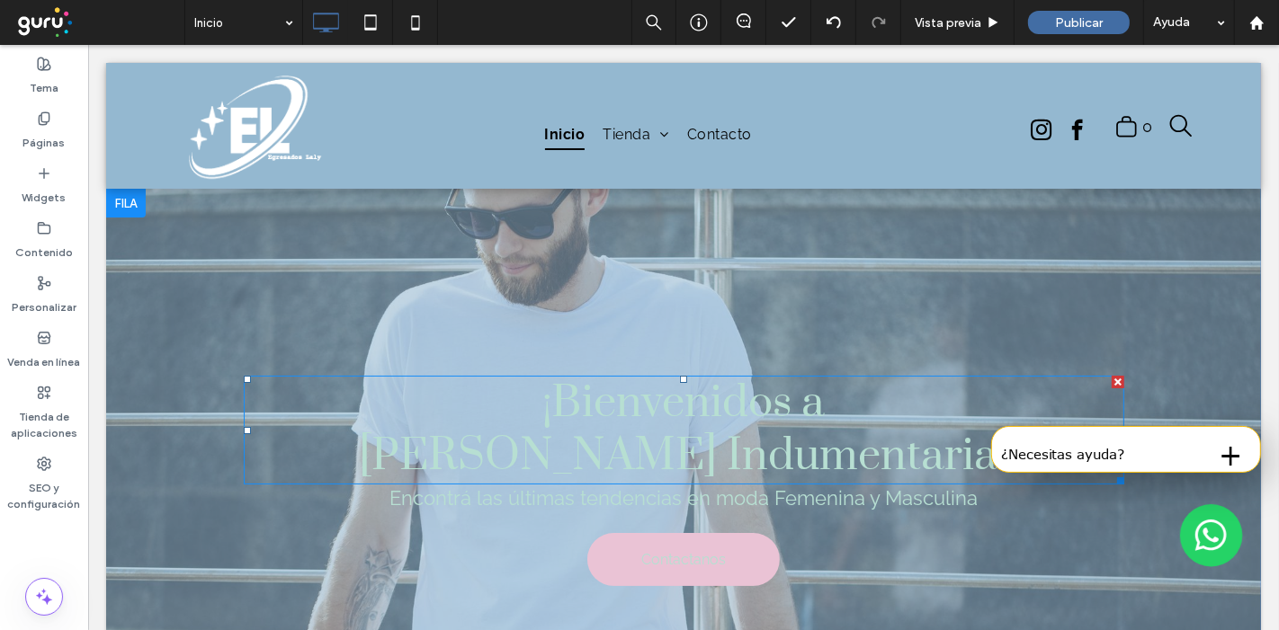
click at [683, 441] on span "¡Bienvenidos a Yenni’s Indumentaria!" at bounding box center [682, 430] width 649 height 108
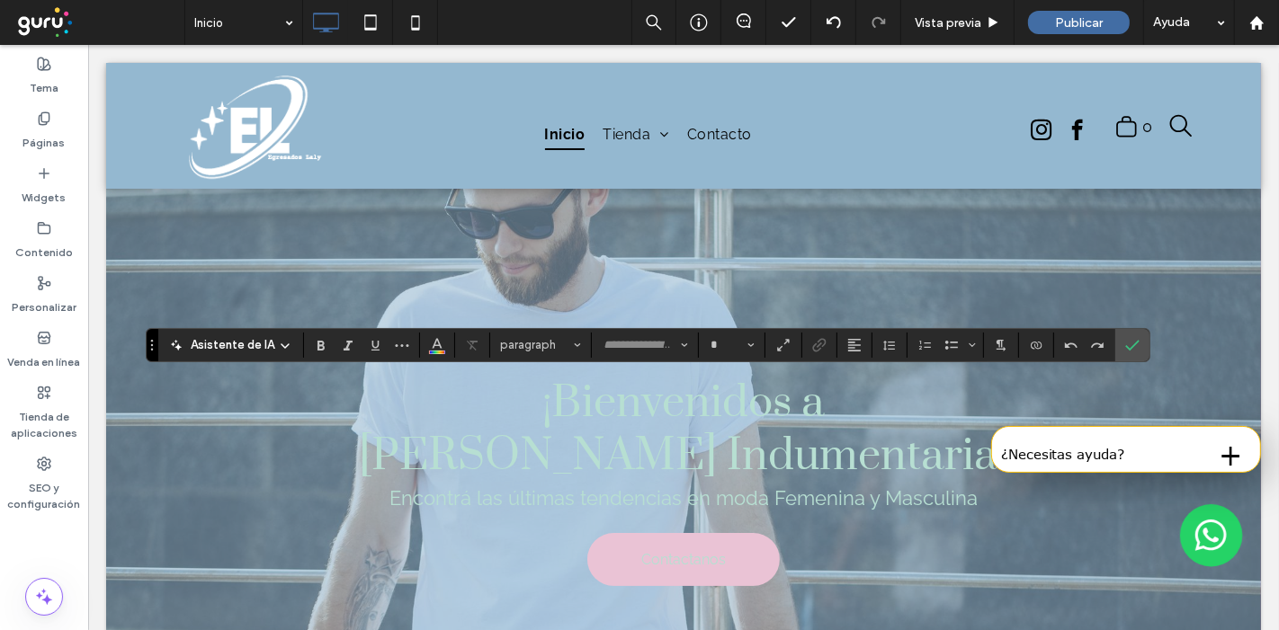
type input "*****"
type input "**"
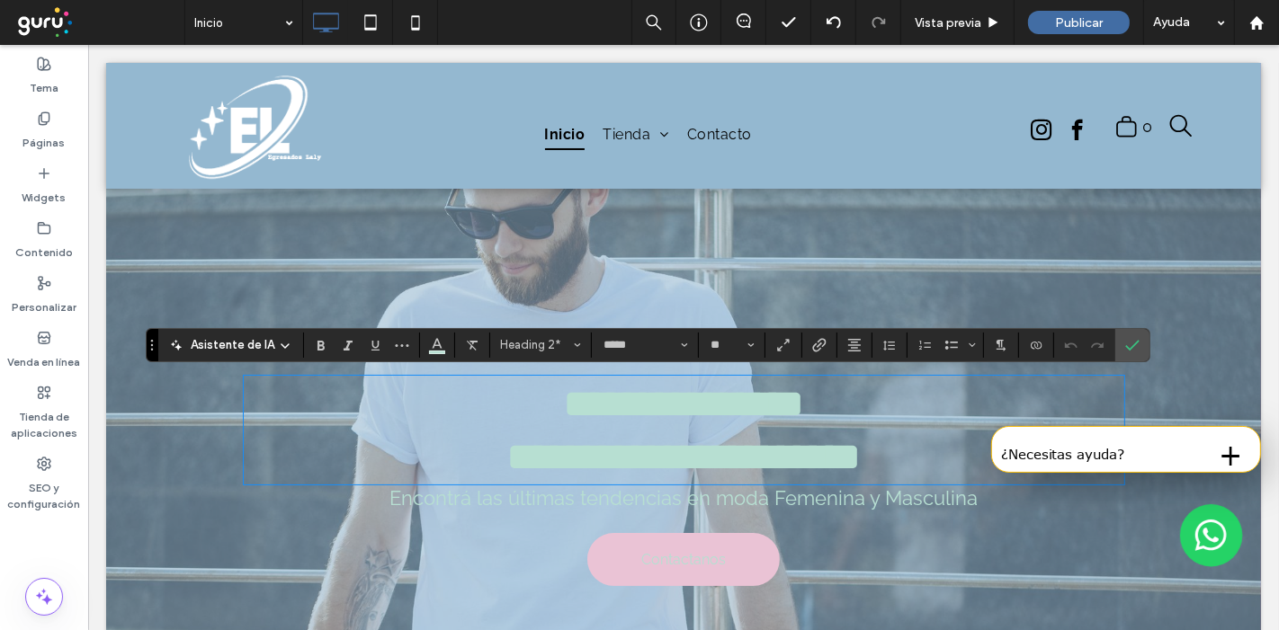
type input "*******"
type input "**"
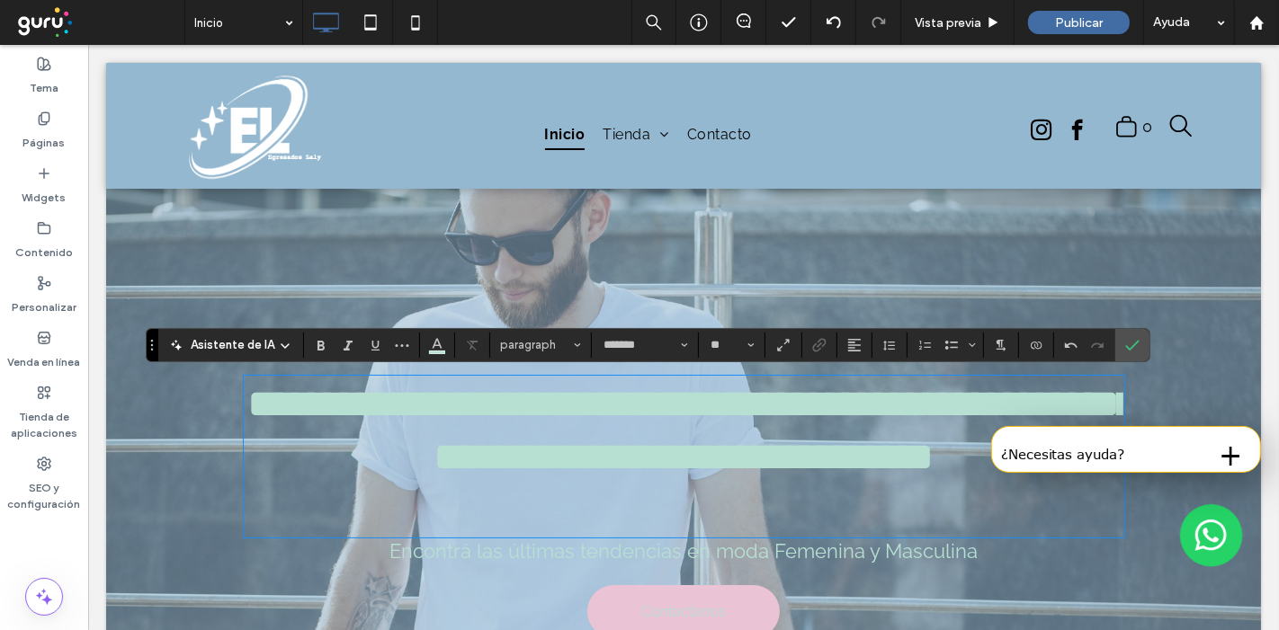
type input "*****"
type input "**"
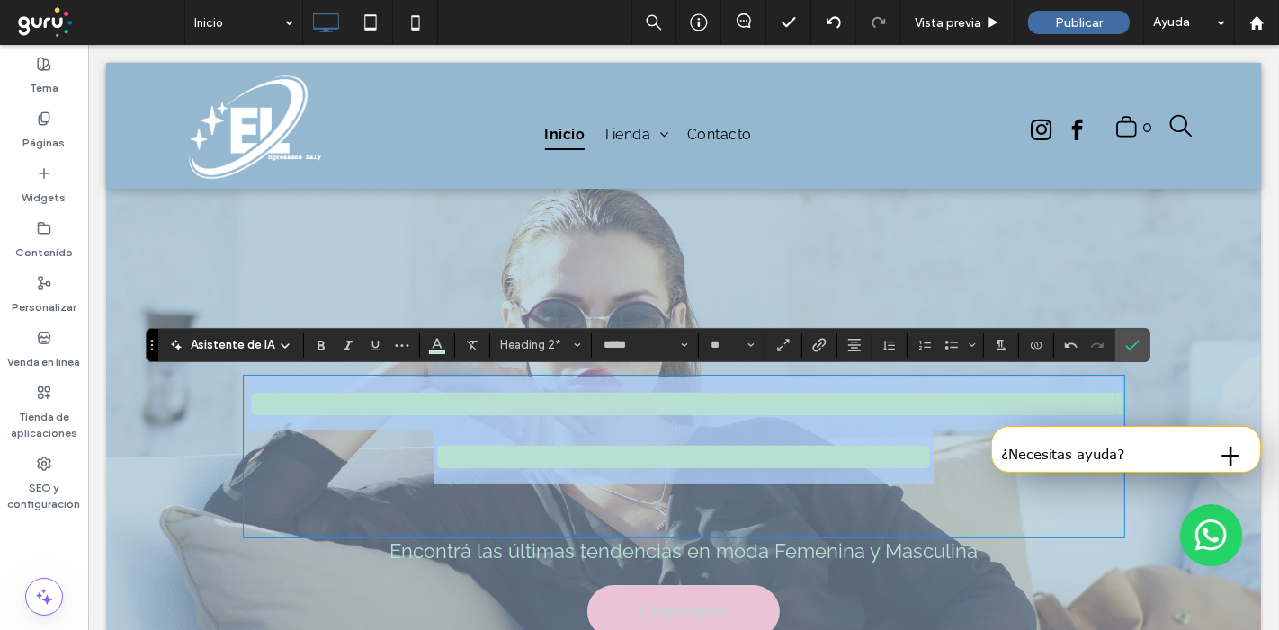
drag, startPoint x: 894, startPoint y: 508, endPoint x: 217, endPoint y: 325, distance: 701.6
click at [217, 325] on div "**********" at bounding box center [682, 508] width 1155 height 639
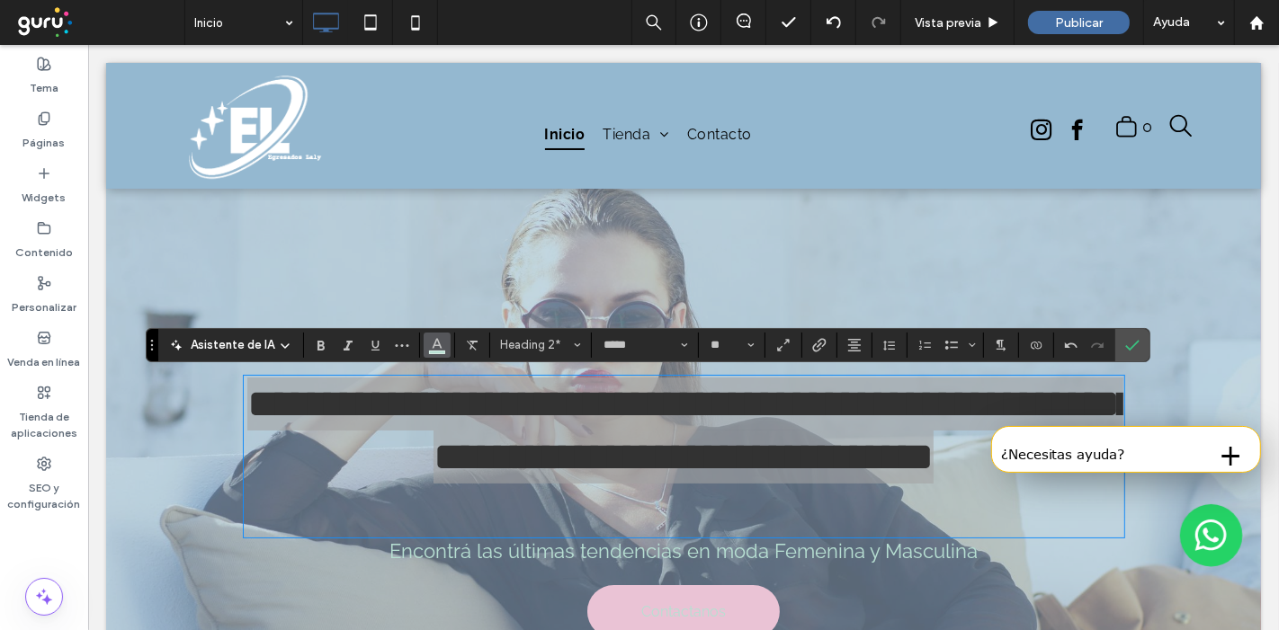
click at [436, 339] on icon "Color" at bounding box center [437, 343] width 14 height 14
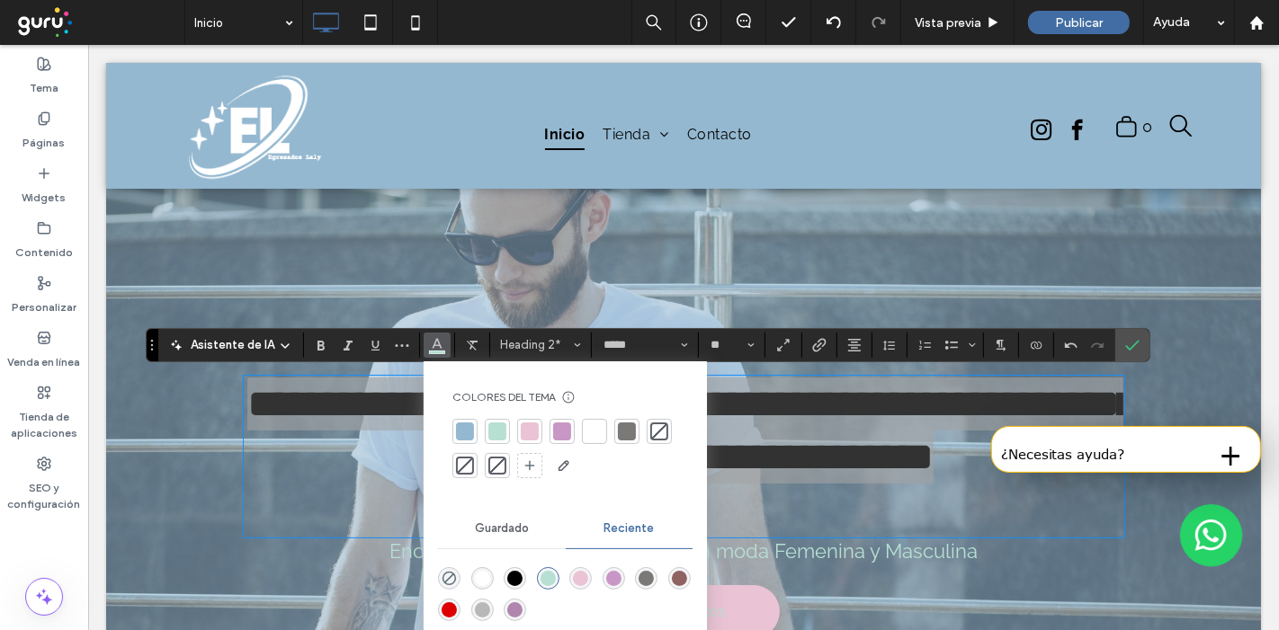
click at [516, 574] on div "rgba(0, 0, 0, 1)" at bounding box center [514, 578] width 15 height 15
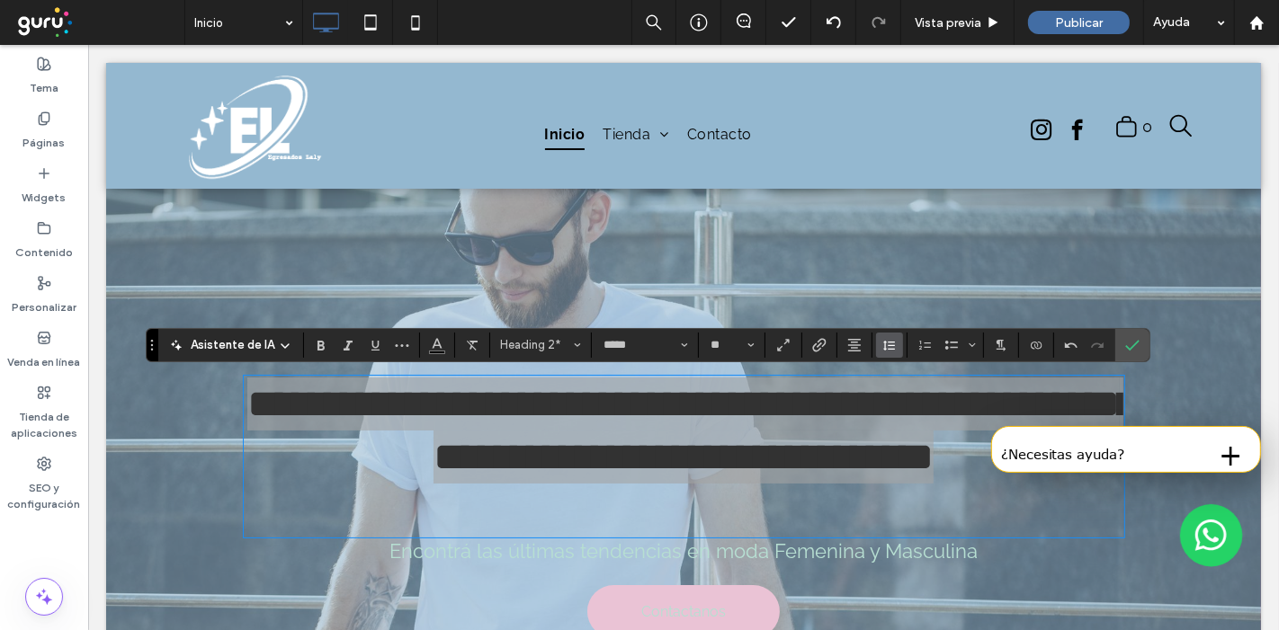
click at [882, 351] on icon "Altura de la línea" at bounding box center [889, 345] width 14 height 14
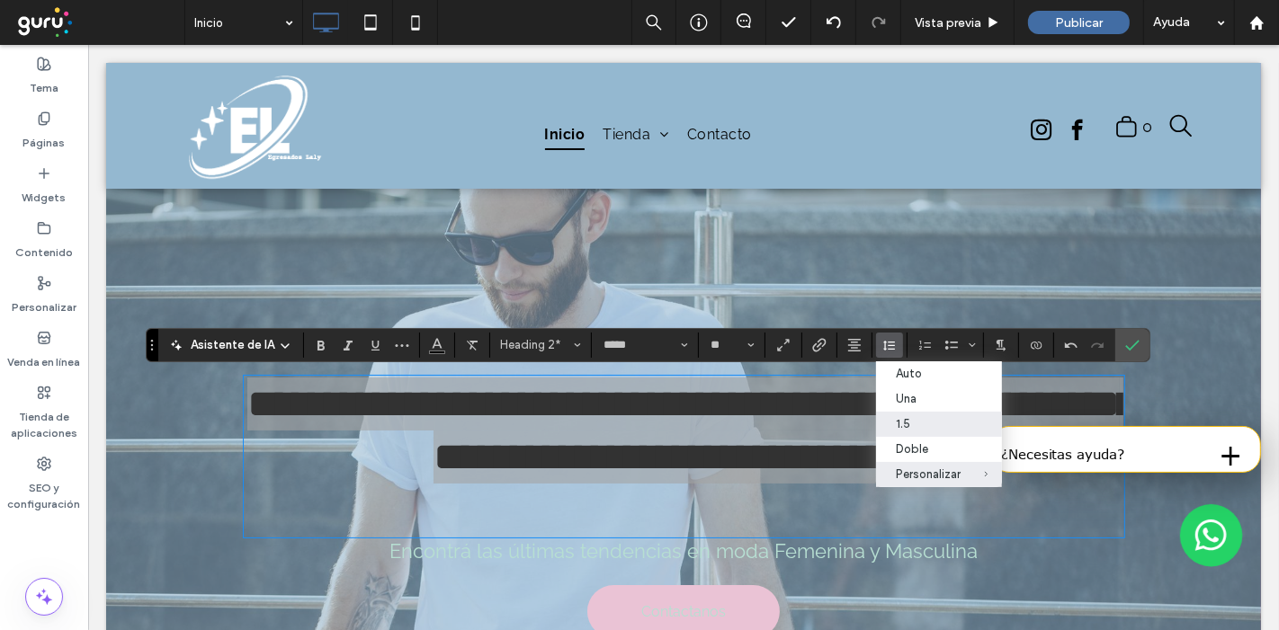
click at [935, 426] on div "1.5" at bounding box center [928, 423] width 65 height 13
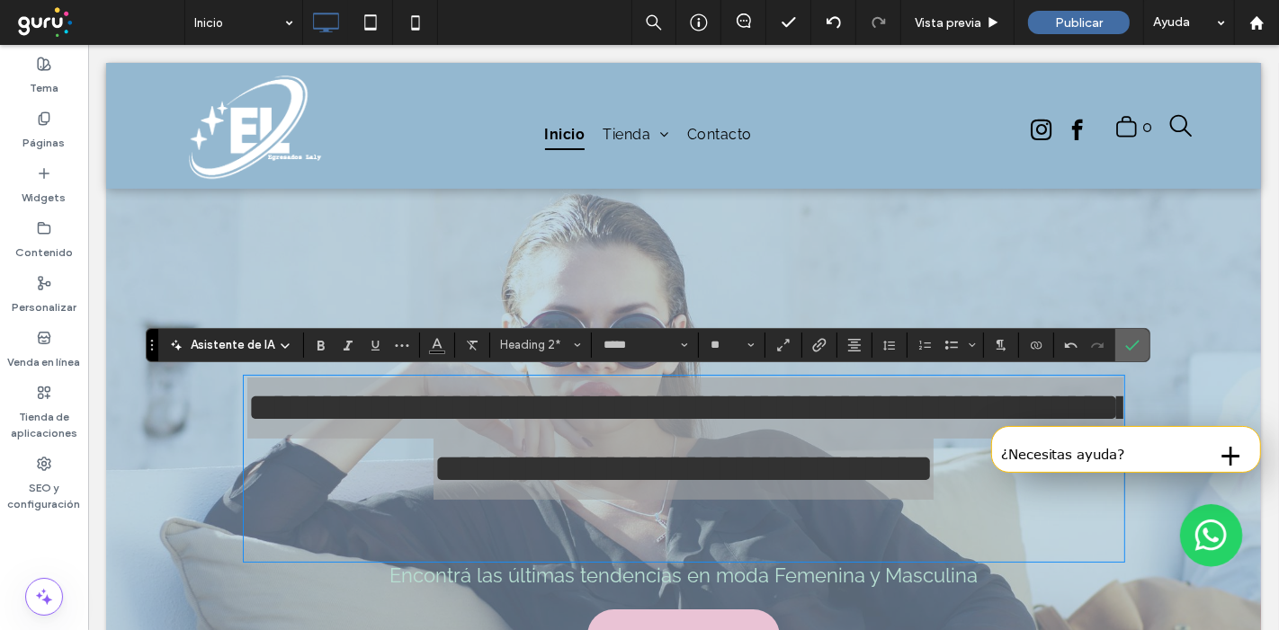
click at [1125, 335] on span "Confirmar" at bounding box center [1129, 345] width 8 height 32
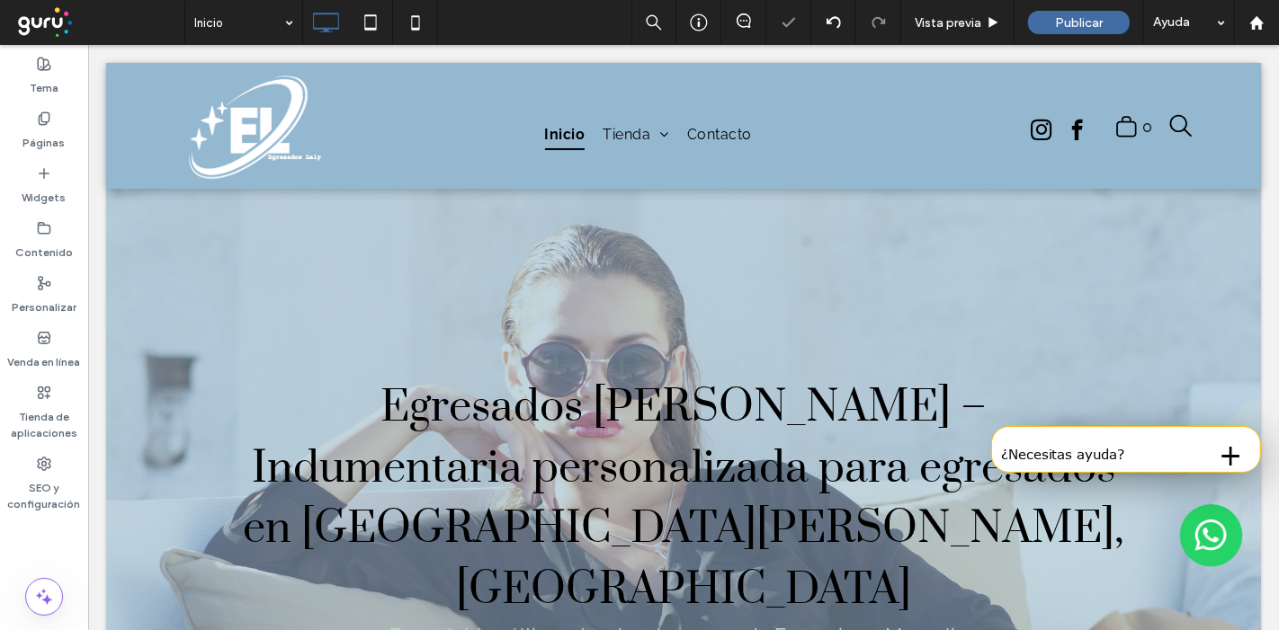
click at [1229, 211] on div at bounding box center [682, 550] width 1155 height 723
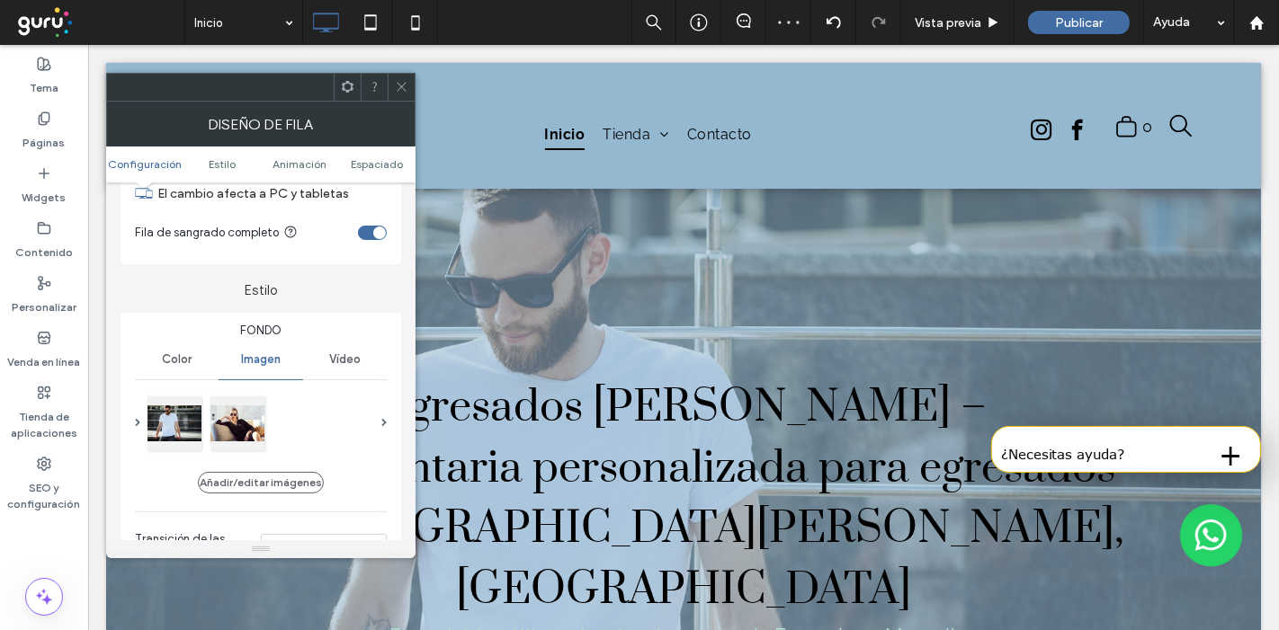
scroll to position [200, 0]
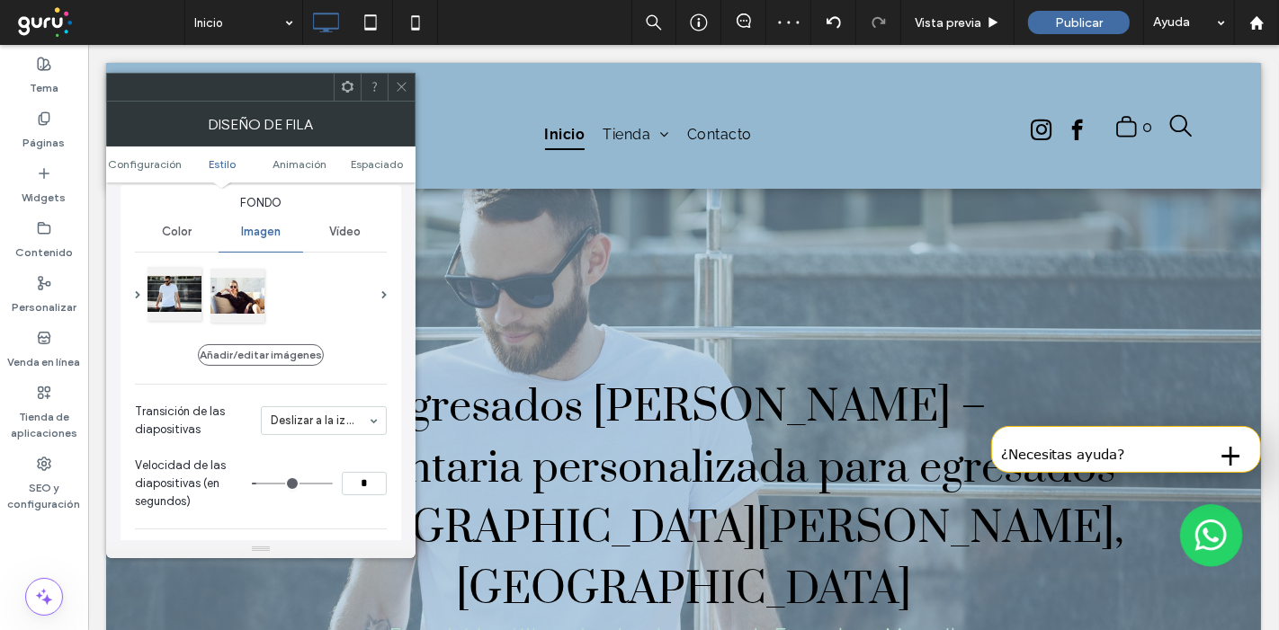
click at [174, 290] on div at bounding box center [174, 294] width 54 height 54
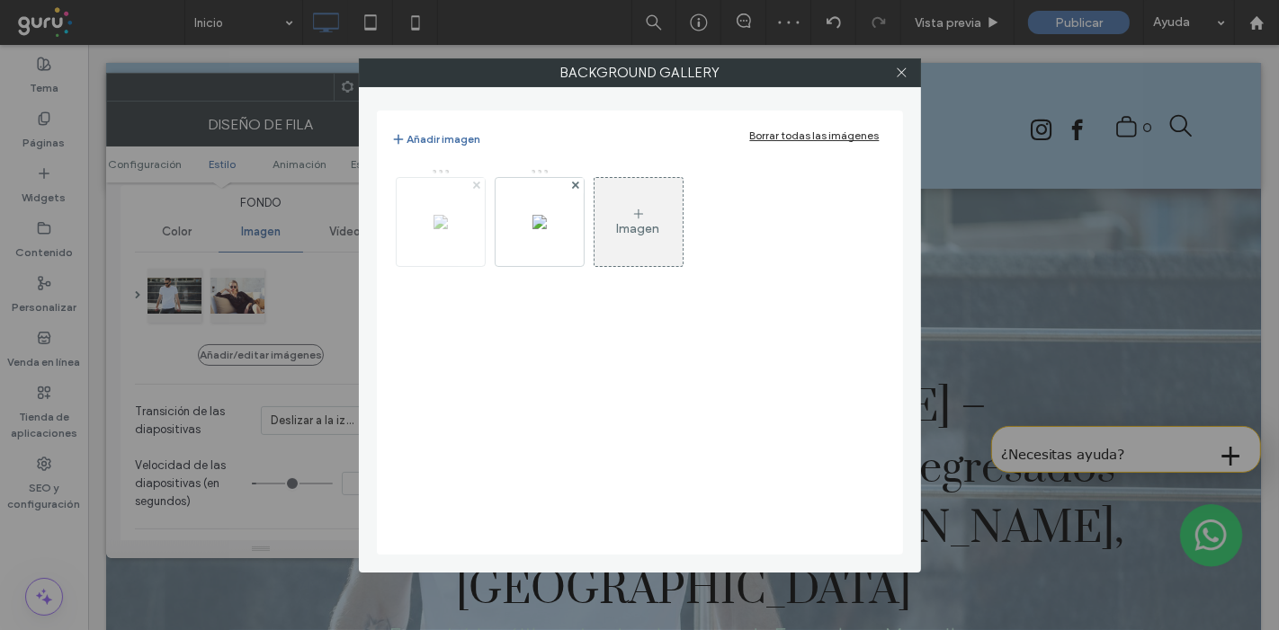
click at [477, 183] on use at bounding box center [476, 185] width 7 height 7
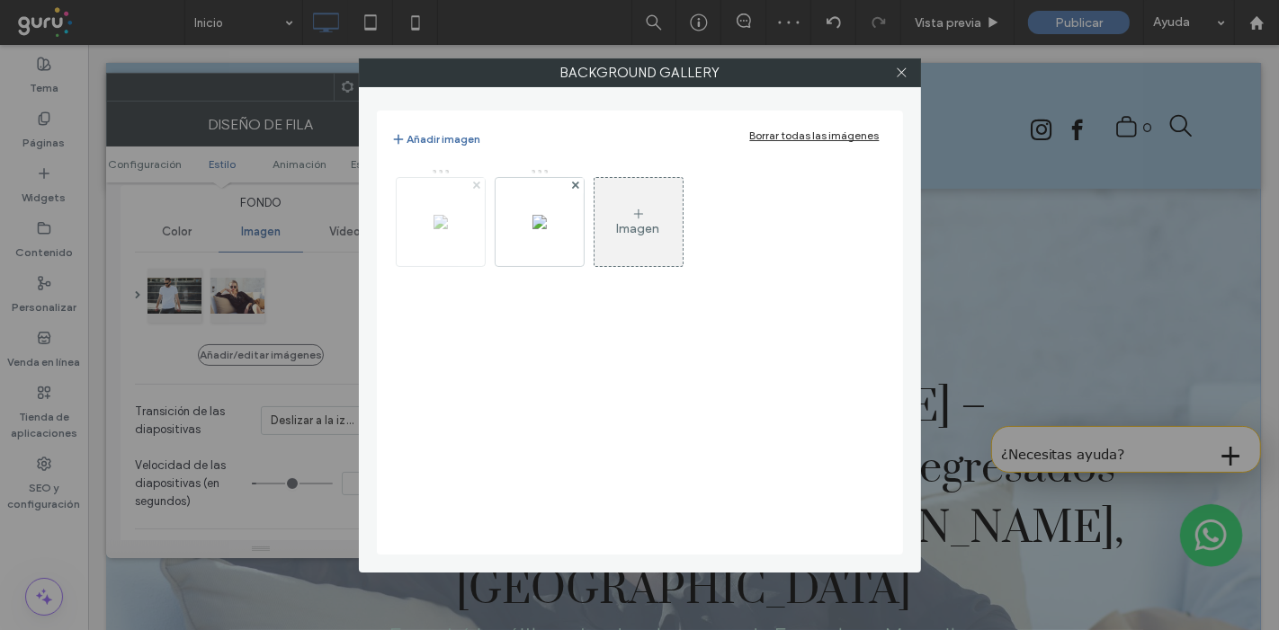
click at [477, 183] on use at bounding box center [476, 185] width 7 height 7
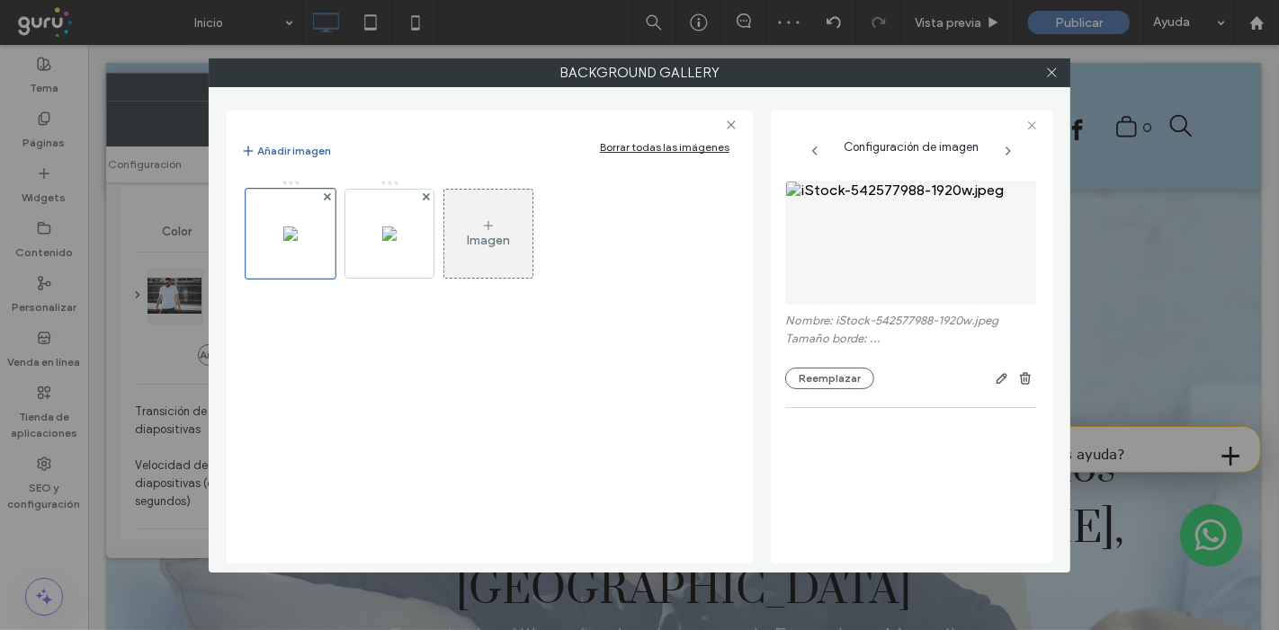
click at [471, 186] on div "Imagen" at bounding box center [489, 238] width 496 height 117
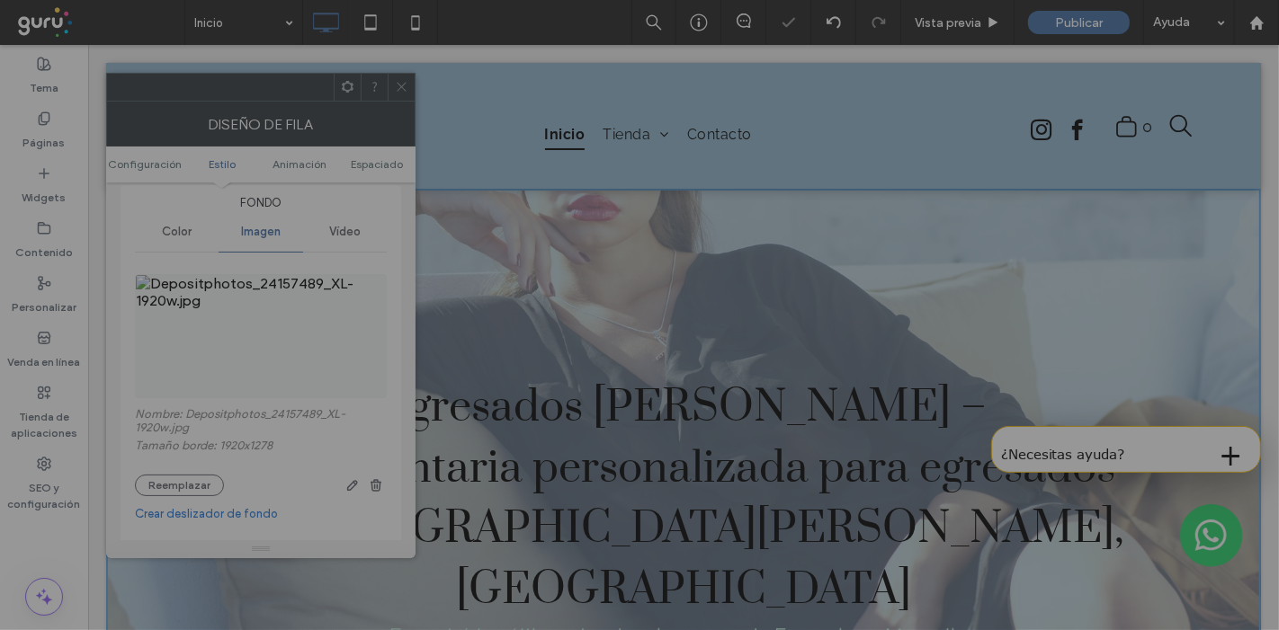
click at [216, 398] on div at bounding box center [639, 315] width 1279 height 630
click at [667, 199] on div at bounding box center [639, 315] width 1279 height 630
click at [654, 306] on div at bounding box center [639, 315] width 1279 height 630
drag, startPoint x: 654, startPoint y: 307, endPoint x: 657, endPoint y: 295, distance: 12.2
click at [656, 300] on div at bounding box center [639, 315] width 1279 height 630
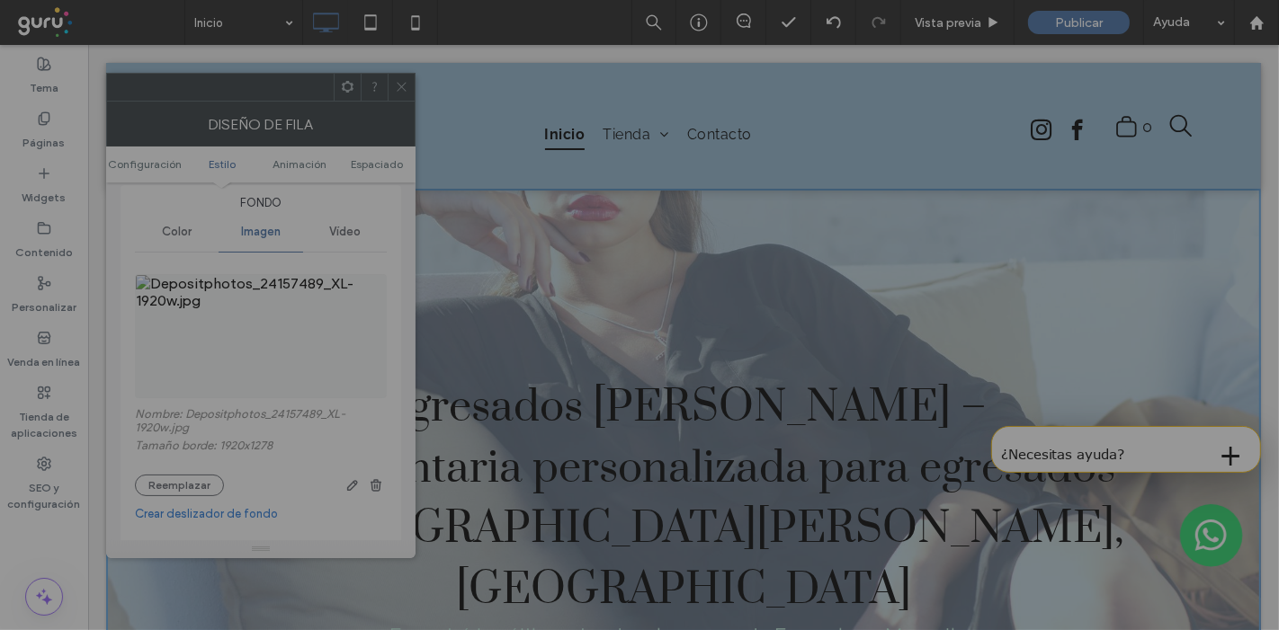
click at [811, 474] on div at bounding box center [639, 315] width 1279 height 630
click at [808, 473] on div at bounding box center [639, 315] width 1279 height 630
